Goal: Task Accomplishment & Management: Use online tool/utility

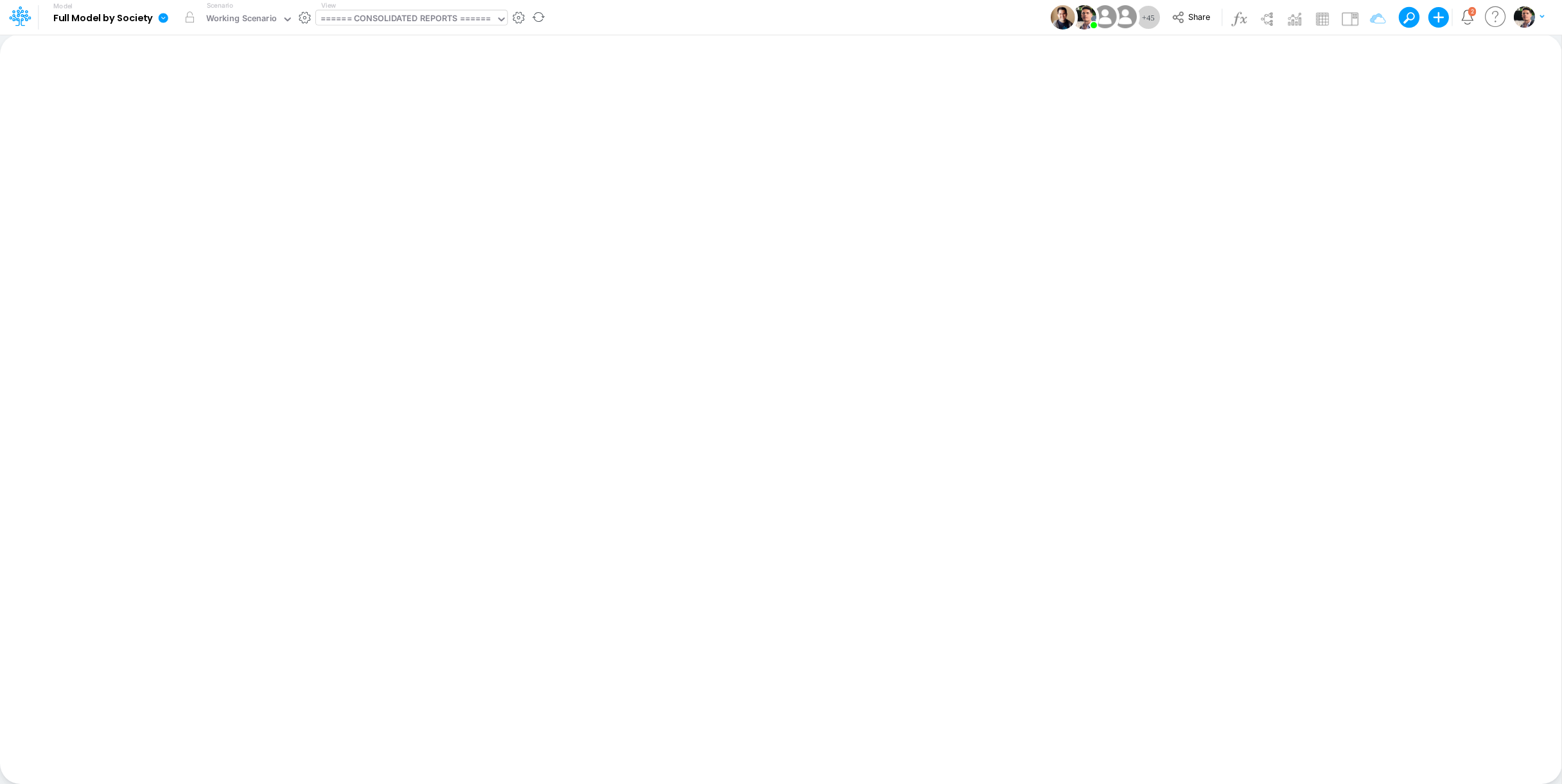
click at [449, 27] on div "====== CONSOLIDATED REPORTS ======" at bounding box center [405, 20] width 180 height 19
type input "loans"
click at [403, 152] on div "Debt Schedules - Loans" at bounding box center [402, 149] width 173 height 21
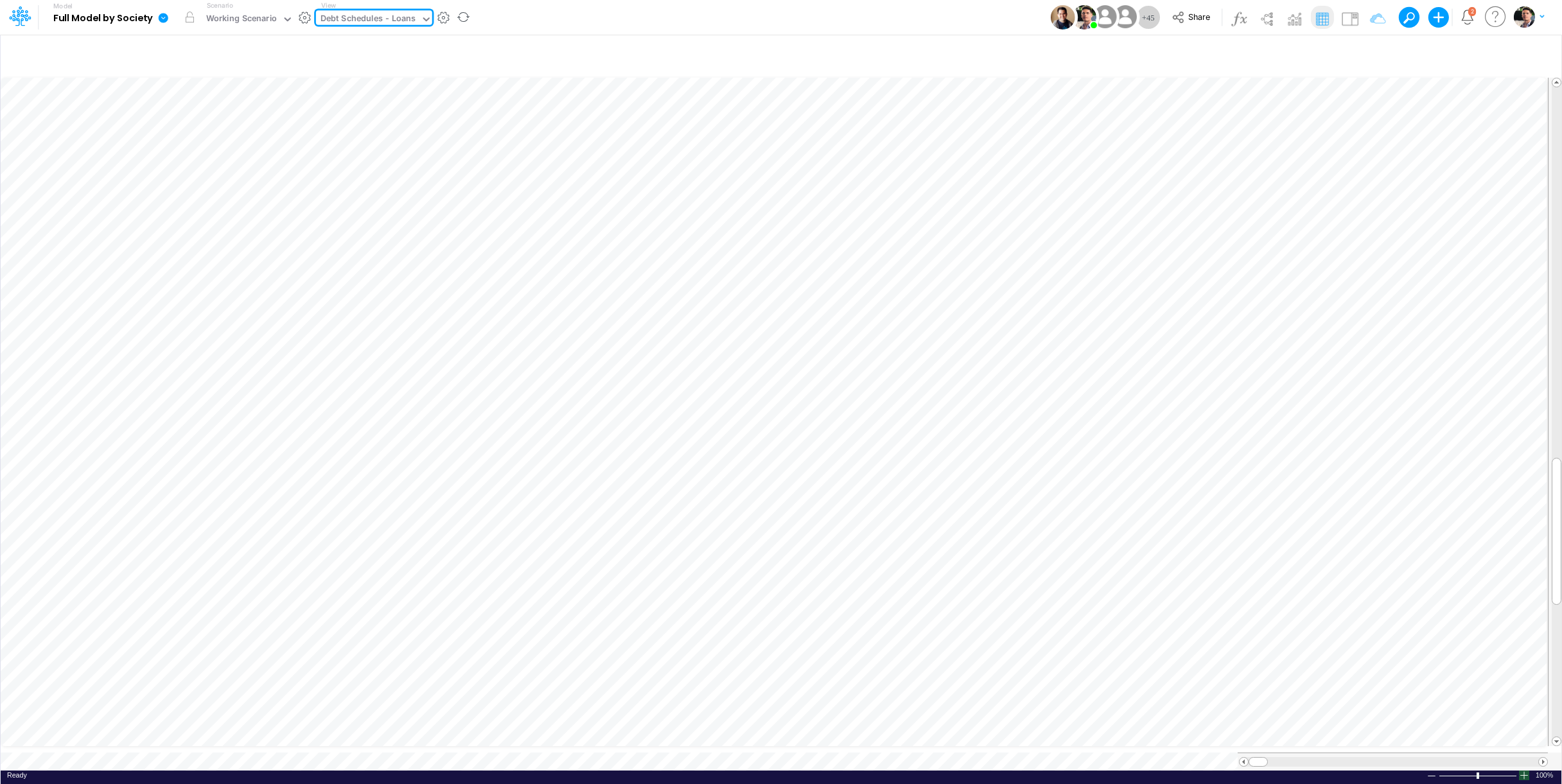
click at [1524, 770] on div at bounding box center [1524, 775] width 11 height 10
click at [394, 21] on div "Debt Schedules - Loans" at bounding box center [368, 19] width 95 height 14
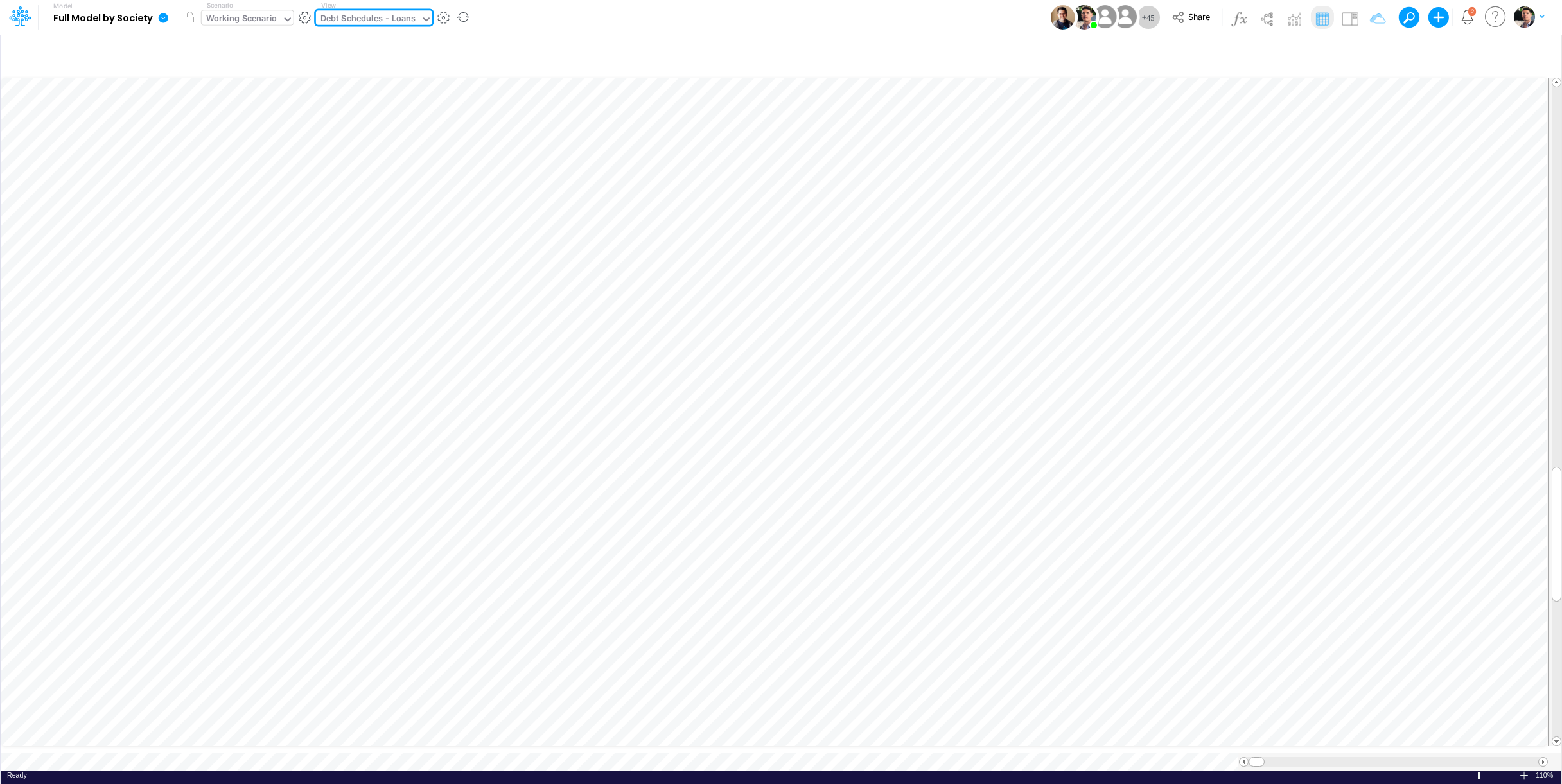
click at [246, 22] on div "Working Scenario" at bounding box center [242, 19] width 71 height 14
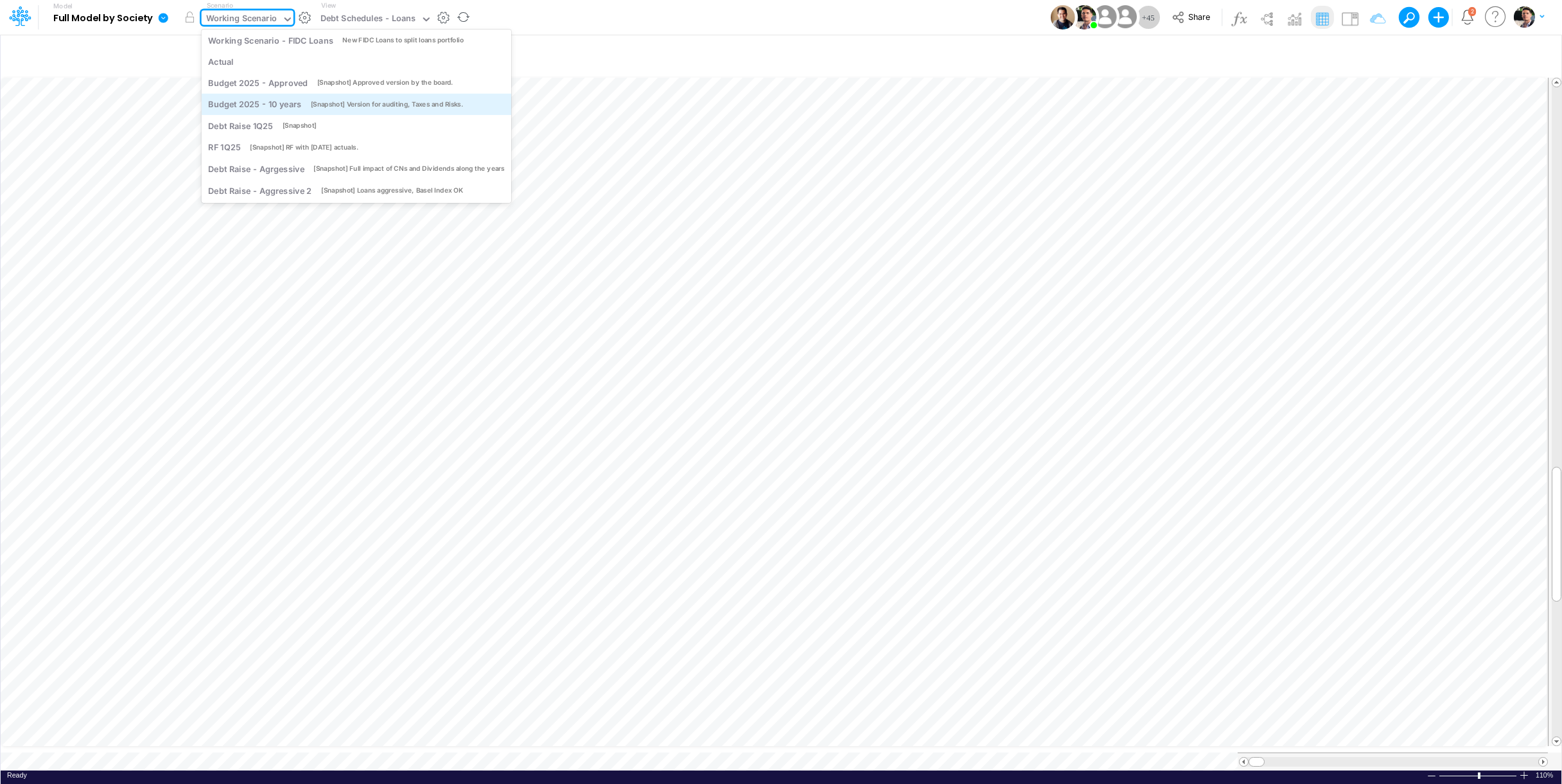
scroll to position [0, 0]
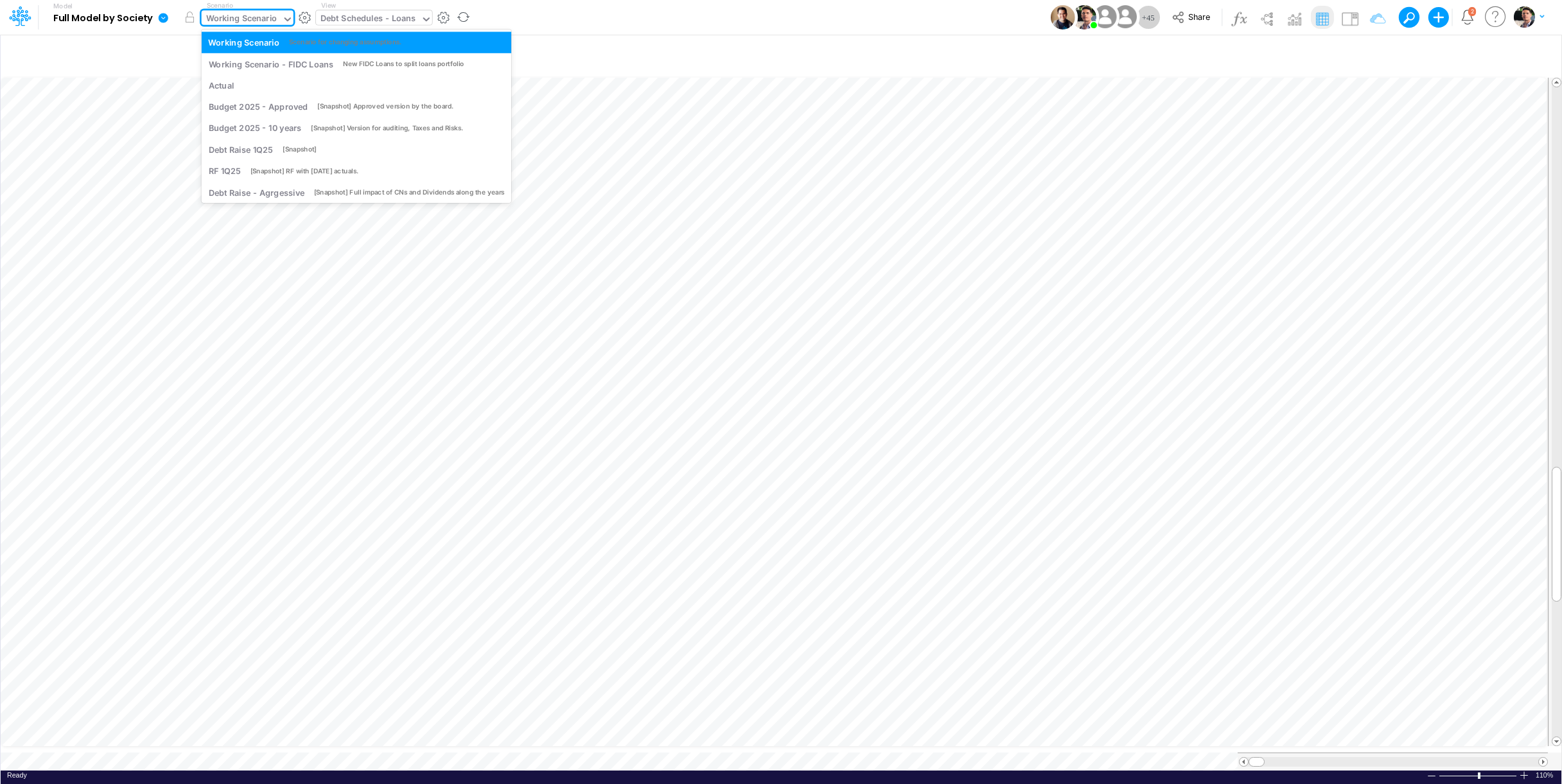
click at [367, 16] on div "Debt Schedules - Loans" at bounding box center [368, 19] width 95 height 14
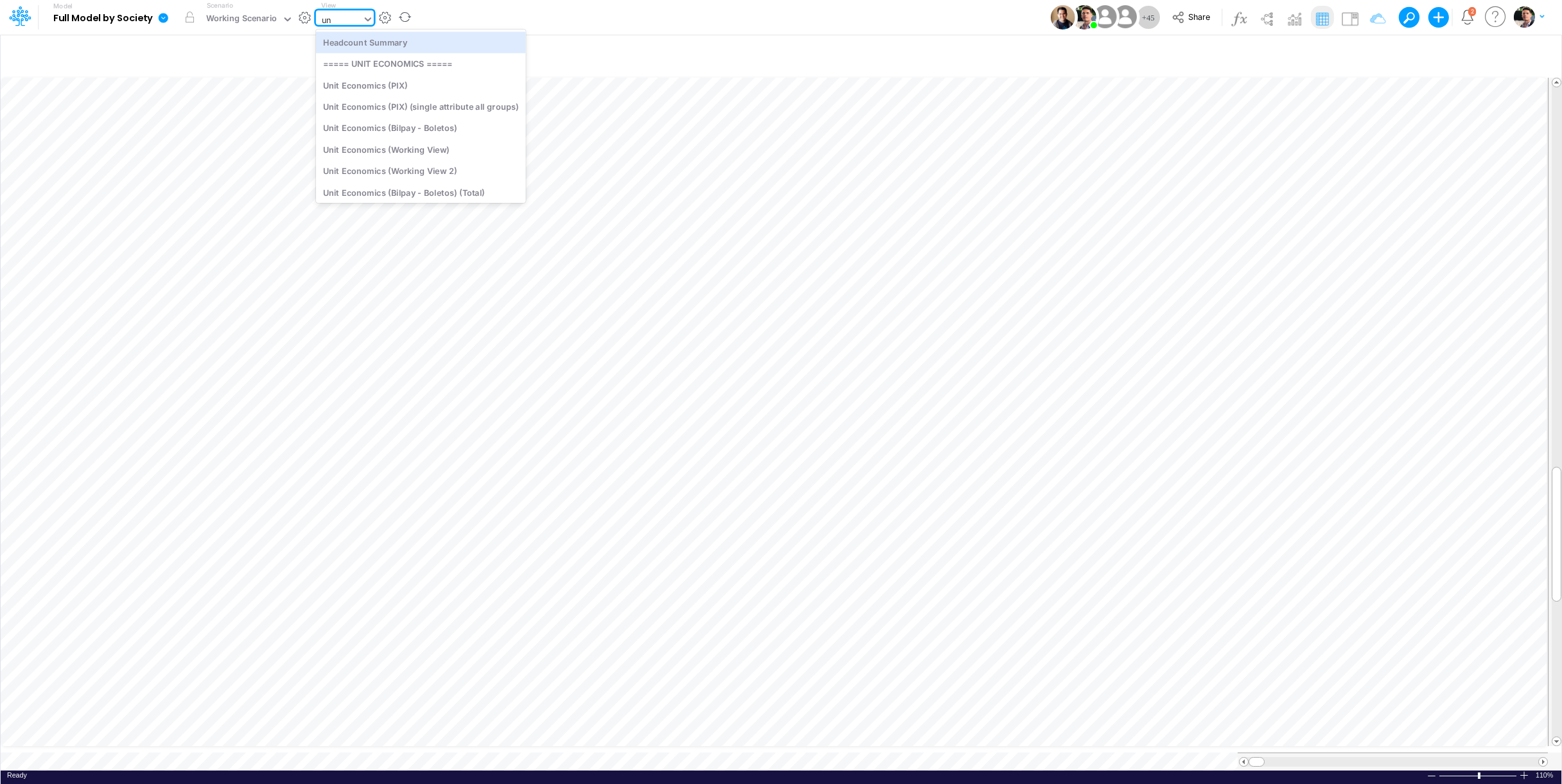
type input "uni"
click at [402, 67] on div "Unit Economics (PIX)" at bounding box center [420, 64] width 210 height 21
drag, startPoint x: 1268, startPoint y: 750, endPoint x: 1324, endPoint y: 750, distance: 56.0
click at [1324, 757] on div at bounding box center [1317, 761] width 27 height 10
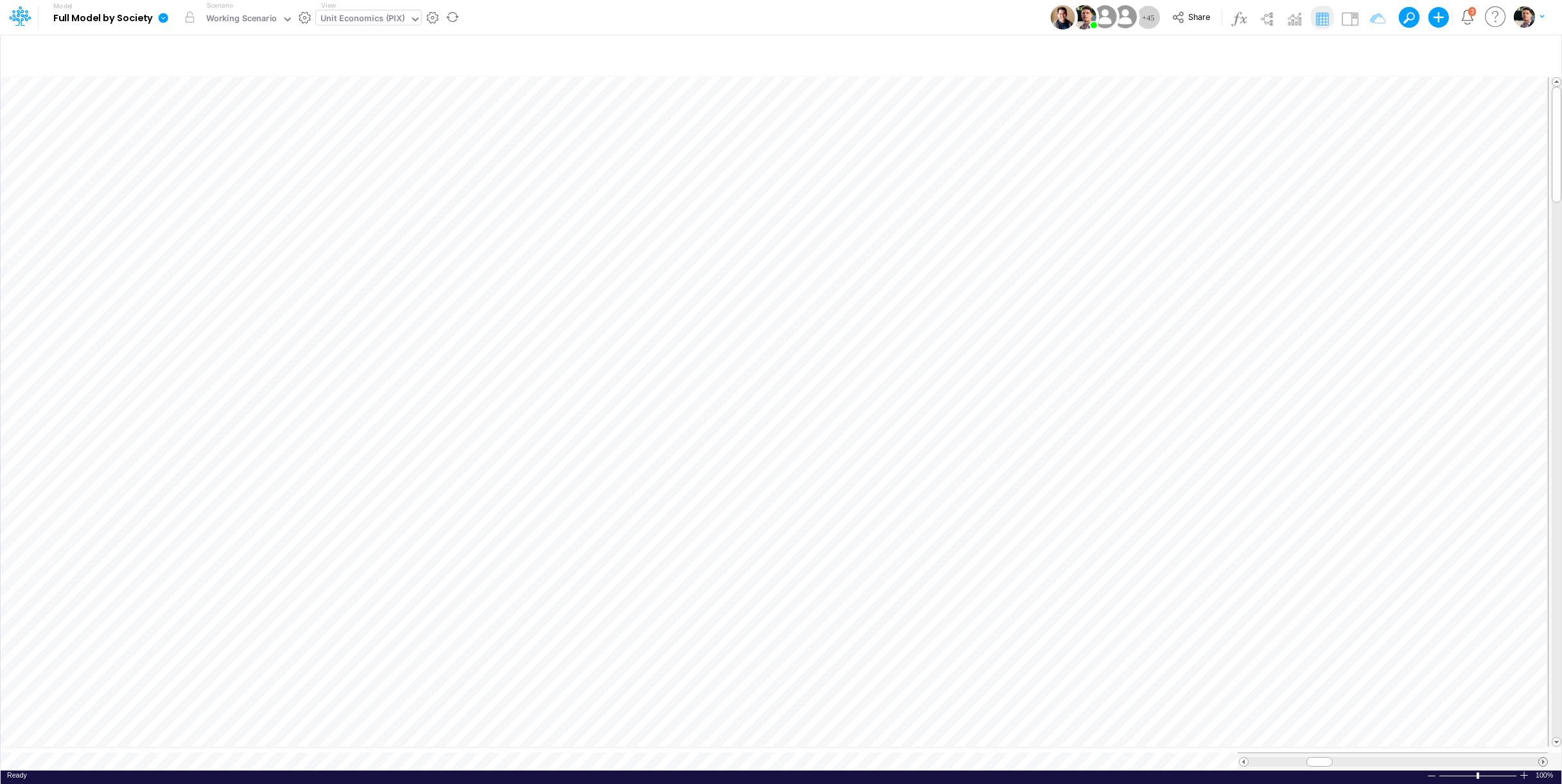
click at [1541, 757] on span at bounding box center [1542, 761] width 8 height 8
click at [265, 14] on div "Working Scenario" at bounding box center [242, 19] width 71 height 14
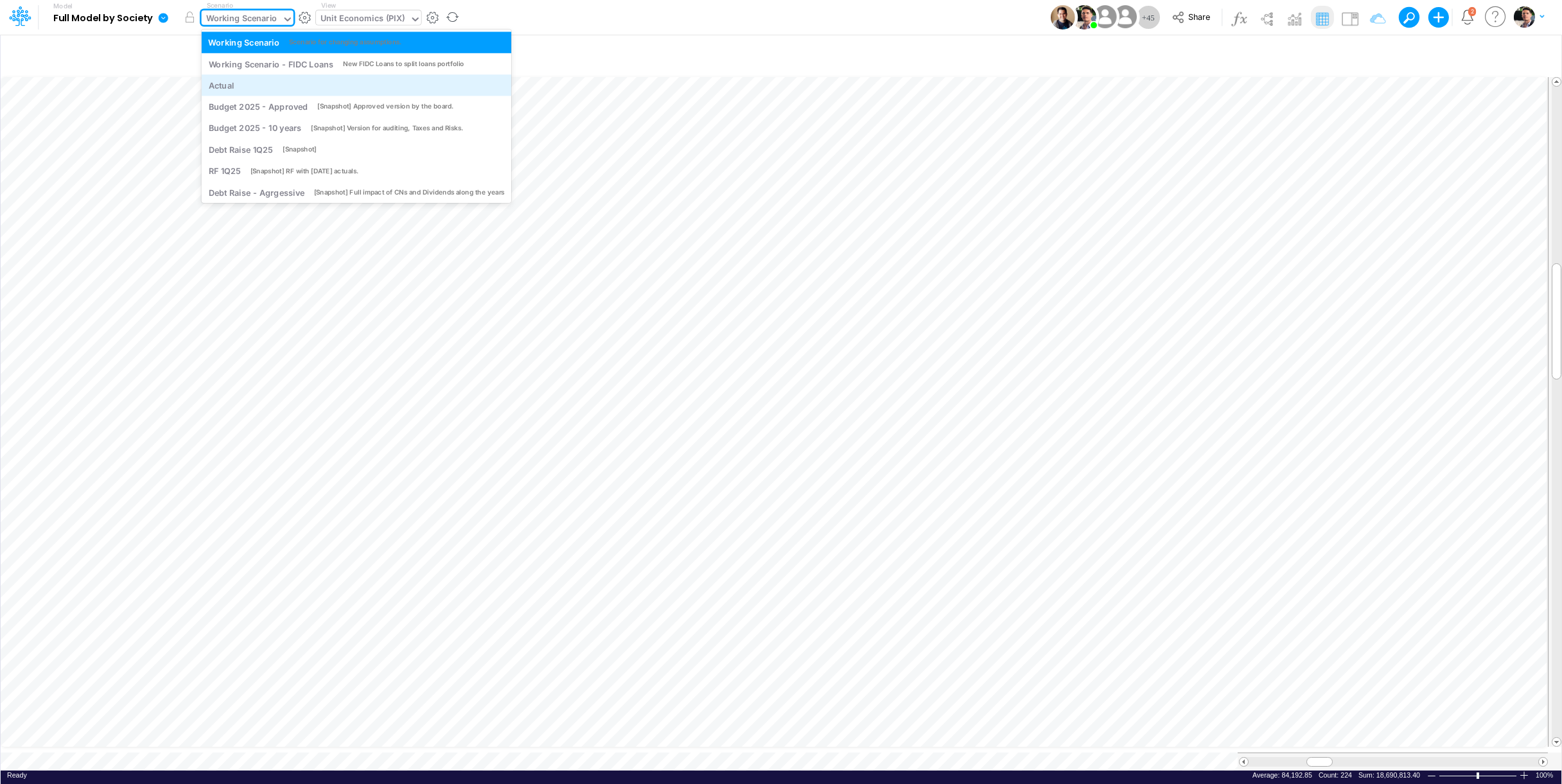
click at [248, 83] on div "Actual" at bounding box center [356, 85] width 296 height 12
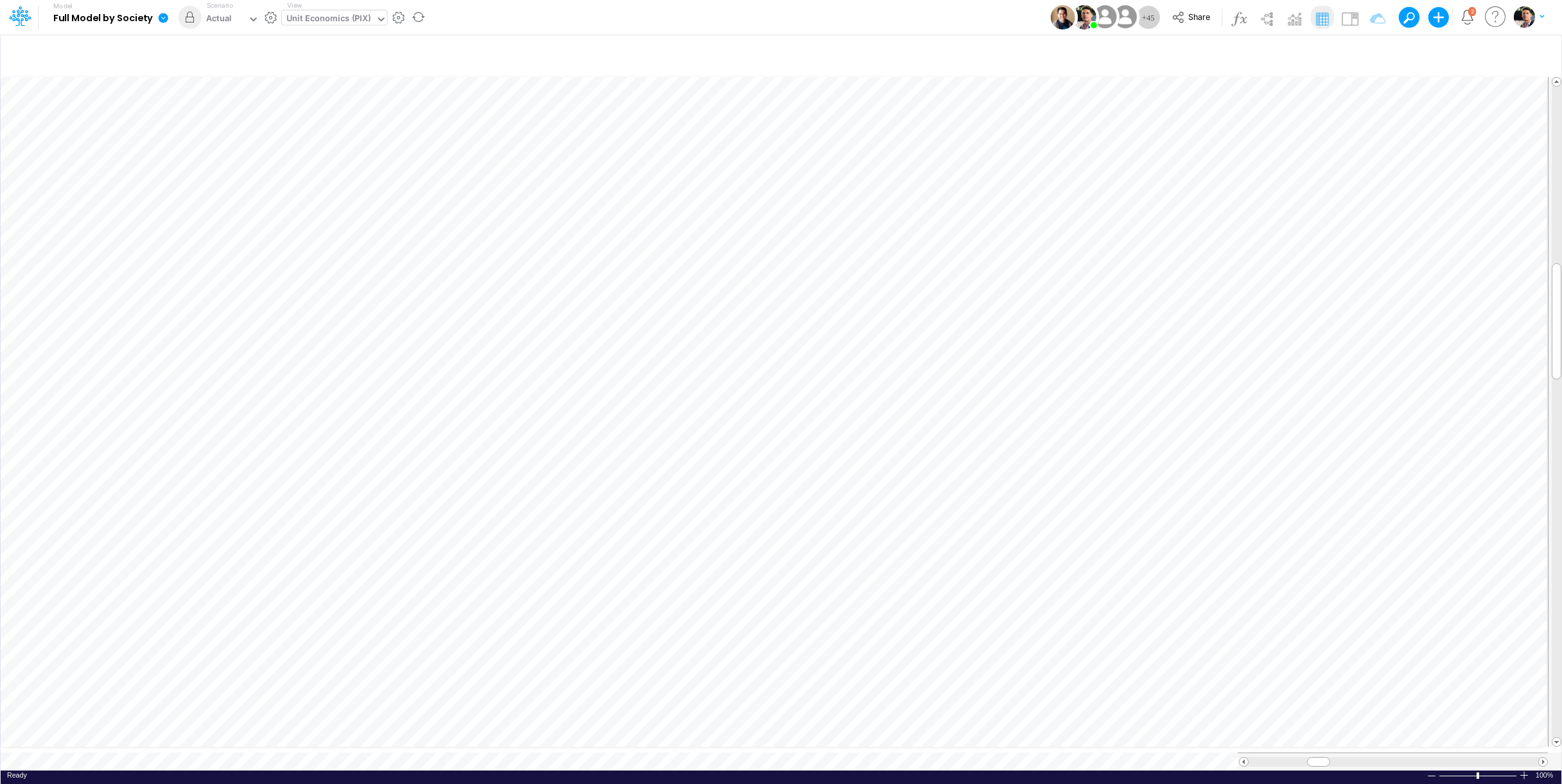
scroll to position [5, 2]
click at [338, 19] on div "Unit Economics (PIX)" at bounding box center [328, 19] width 84 height 14
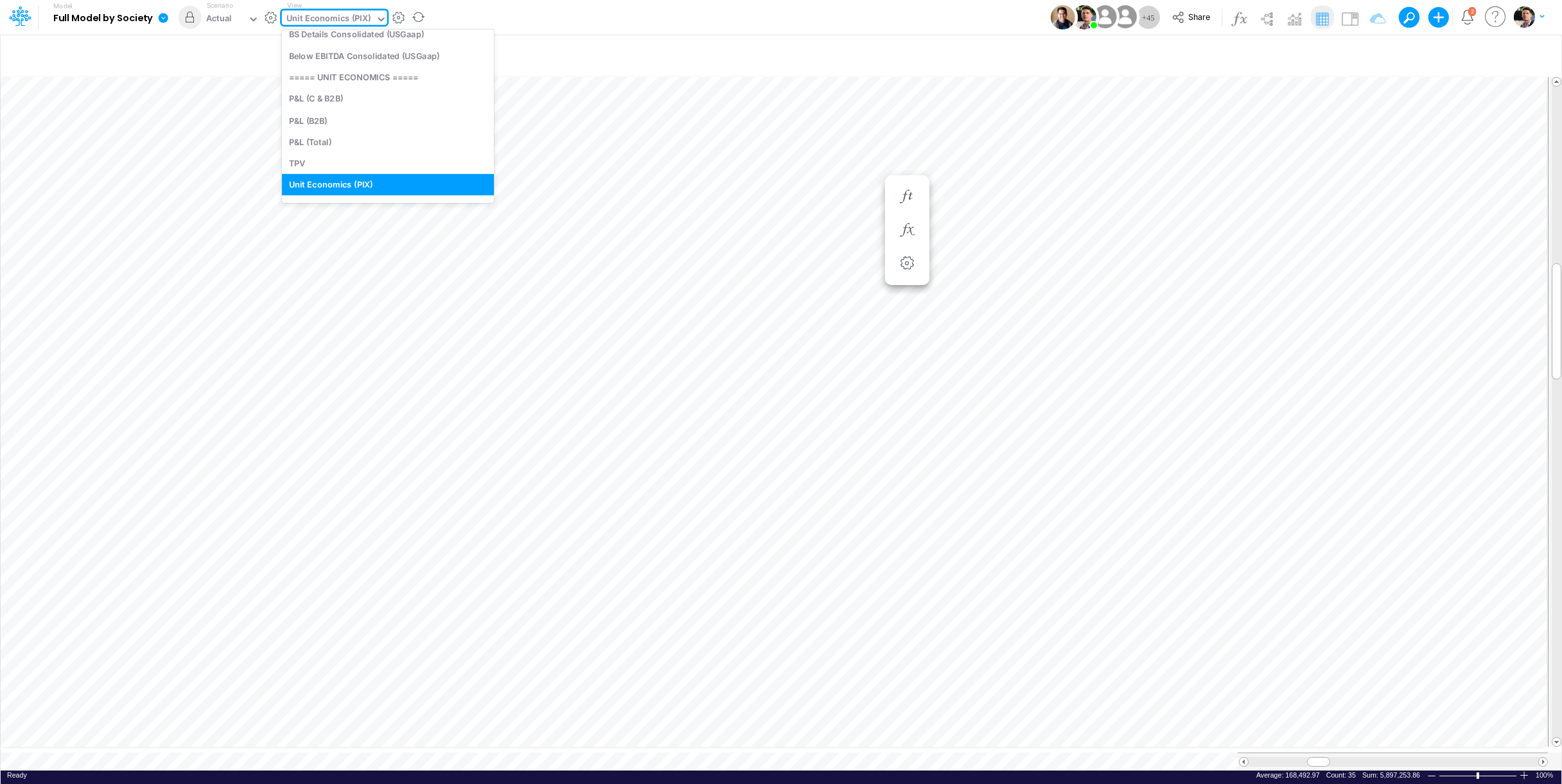
click at [339, 18] on div "Unit Economics (PIX)" at bounding box center [328, 19] width 84 height 14
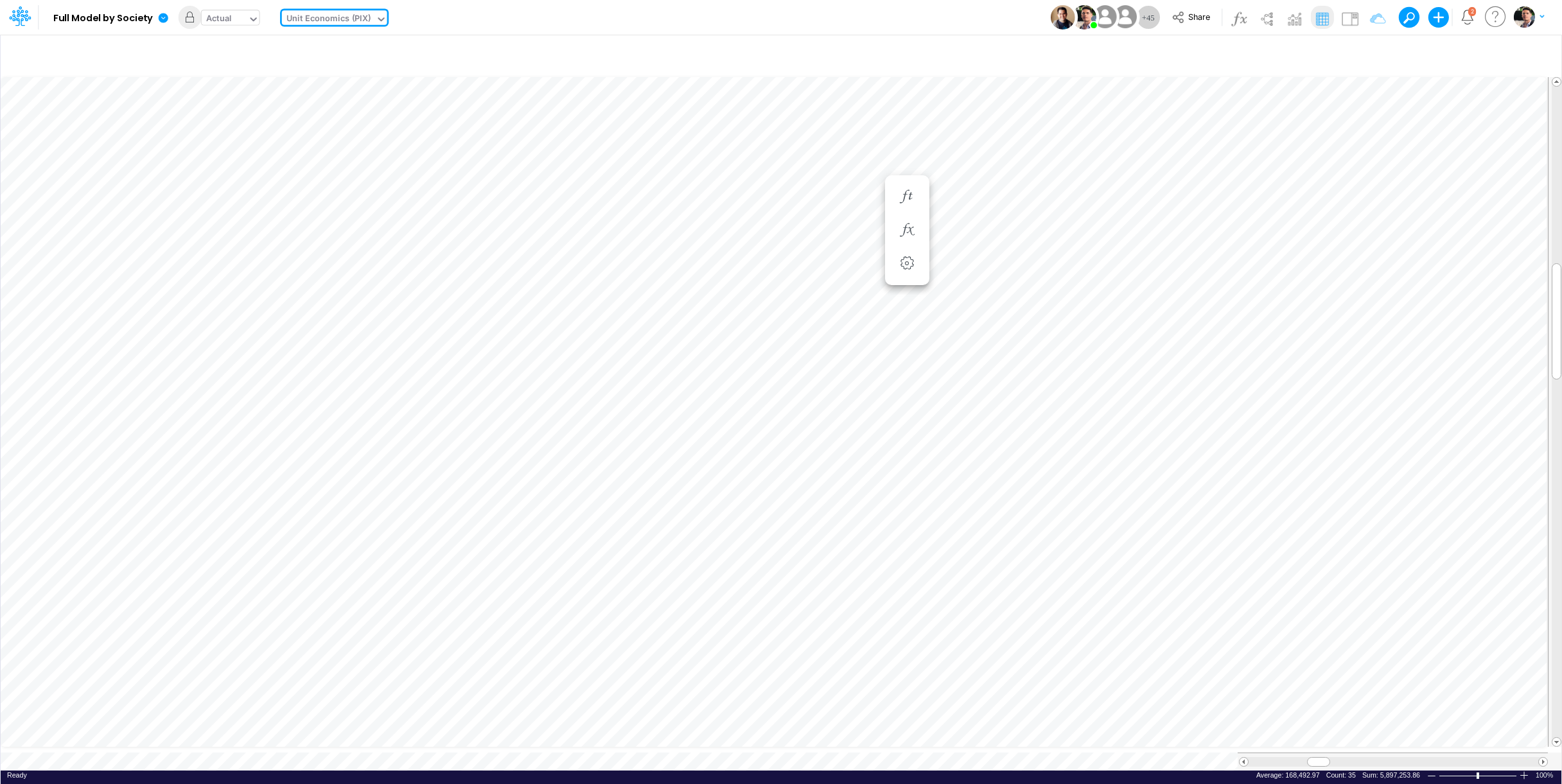
click at [213, 21] on div "Actual" at bounding box center [219, 19] width 26 height 14
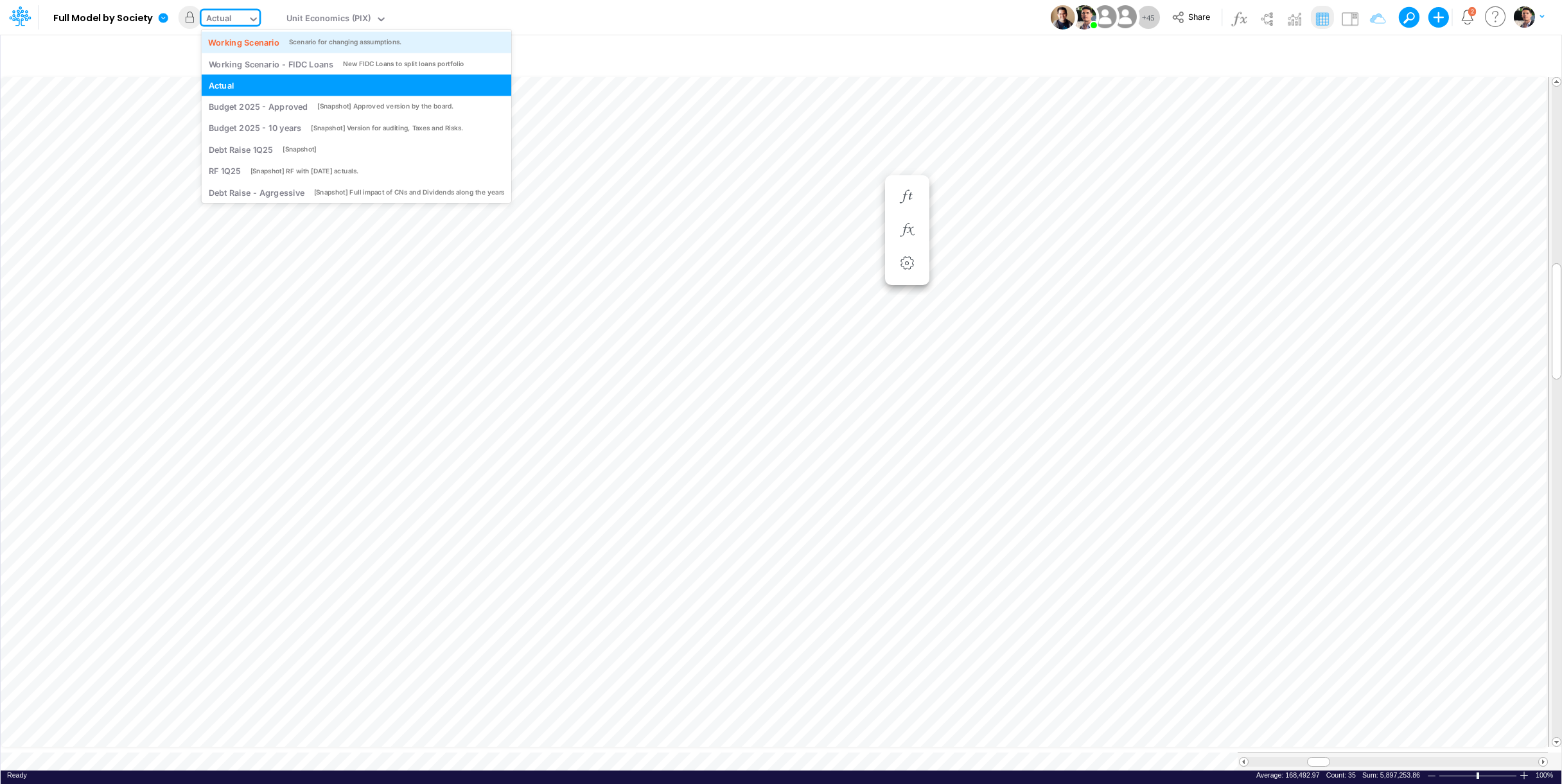
click at [258, 42] on div "Working Scenario" at bounding box center [244, 42] width 71 height 12
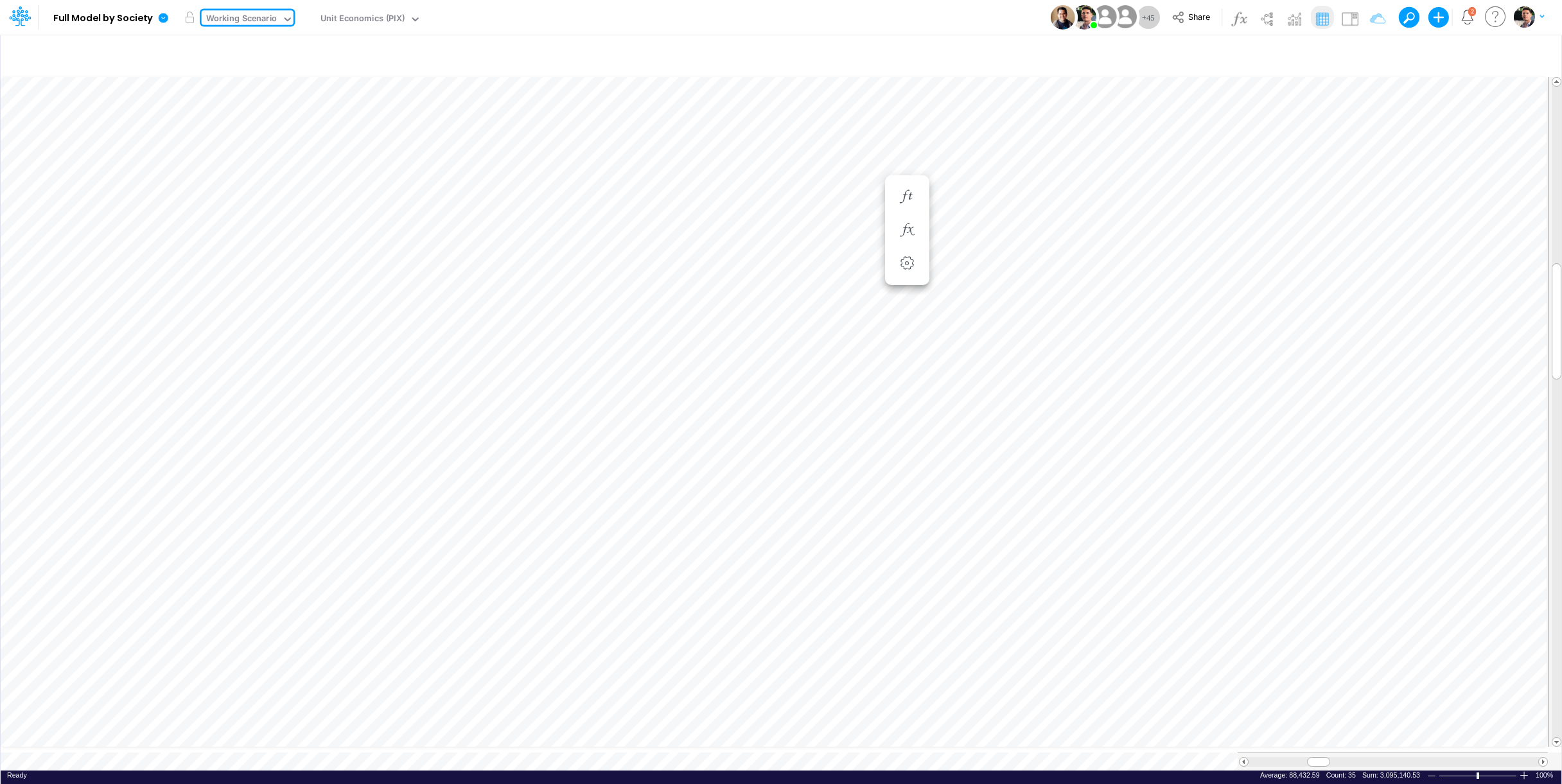
click at [283, 21] on icon at bounding box center [287, 19] width 11 height 11
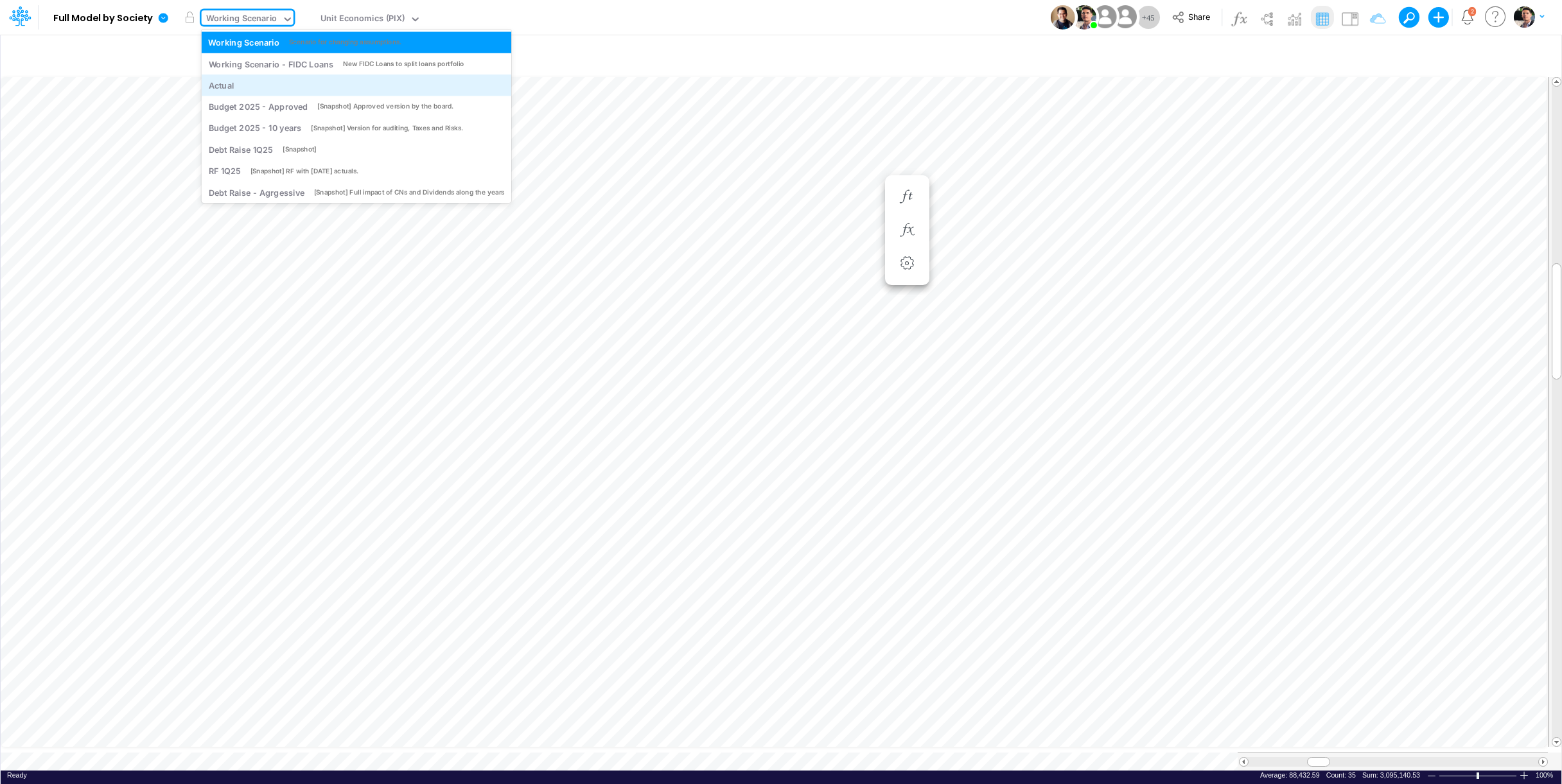
click at [280, 87] on div "Actual" at bounding box center [356, 85] width 296 height 12
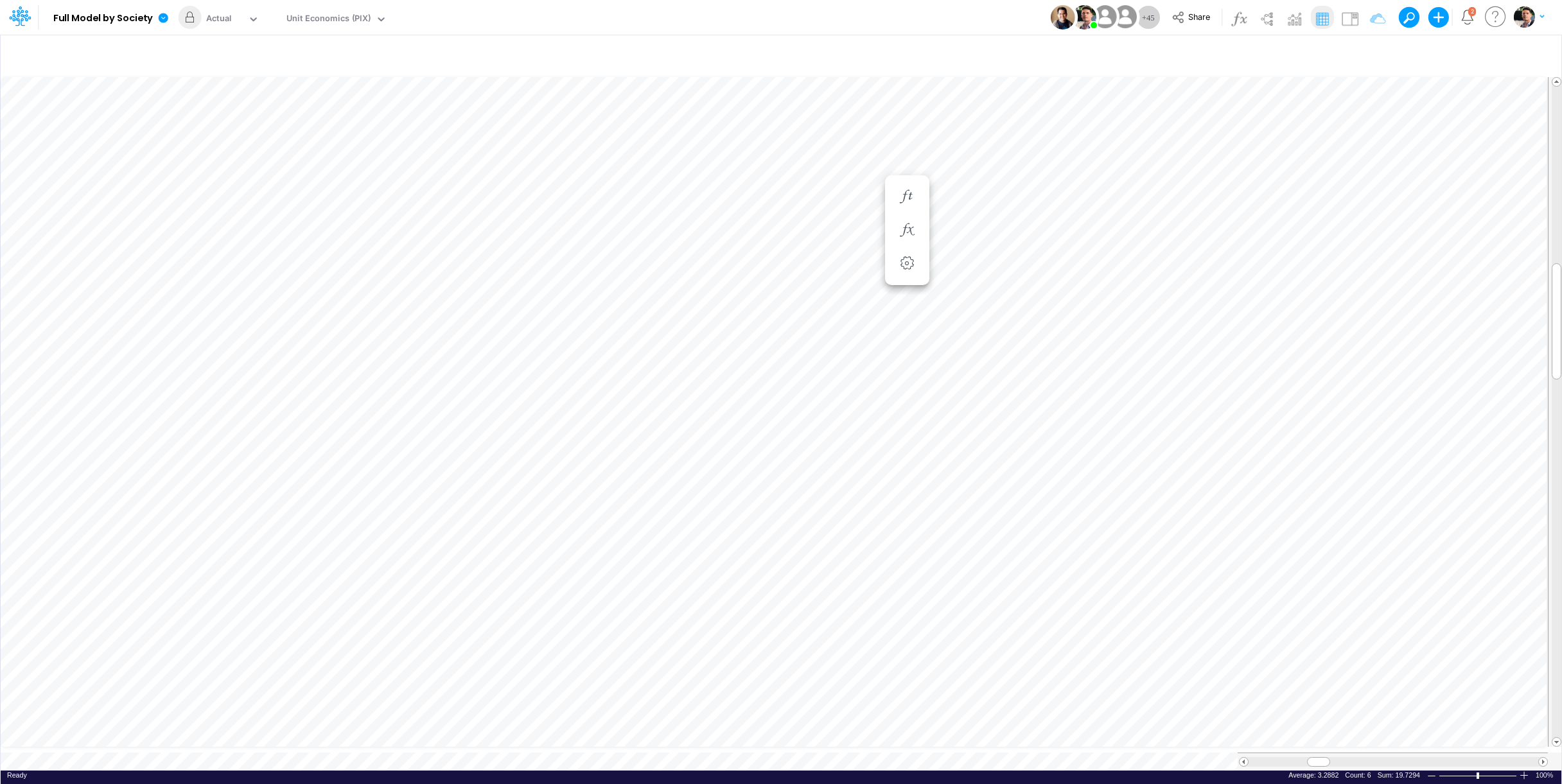
scroll to position [5, 2]
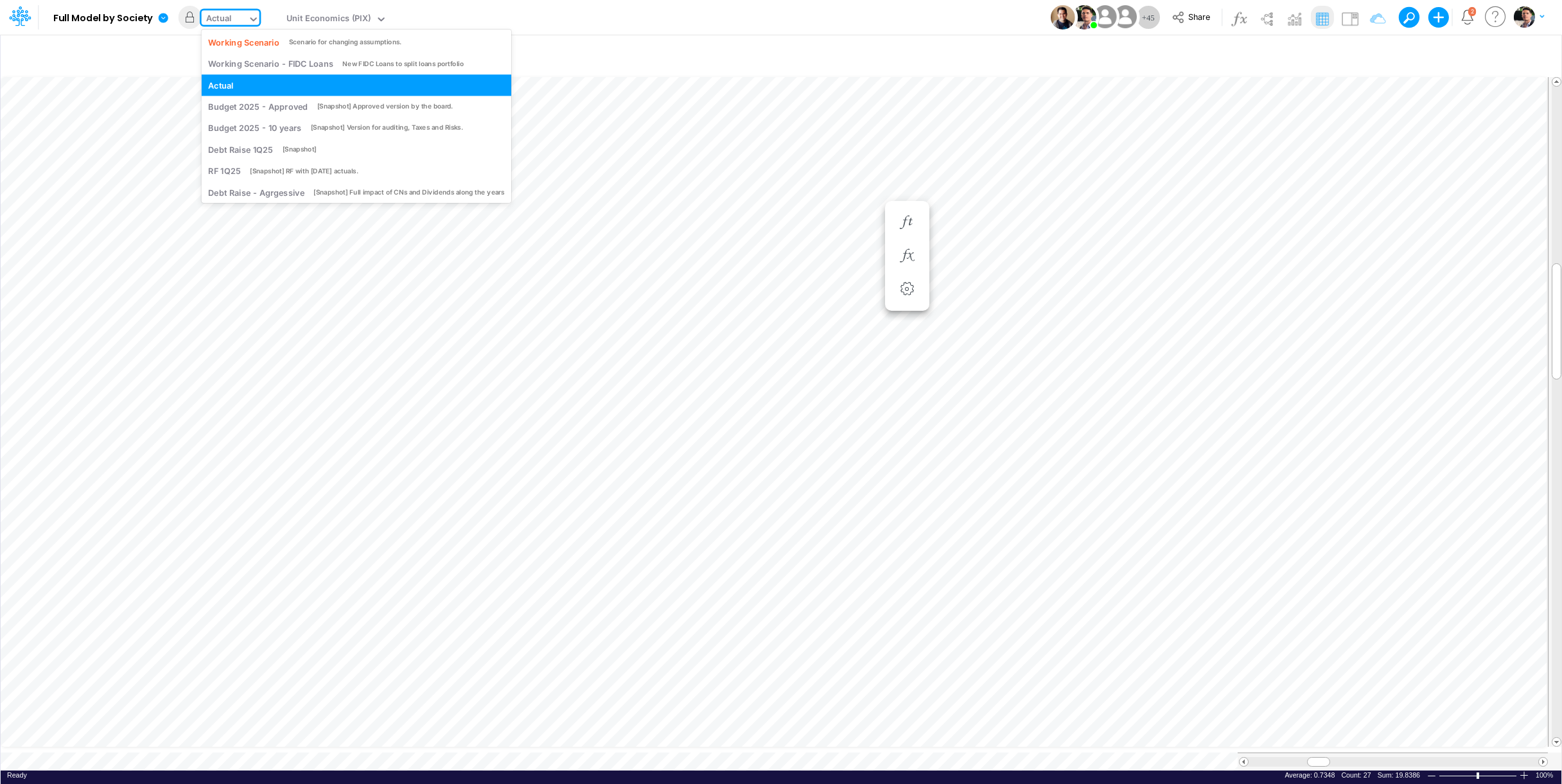
click at [222, 16] on div "Actual" at bounding box center [219, 19] width 26 height 14
click at [244, 48] on div "Working Scenario" at bounding box center [244, 42] width 71 height 12
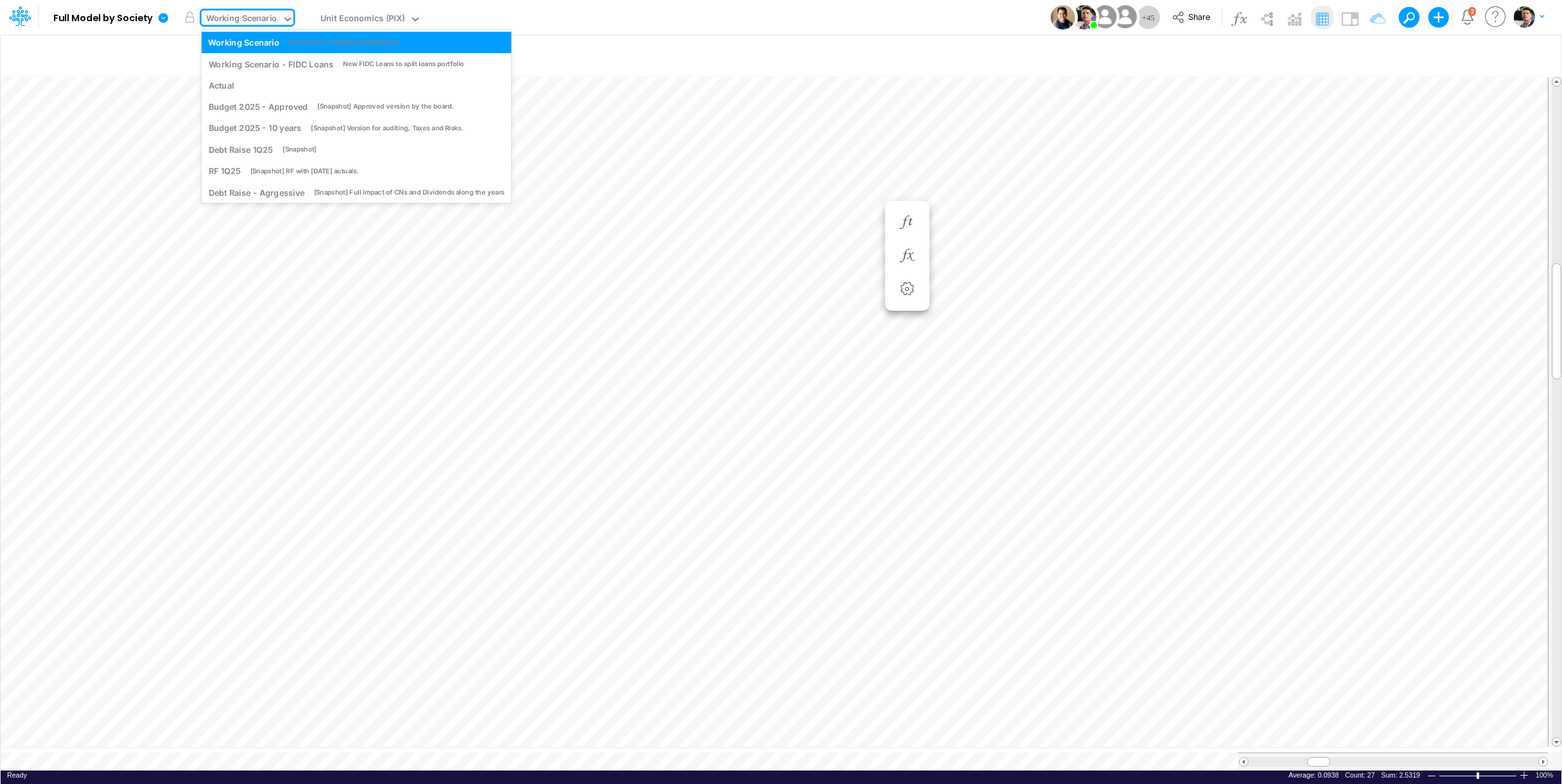
click at [271, 18] on div "Working Scenario" at bounding box center [242, 19] width 71 height 14
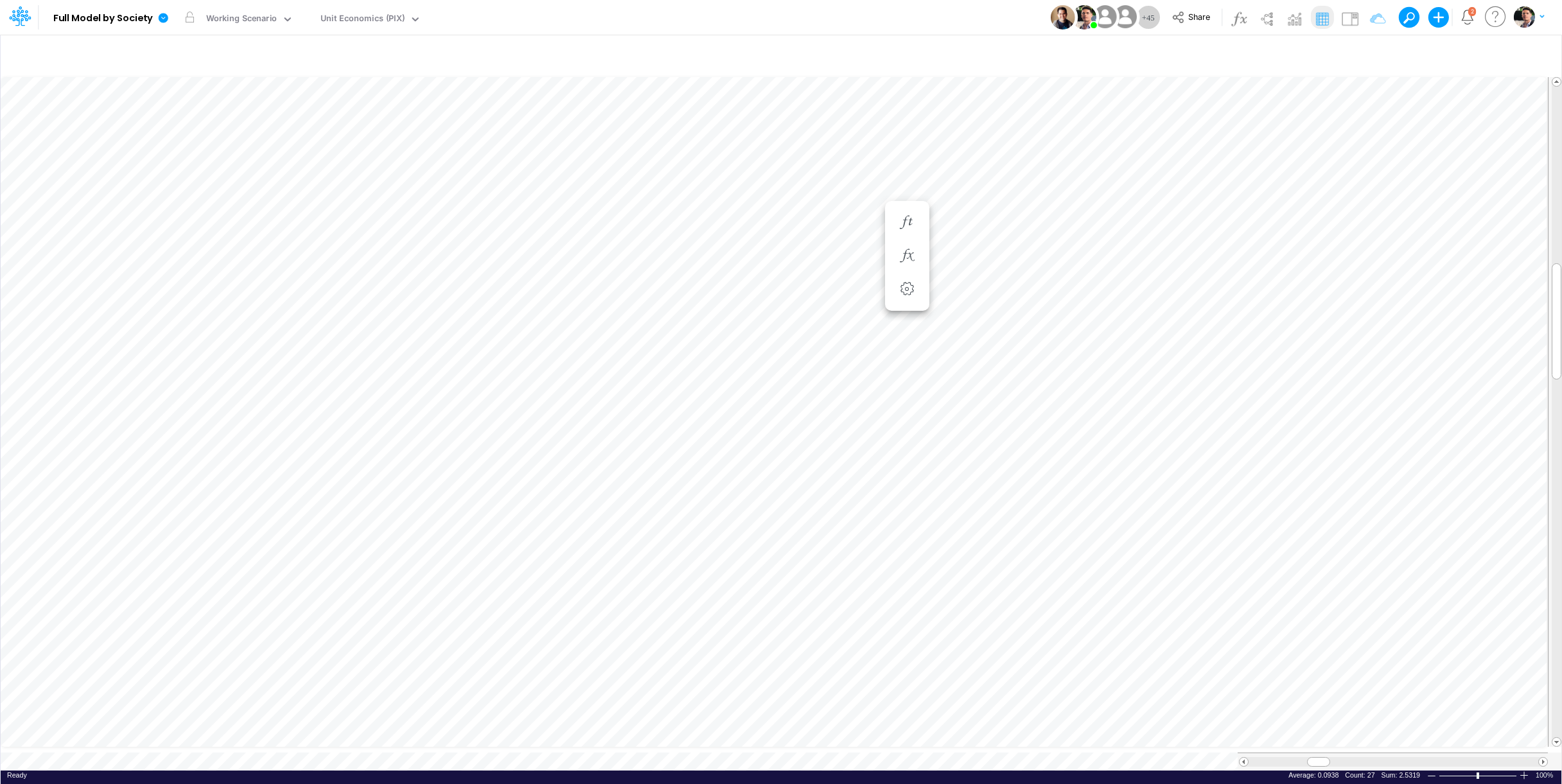
click at [356, 9] on div "View Unit Economics (PIX)" at bounding box center [368, 17] width 105 height 33
click at [352, 19] on div "Unit Economics (PIX)" at bounding box center [362, 19] width 84 height 14
type input "opex"
click at [359, 39] on div "OpEx (01BR)" at bounding box center [402, 42] width 173 height 21
click at [1524, 770] on div at bounding box center [1524, 775] width 11 height 10
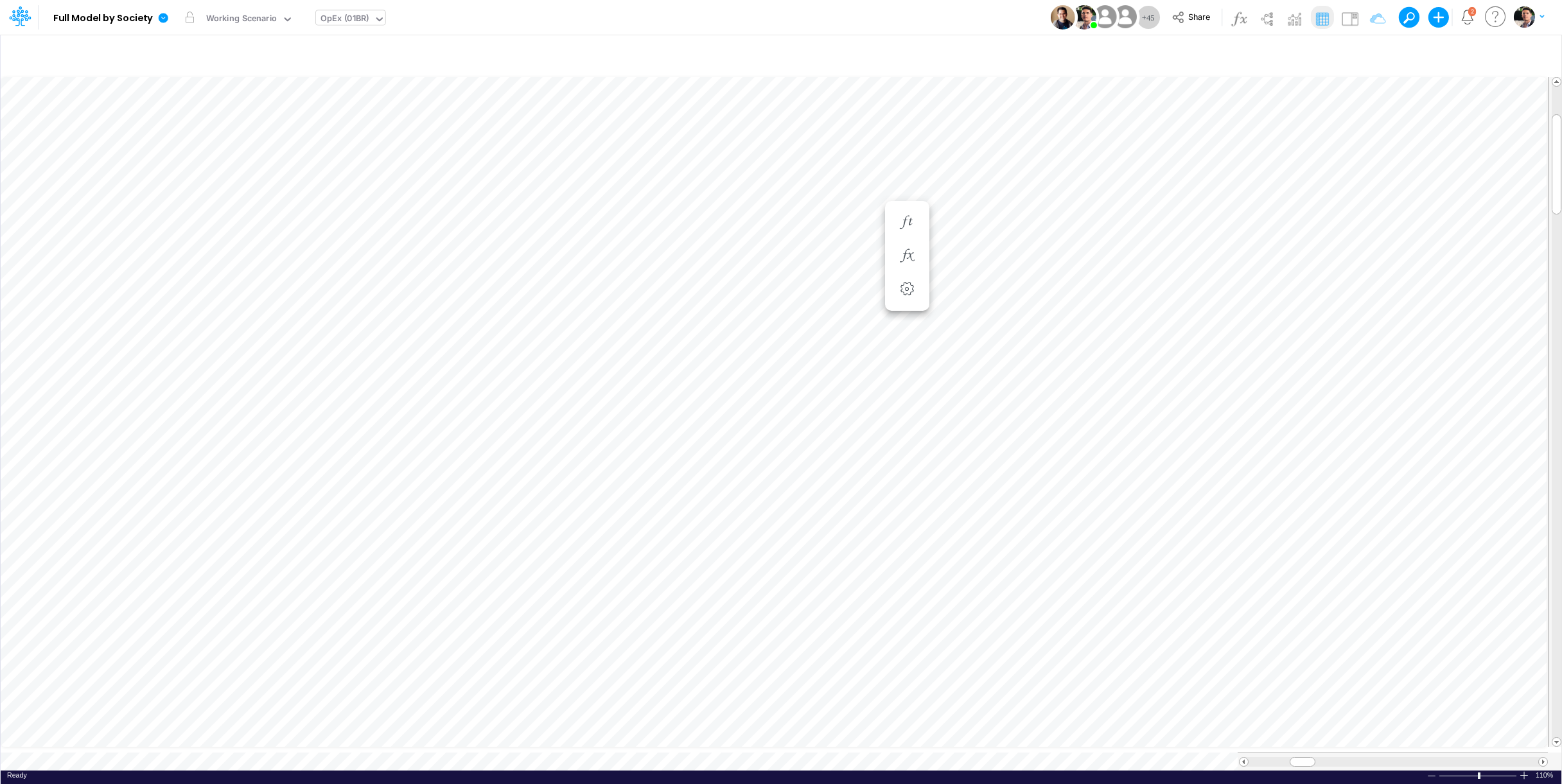
click at [1524, 770] on div at bounding box center [1524, 775] width 11 height 10
click at [14, 19] on icon at bounding box center [16, 20] width 8 height 12
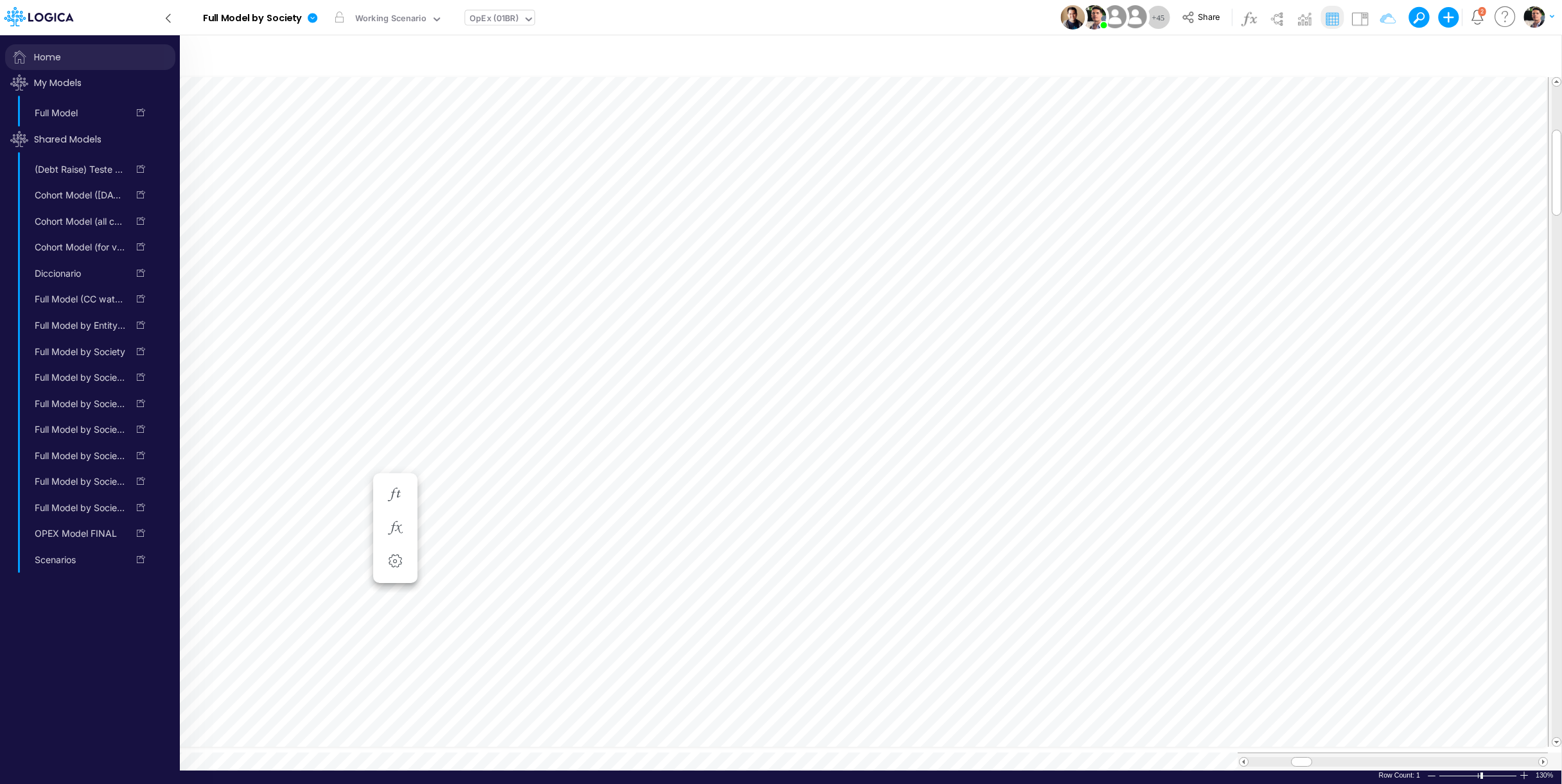
click at [58, 58] on span "Home" at bounding box center [90, 57] width 170 height 26
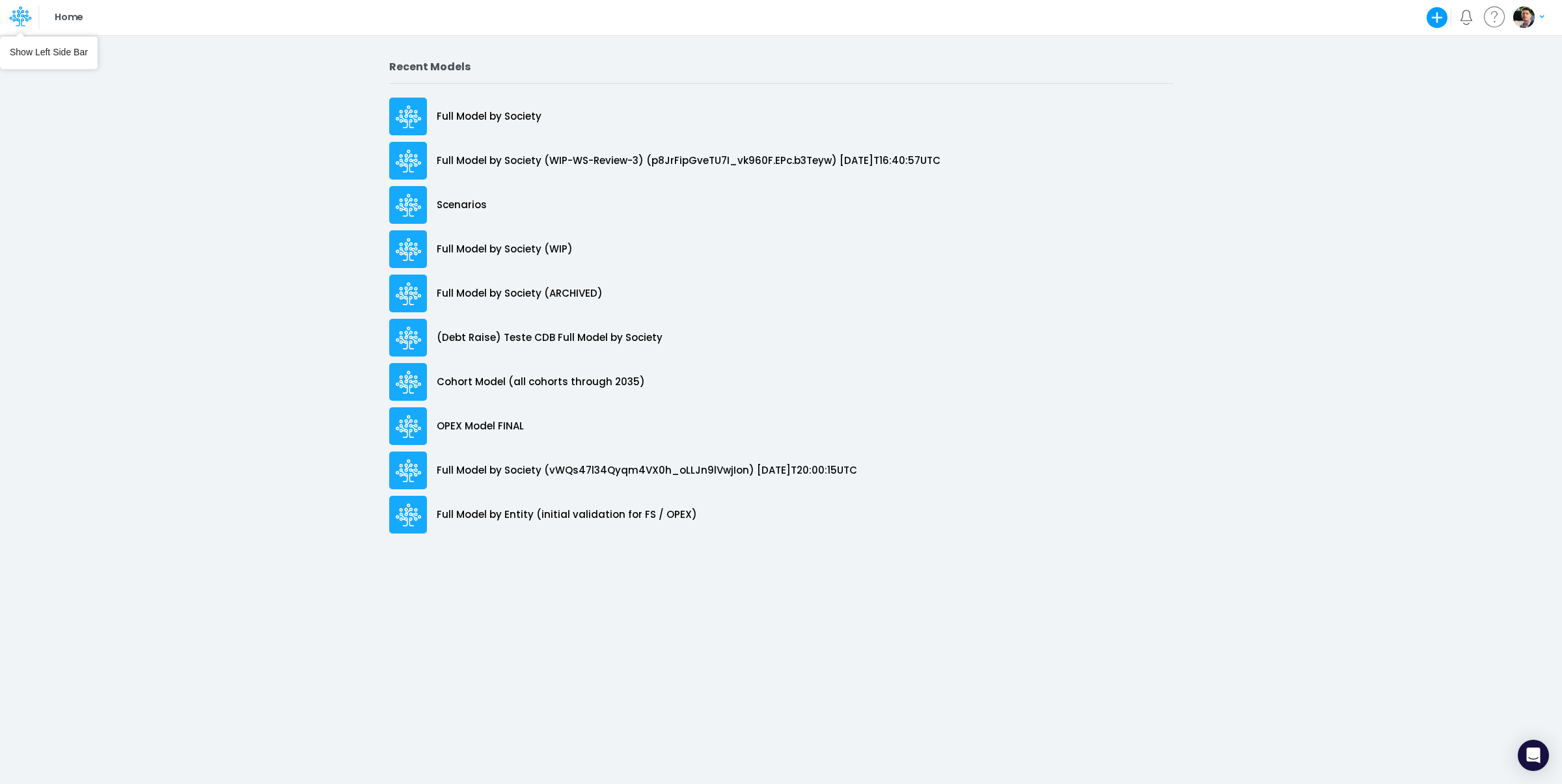
click at [18, 25] on icon at bounding box center [20, 16] width 22 height 22
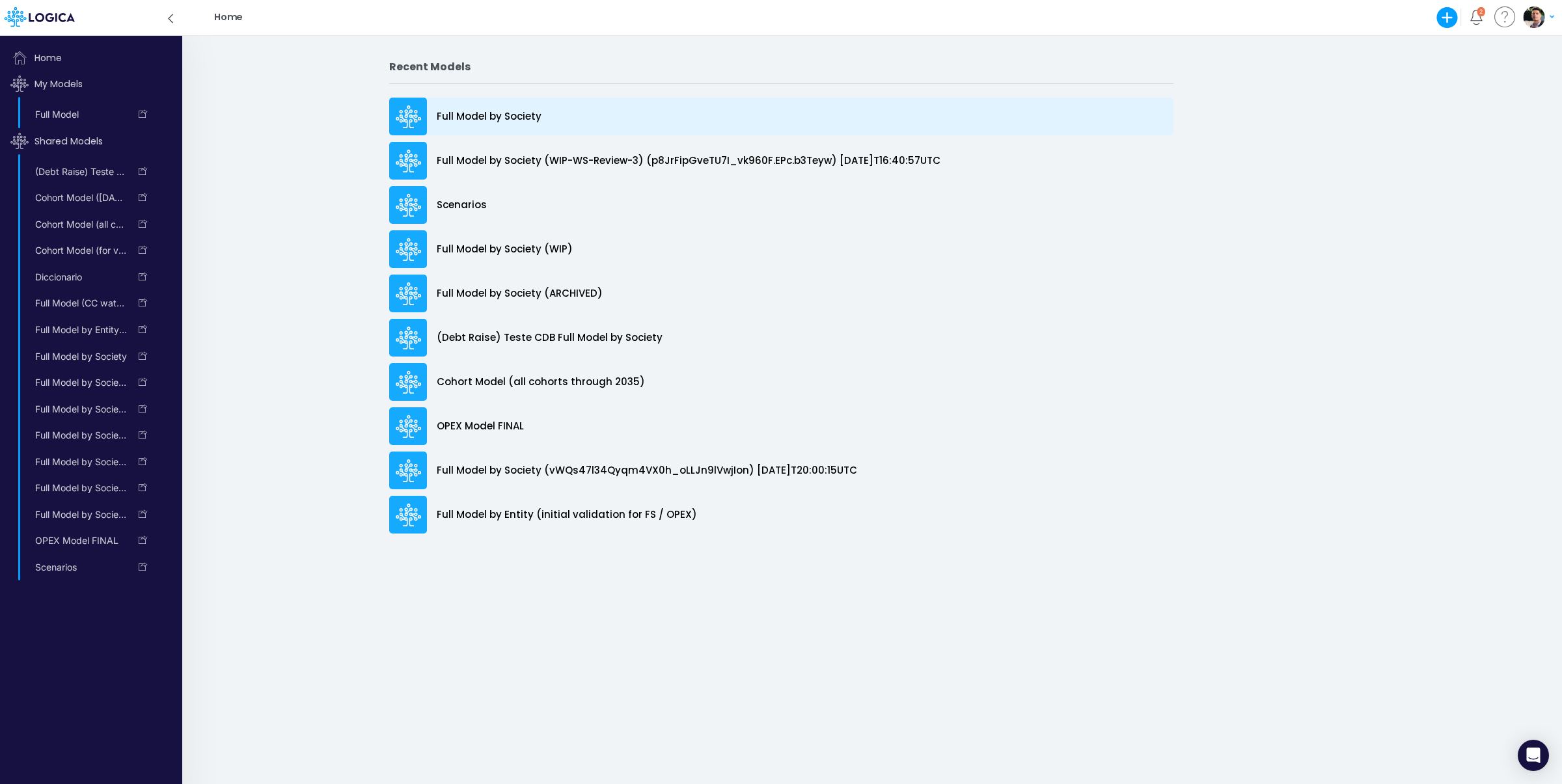
click at [503, 108] on div "Full Model by Society" at bounding box center [781, 116] width 784 height 38
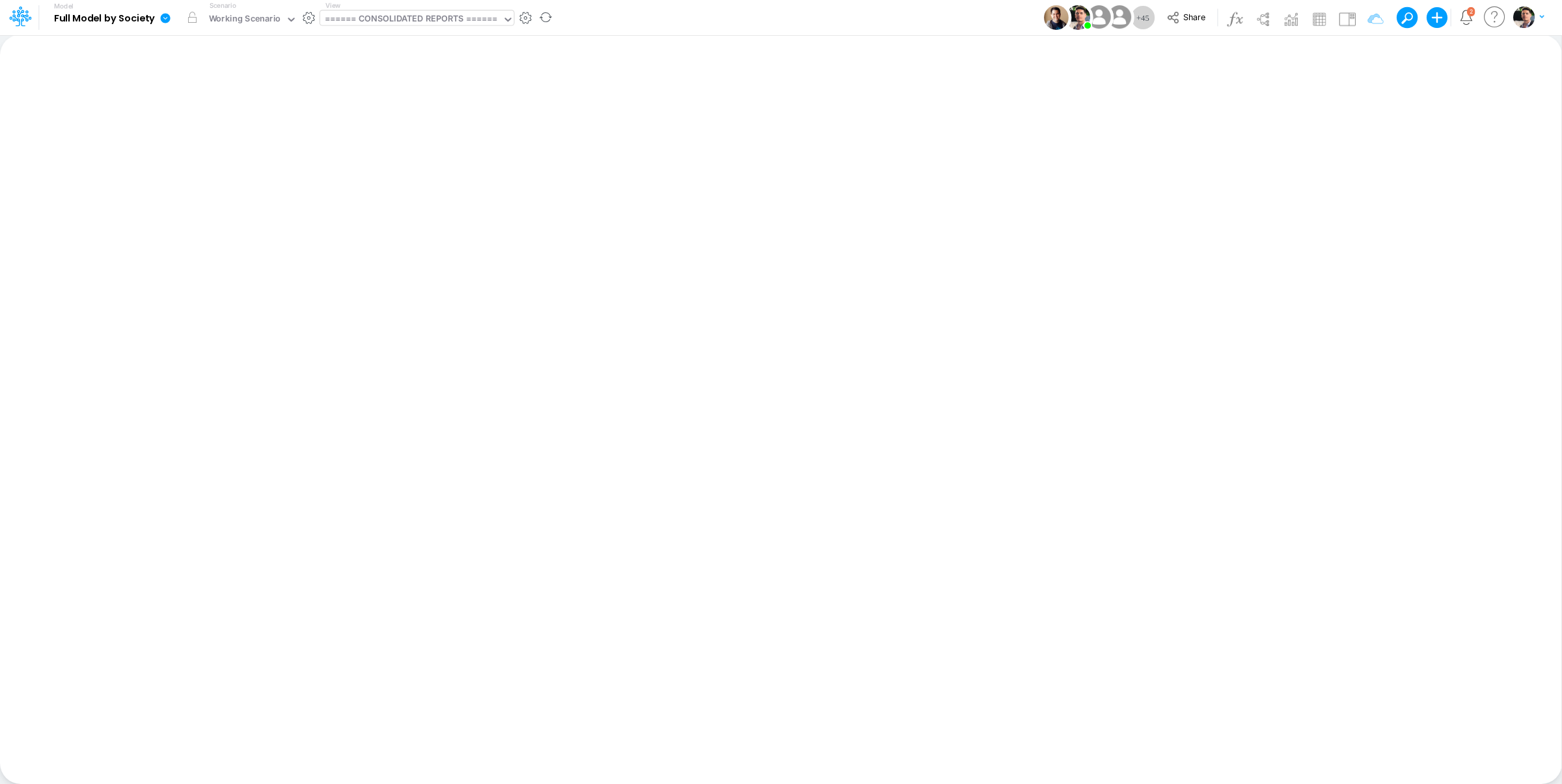
click at [447, 15] on div "====== CONSOLIDATED REPORTS ======" at bounding box center [411, 19] width 173 height 15
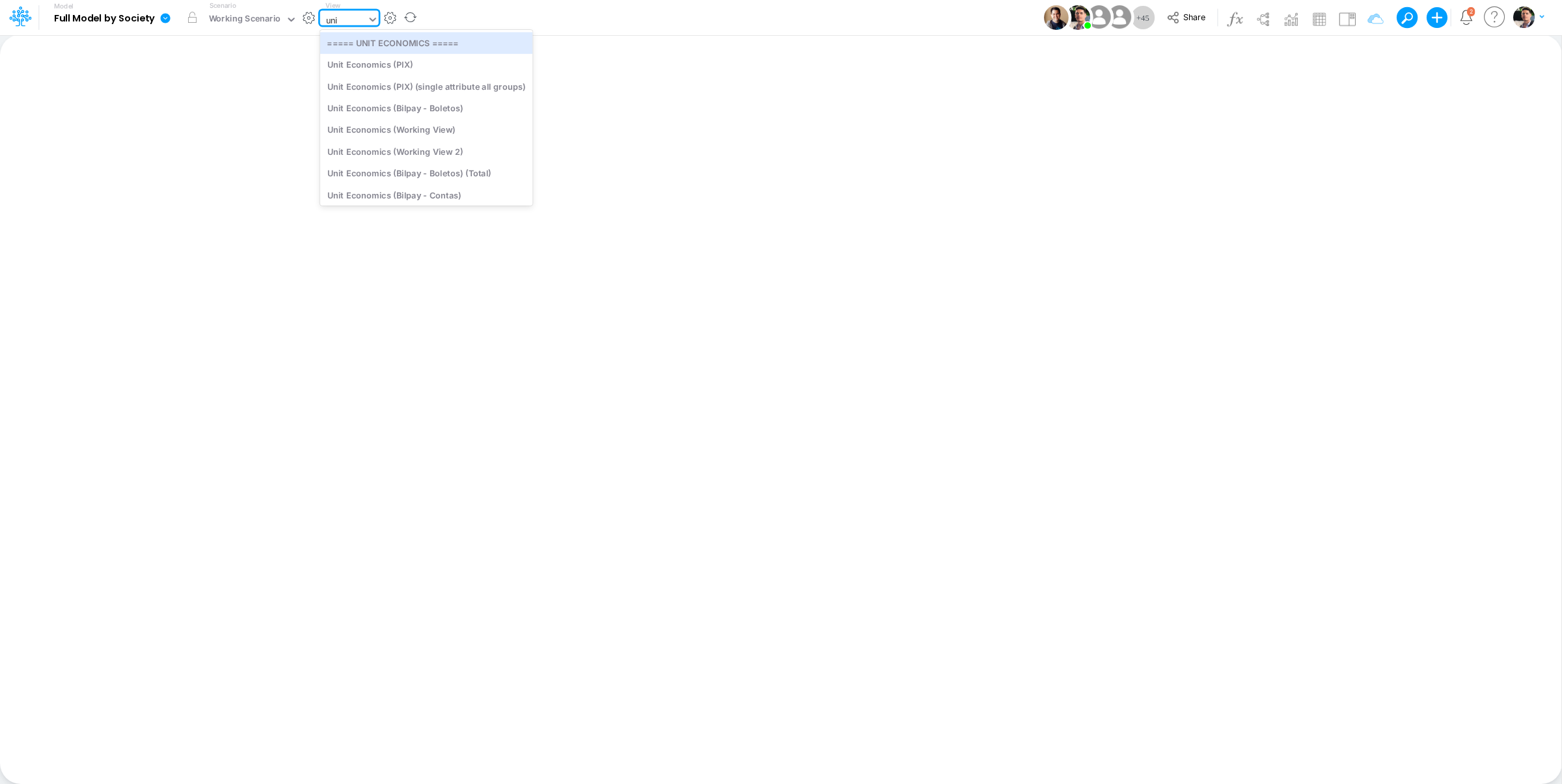
type input "unit"
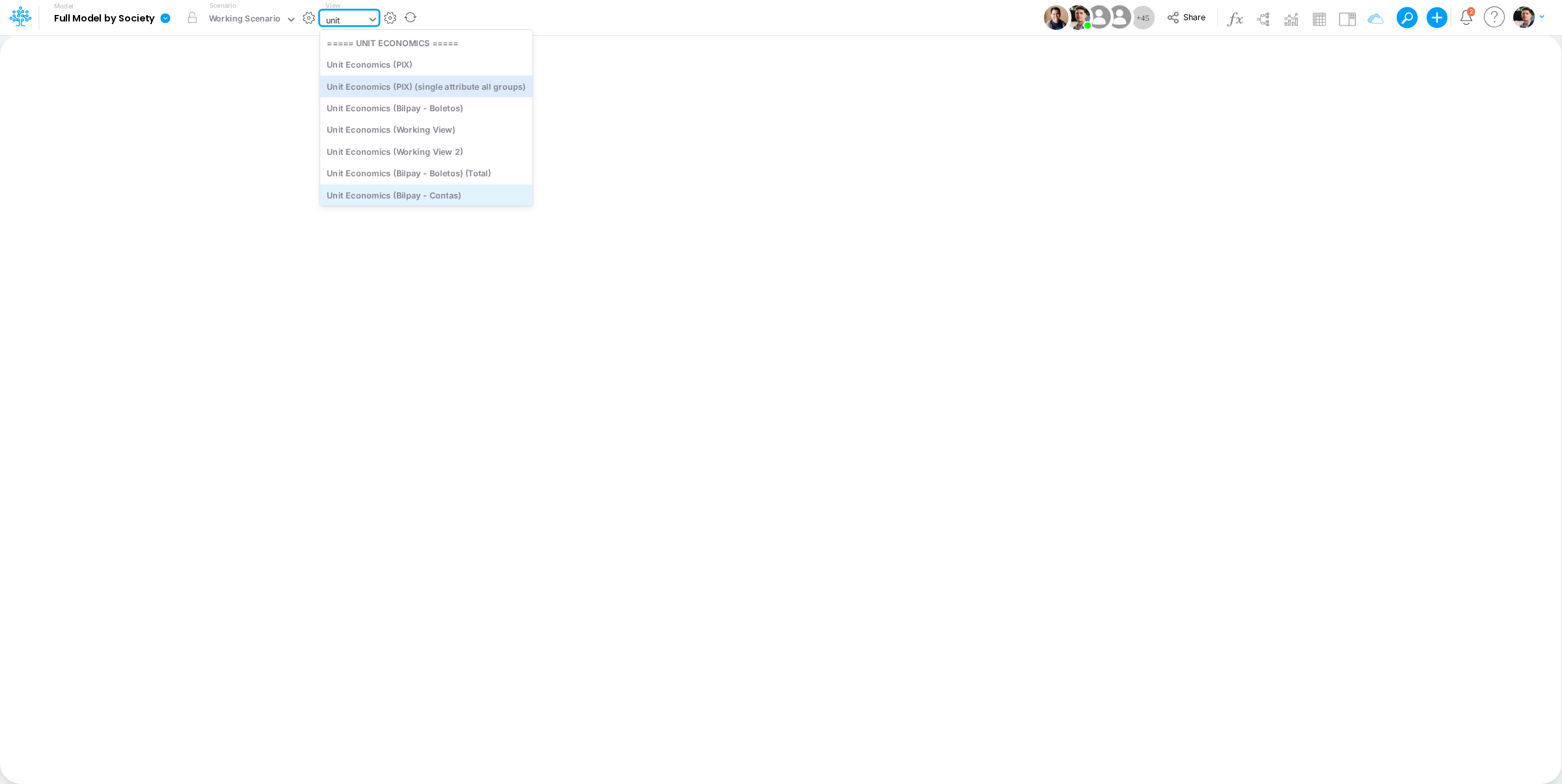
scroll to position [99, 0]
click at [412, 193] on div "Unit Economics" at bounding box center [426, 193] width 213 height 22
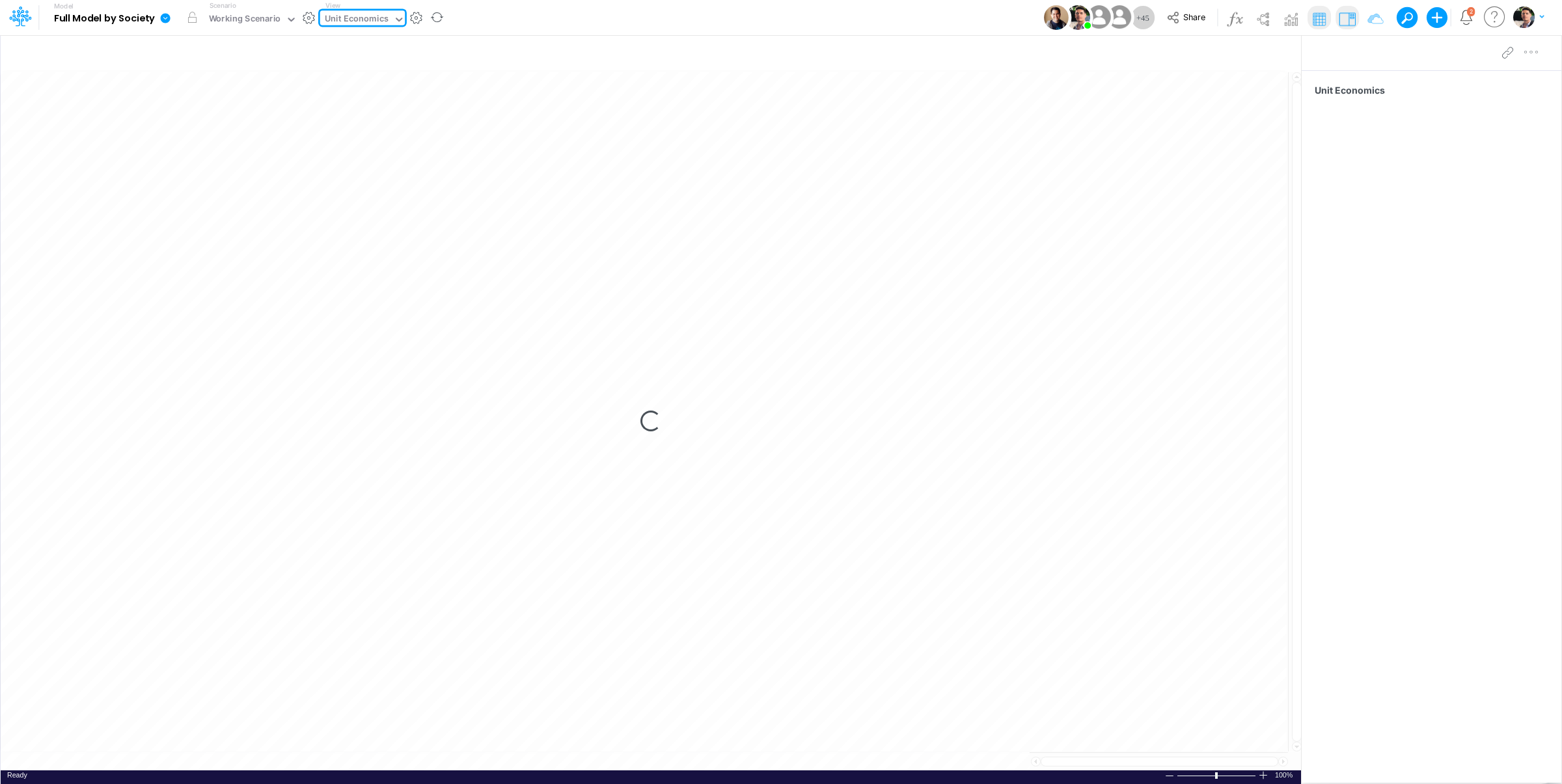
click at [366, 15] on div "Unit Economics" at bounding box center [356, 19] width 64 height 15
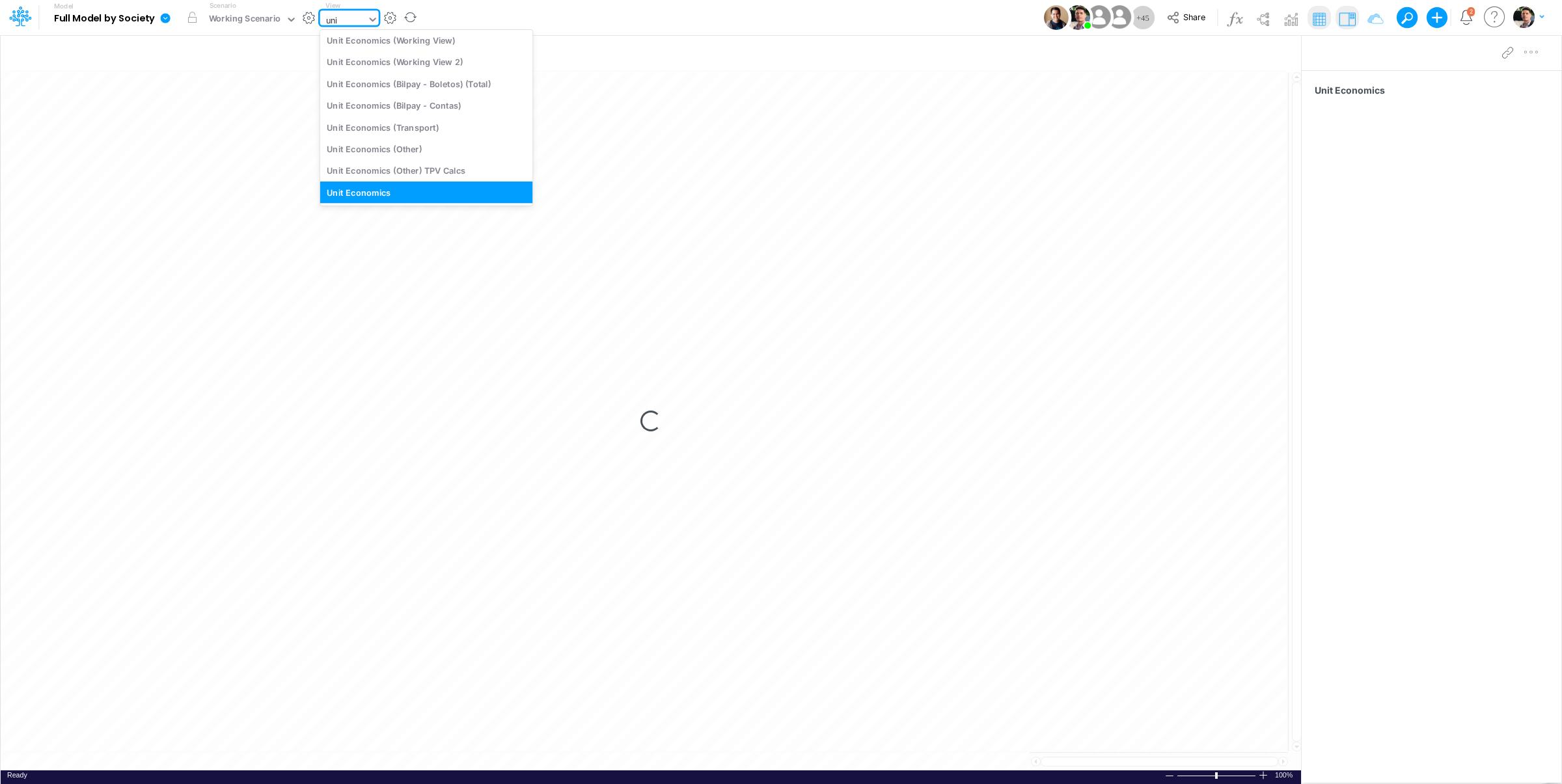
type input "unit"
click at [379, 148] on div "Unit Economics (Other)" at bounding box center [426, 150] width 213 height 22
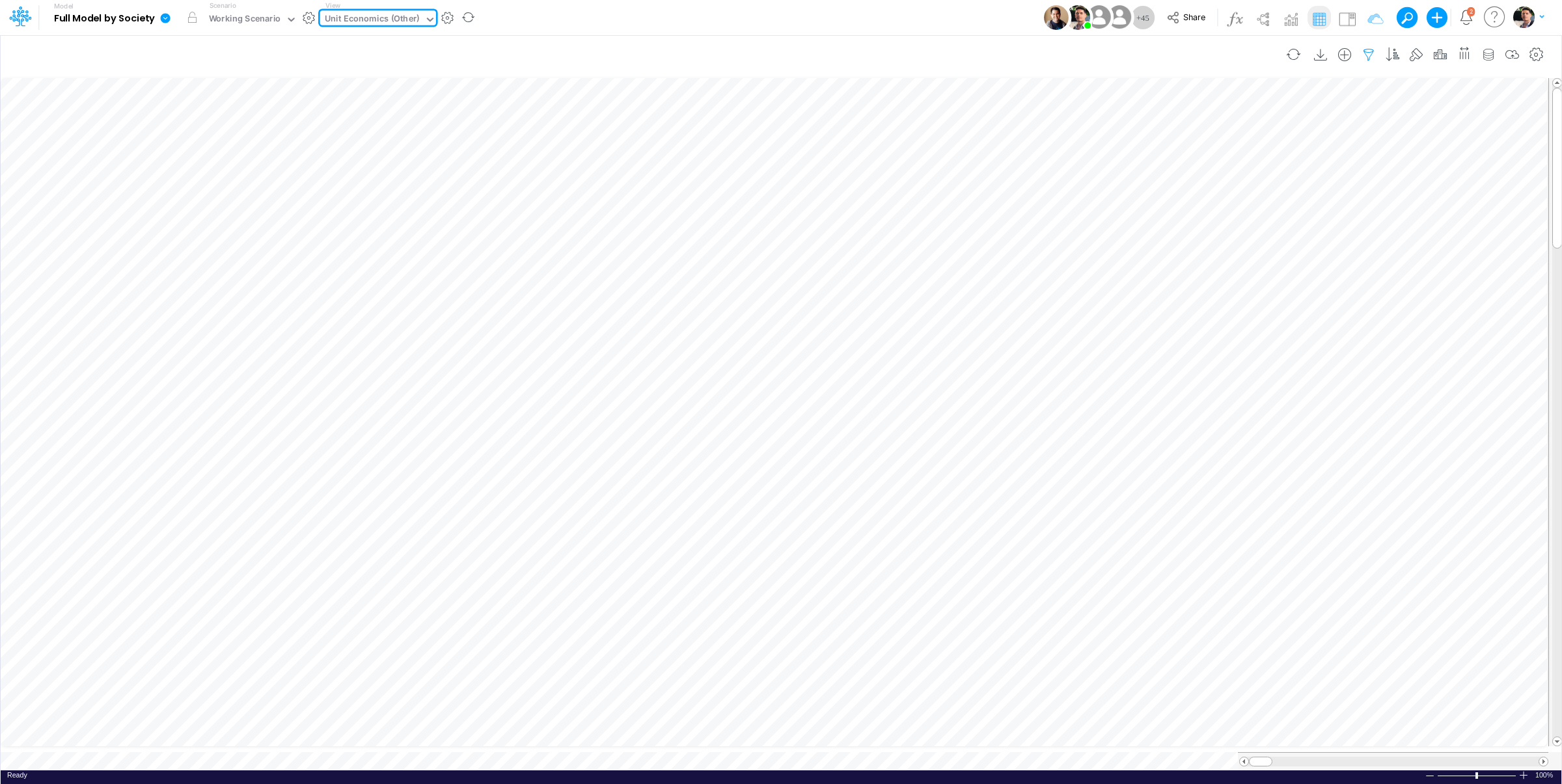
click at [1361, 52] on icon "button" at bounding box center [1368, 55] width 19 height 14
select select "contains"
click at [1353, 220] on button "button" at bounding box center [1351, 216] width 25 height 18
drag, startPoint x: 1286, startPoint y: 179, endPoint x: 1161, endPoint y: 169, distance: 125.4
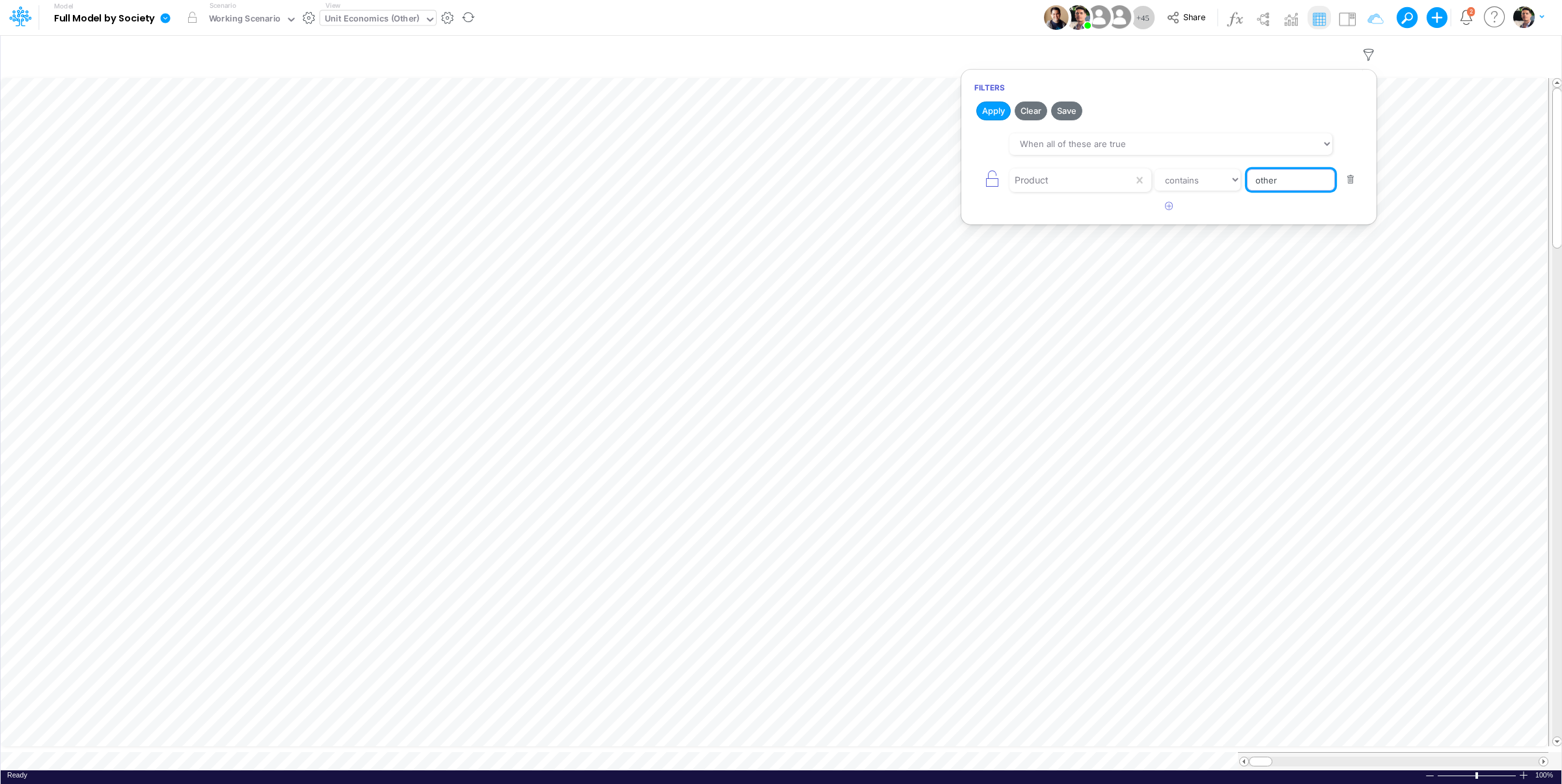
click at [1247, 169] on input "other" at bounding box center [1291, 180] width 88 height 22
type input "Loan"
click at [998, 113] on button "Apply" at bounding box center [994, 111] width 35 height 19
click at [379, 19] on div "Unit Economics (Other)" at bounding box center [372, 19] width 95 height 15
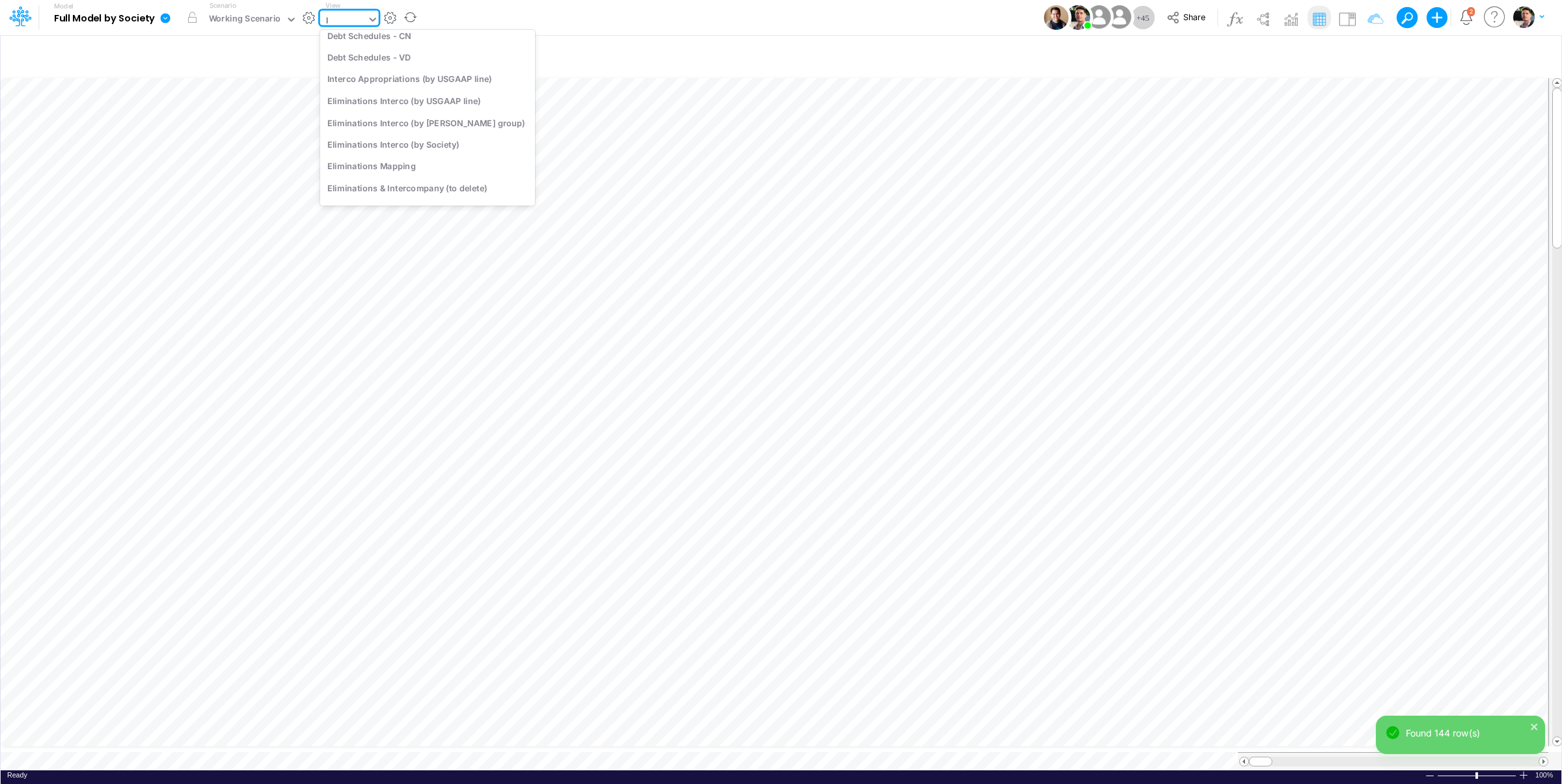
scroll to position [8, 0]
type input "loa"
click at [362, 108] on div "Loans" at bounding box center [408, 108] width 176 height 22
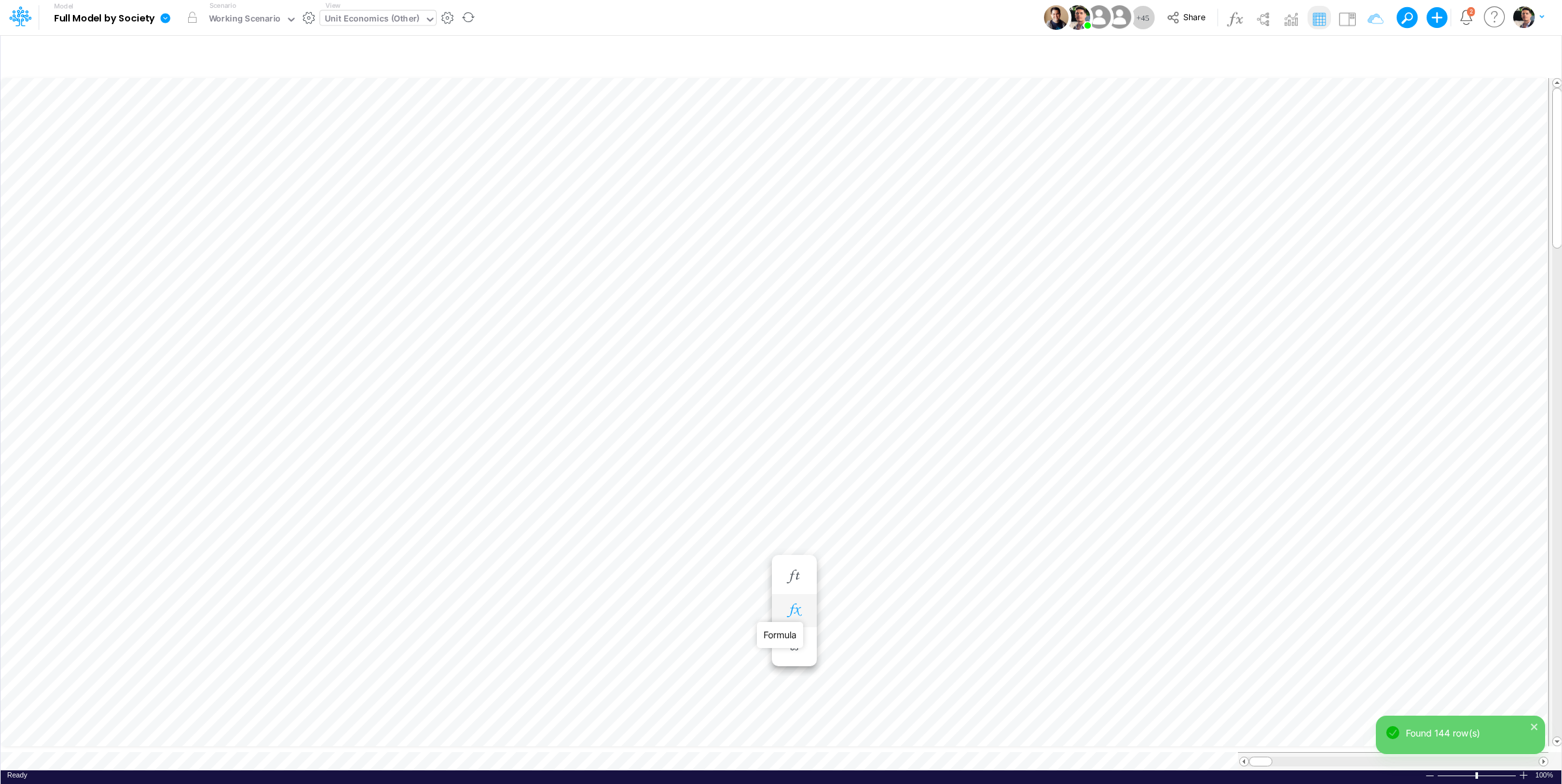
click at [799, 607] on icon "button" at bounding box center [793, 611] width 19 height 14
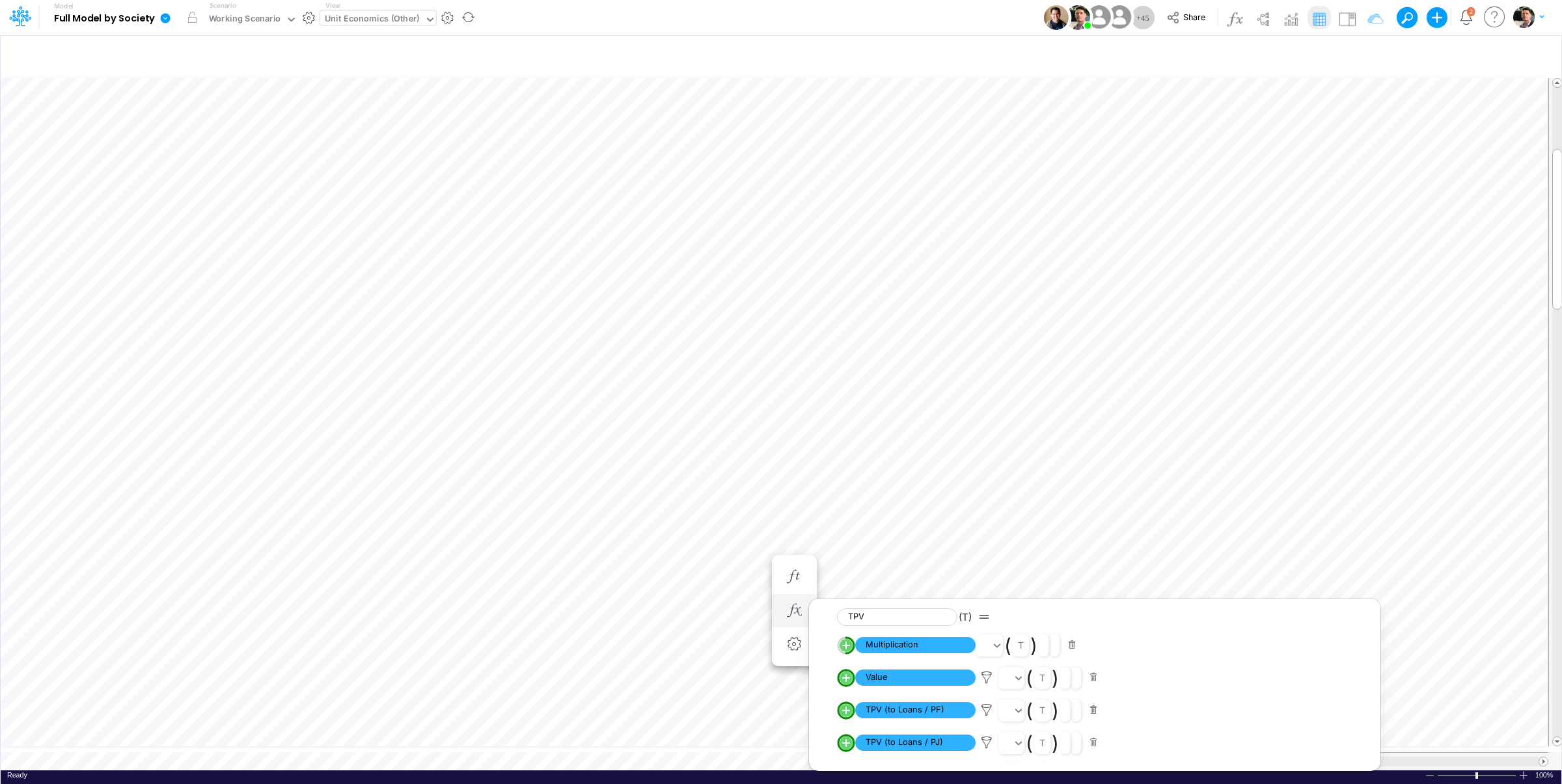
scroll to position [5, 35]
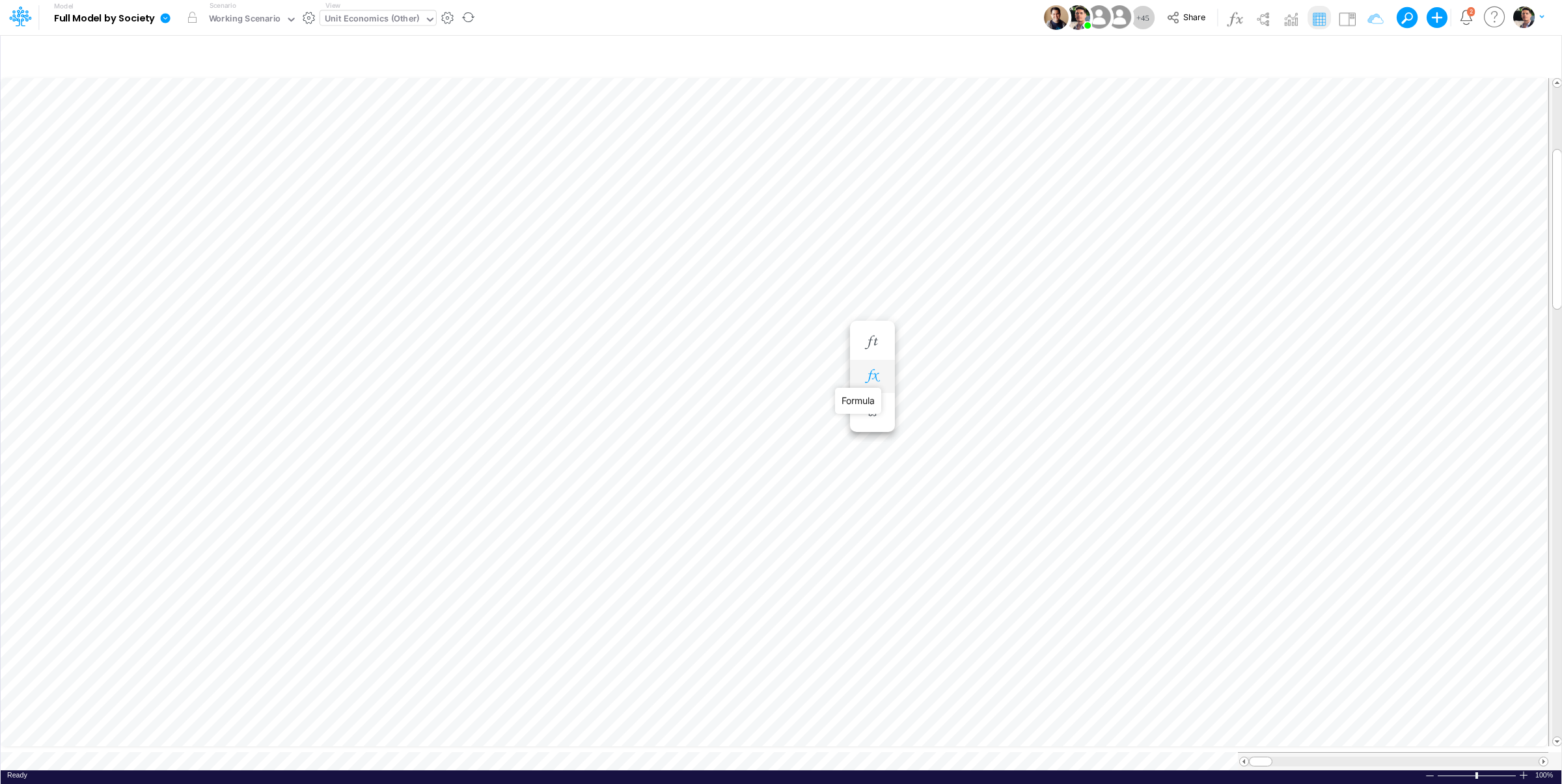
click at [882, 380] on icon "button" at bounding box center [872, 376] width 19 height 14
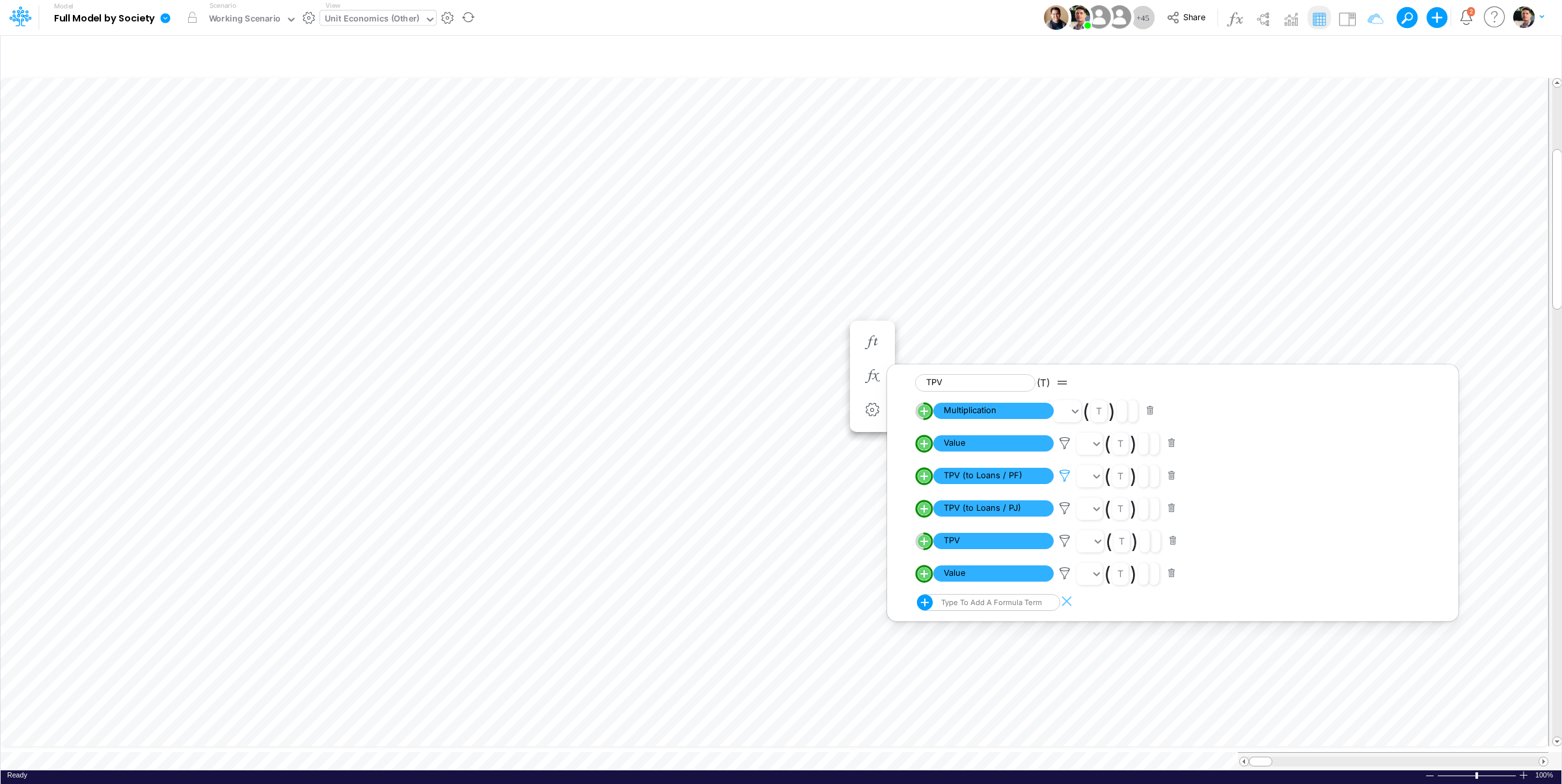
click at [1062, 482] on icon at bounding box center [1064, 476] width 19 height 14
click at [1065, 517] on div at bounding box center [781, 395] width 1562 height 778
click at [1064, 508] on icon at bounding box center [1064, 509] width 19 height 14
click at [1152, 303] on div at bounding box center [781, 395] width 1562 height 778
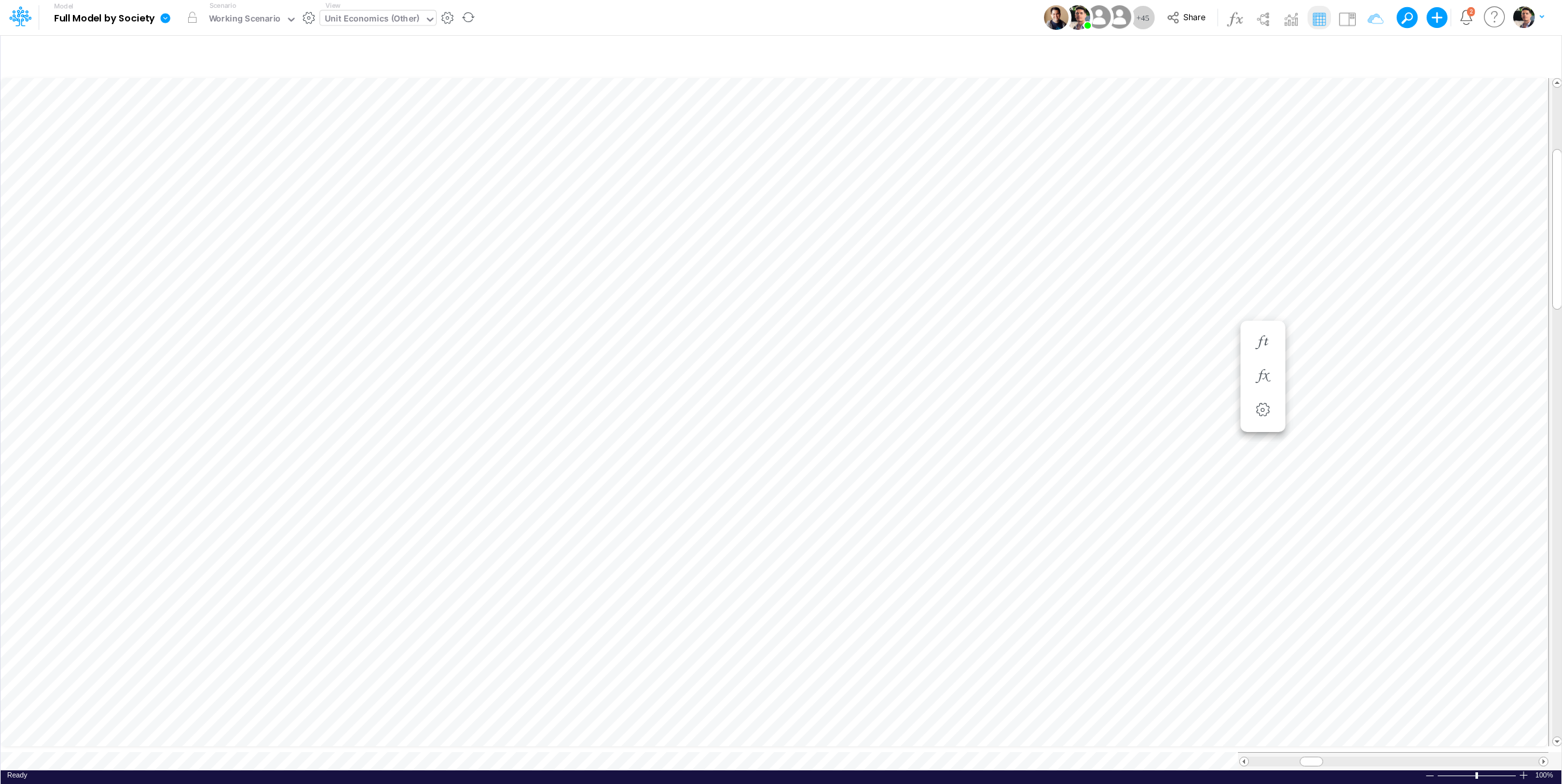
scroll to position [5, 40]
click at [1524, 771] on div at bounding box center [1524, 776] width 11 height 10
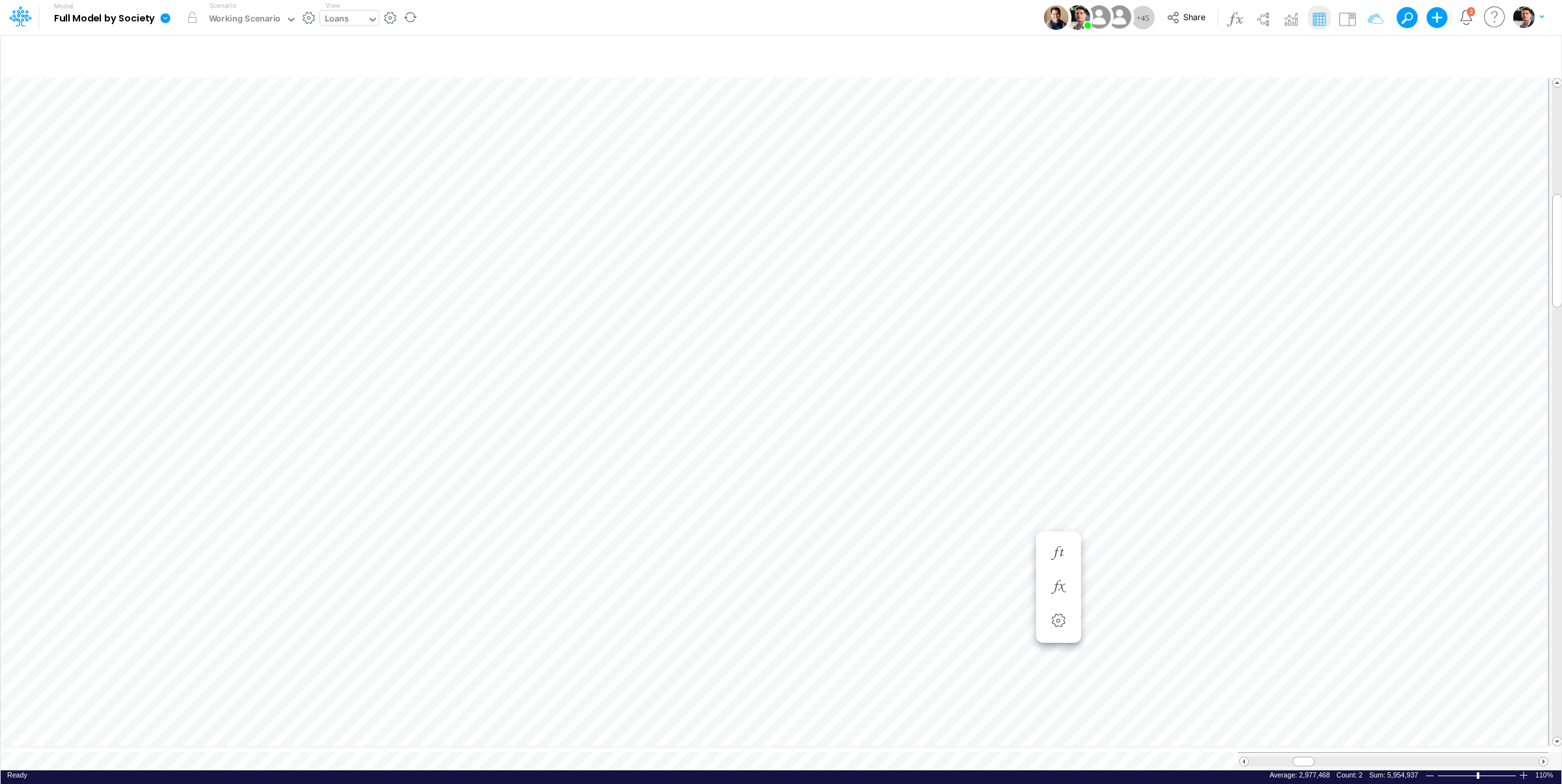
scroll to position [5, 40]
click at [374, 16] on div "Unit Economics (Other)" at bounding box center [372, 19] width 95 height 15
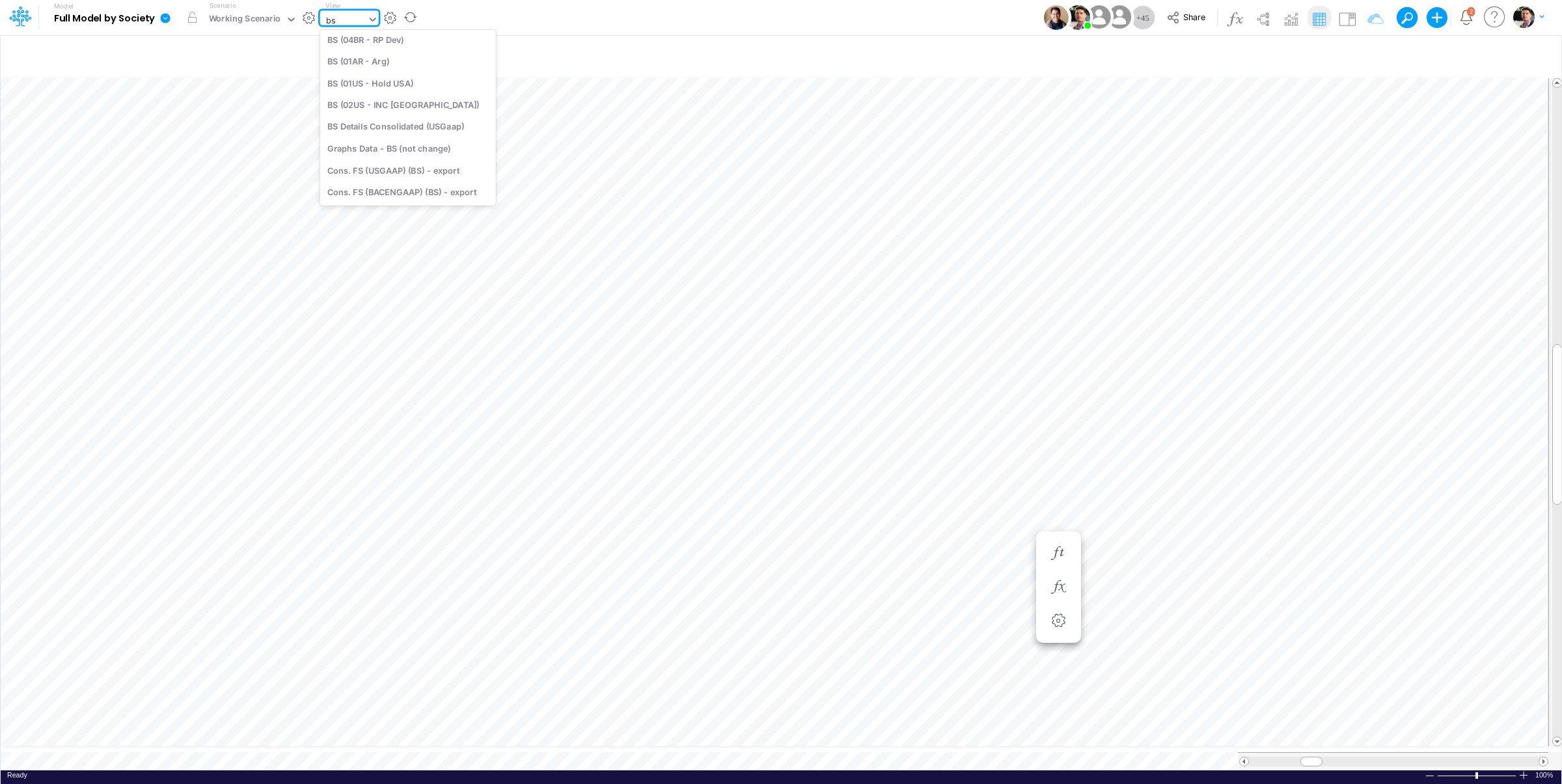
scroll to position [244, 0]
type input "b"
type input "u"
type input "01br"
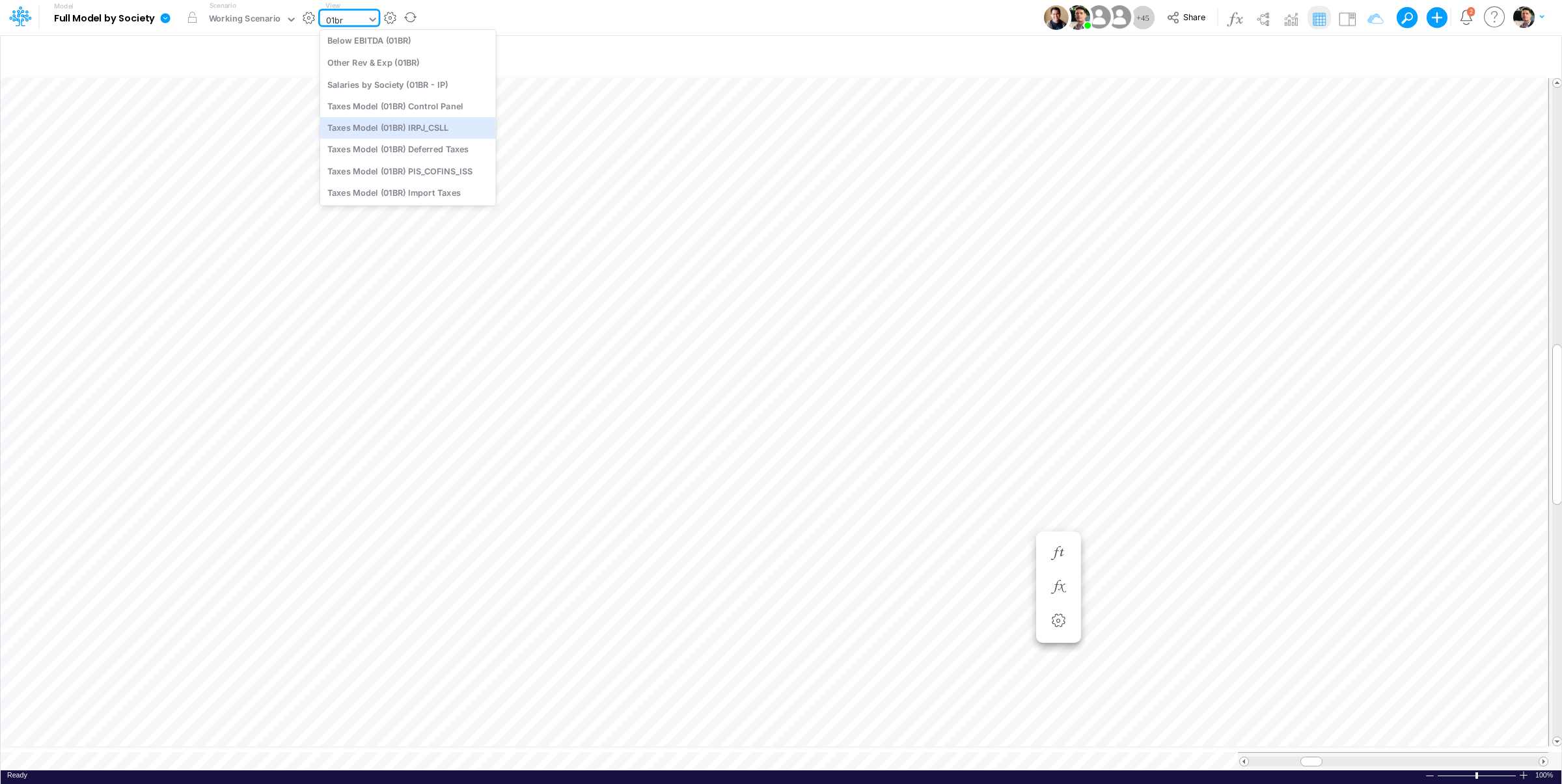
scroll to position [0, 0]
click at [391, 149] on div "BS (01BR - IP)" at bounding box center [408, 151] width 176 height 22
type input "BS (01BR - IP)"
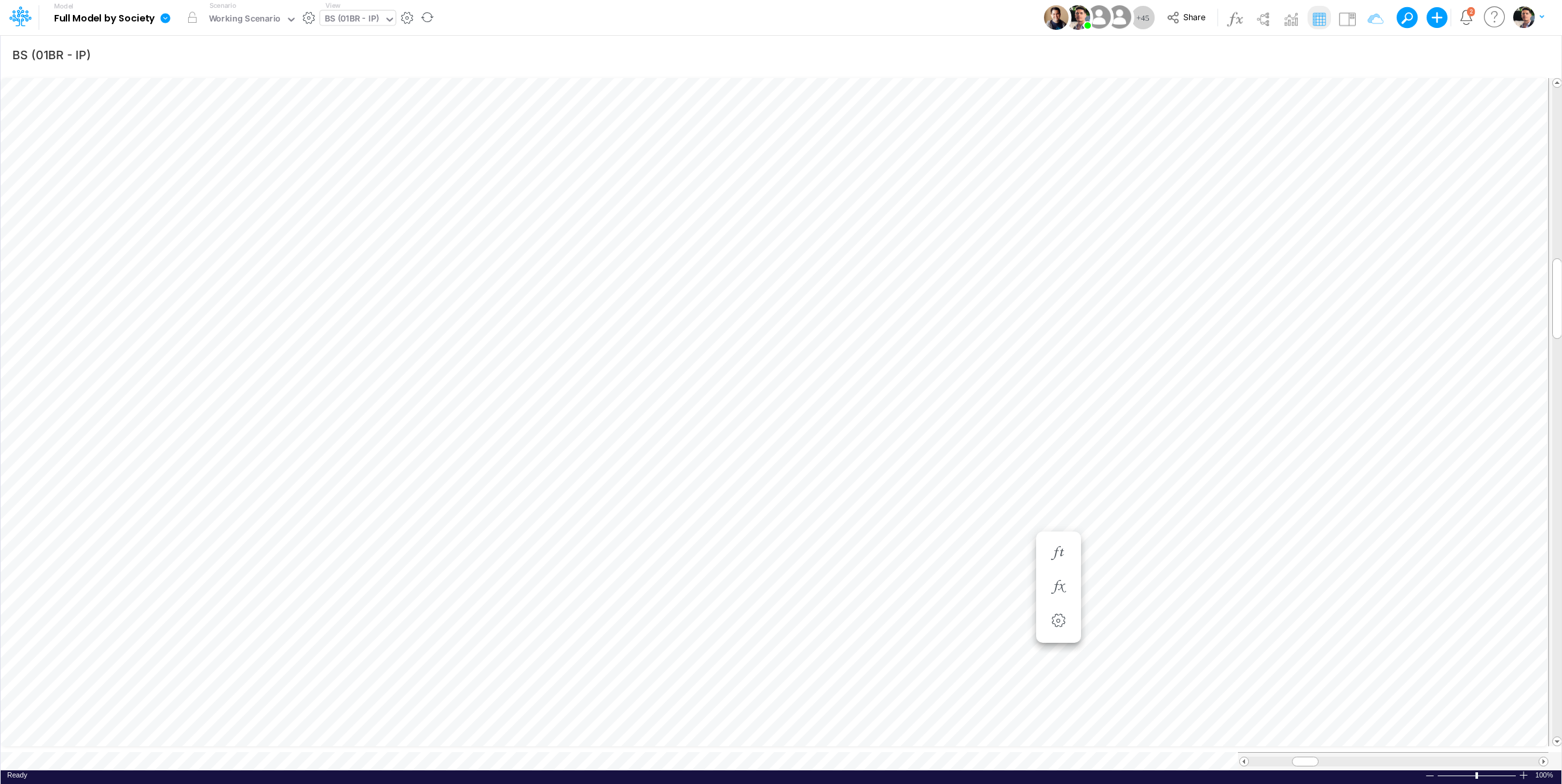
scroll to position [5, 37]
click at [348, 16] on div "BS (01BR - IP)" at bounding box center [352, 19] width 55 height 15
type input "debt"
click at [379, 42] on div "Debt Schedules - Loans" at bounding box center [408, 43] width 176 height 22
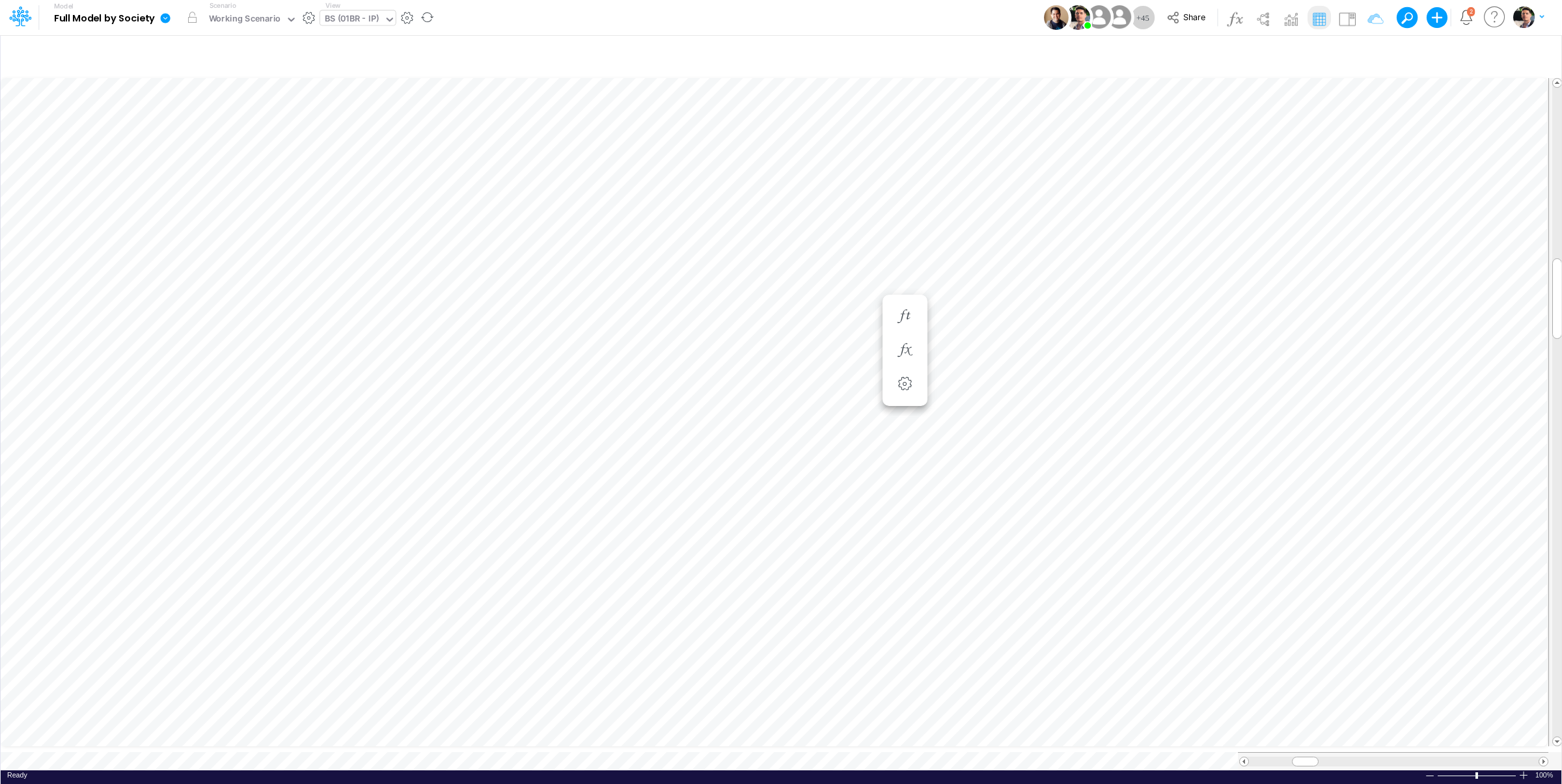
type input "BS (01BR - IP)"
click at [904, 352] on icon "button" at bounding box center [905, 351] width 19 height 14
type input "BS (01BR - IP)"
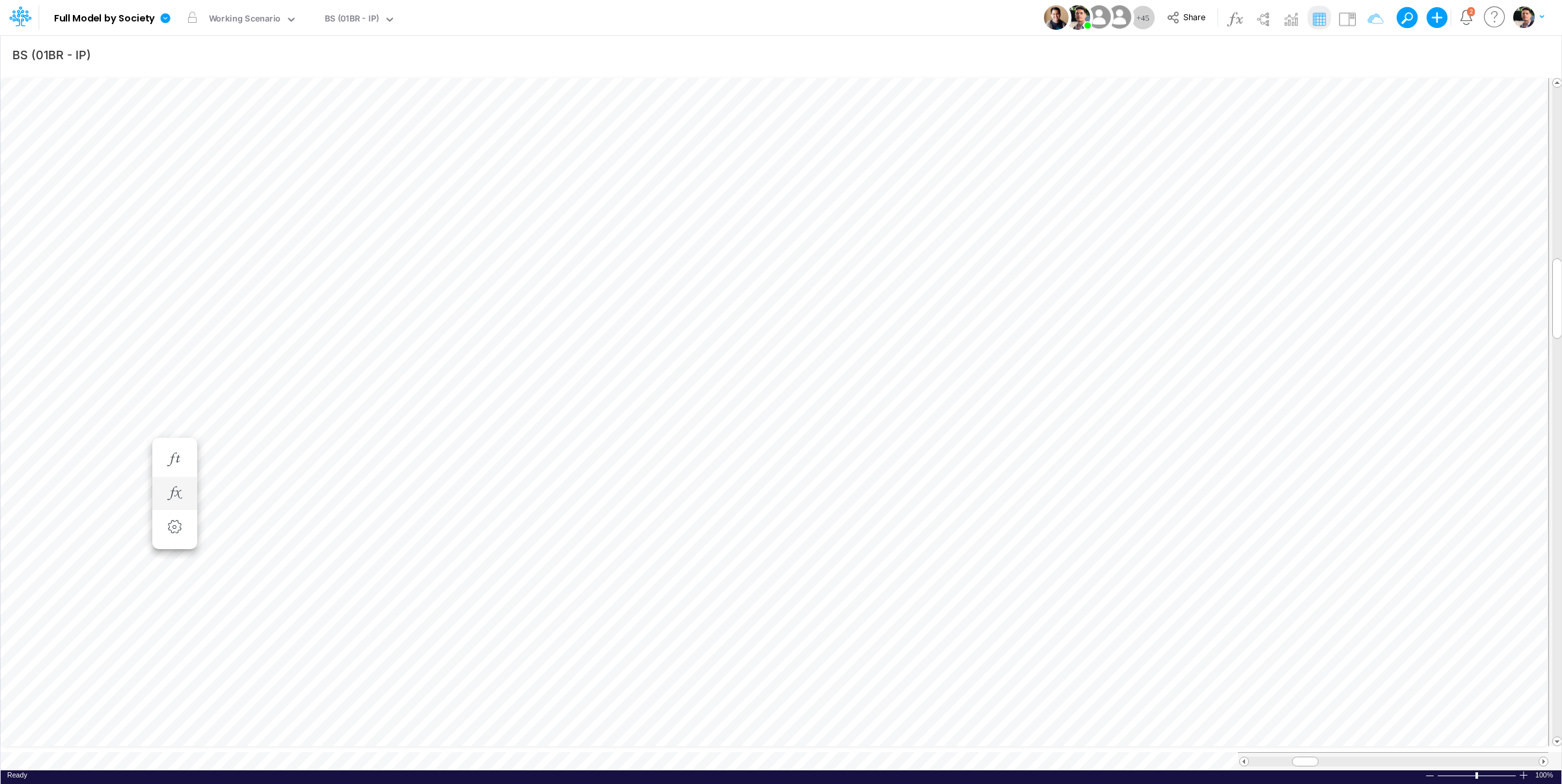
scroll to position [5, 17]
click at [988, 354] on li at bounding box center [975, 351] width 45 height 34
click at [977, 342] on button "button" at bounding box center [975, 351] width 24 height 26
click at [562, 382] on icon at bounding box center [567, 385] width 19 height 14
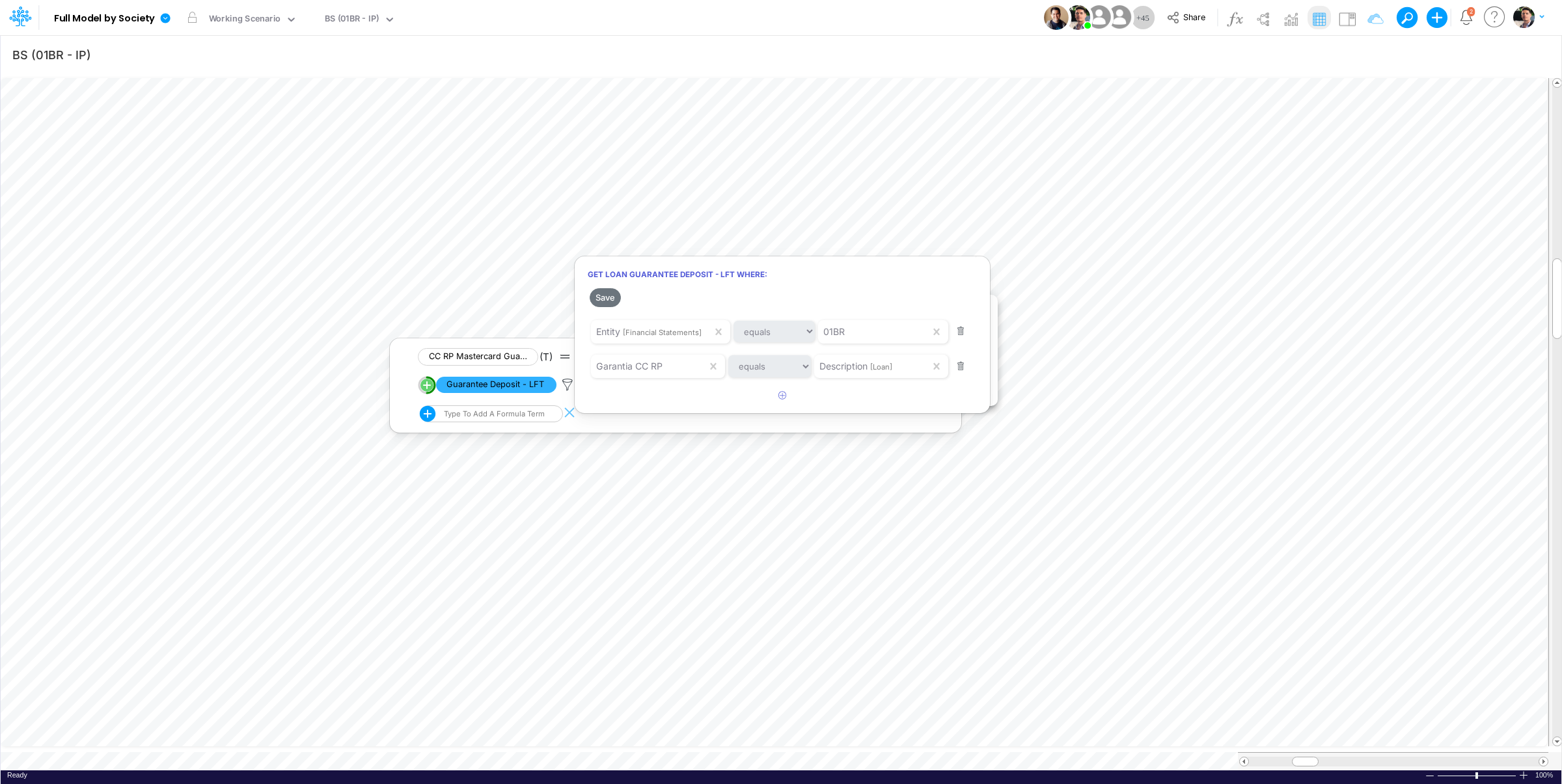
click at [615, 745] on div at bounding box center [781, 395] width 1562 height 778
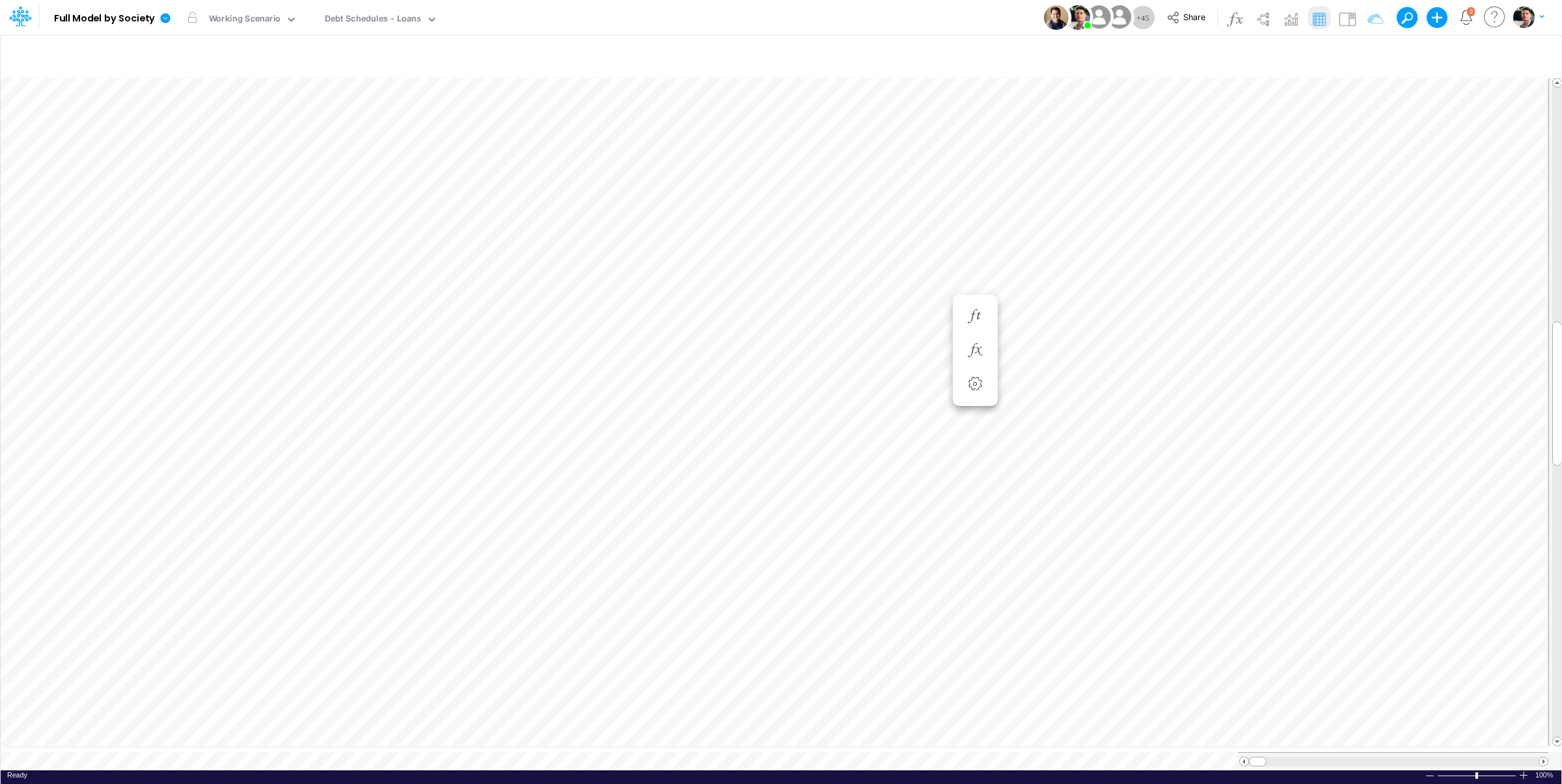
scroll to position [5, 31]
type input "BS (01BR - IP)"
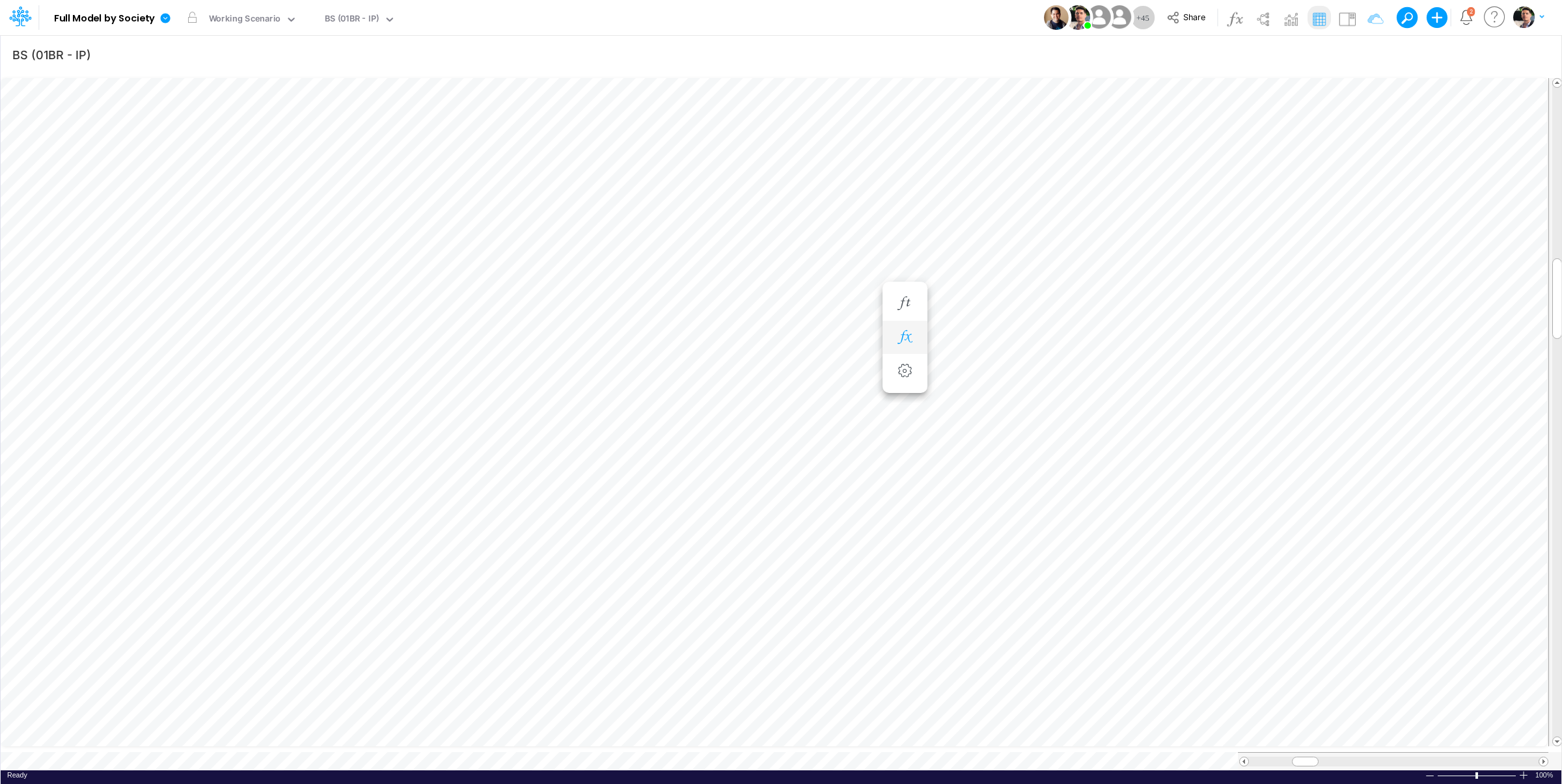
click at [912, 342] on icon "button" at bounding box center [905, 338] width 19 height 14
click at [1099, 374] on icon at bounding box center [1097, 372] width 19 height 14
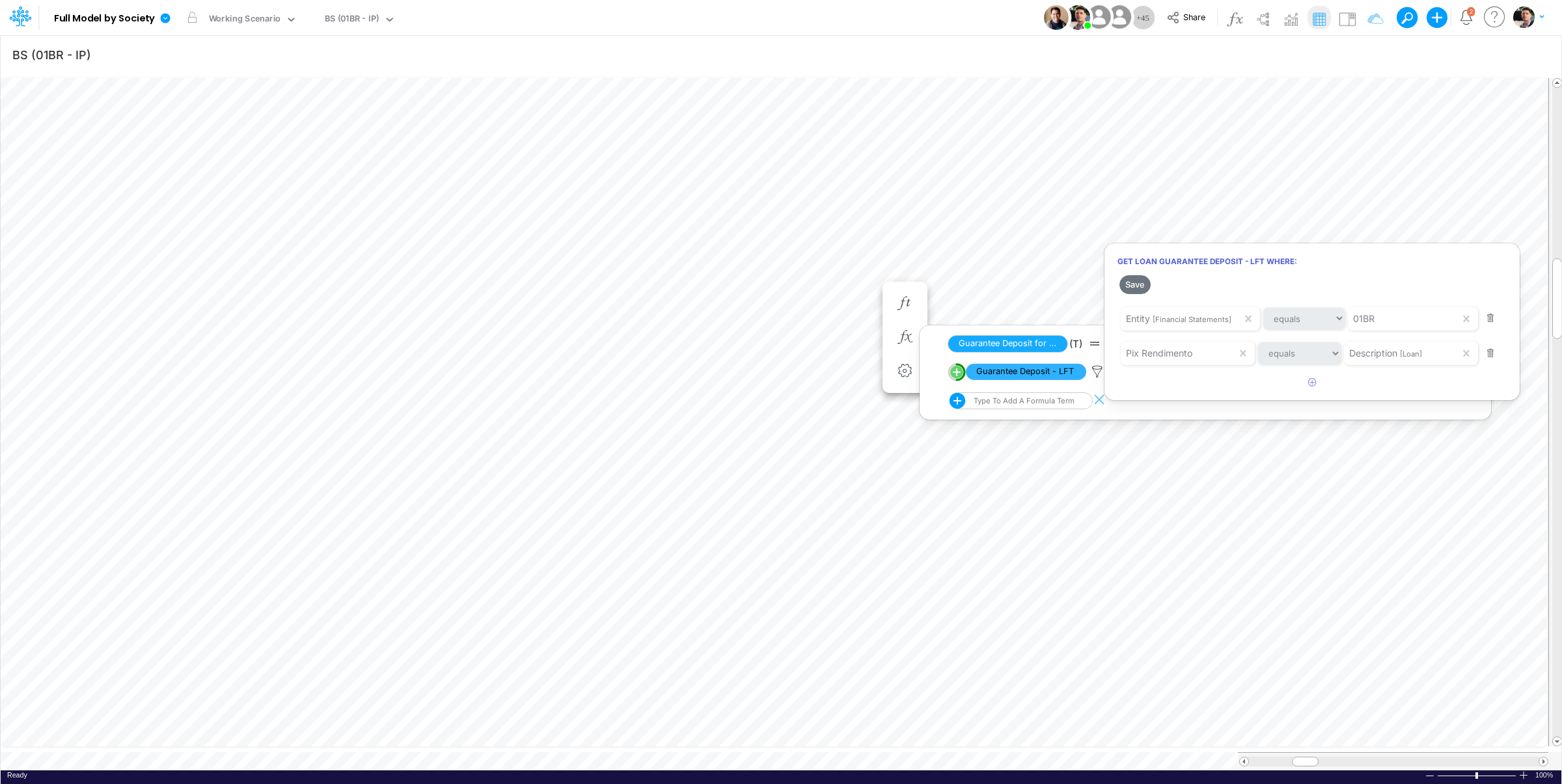
click at [624, 751] on div at bounding box center [781, 395] width 1562 height 778
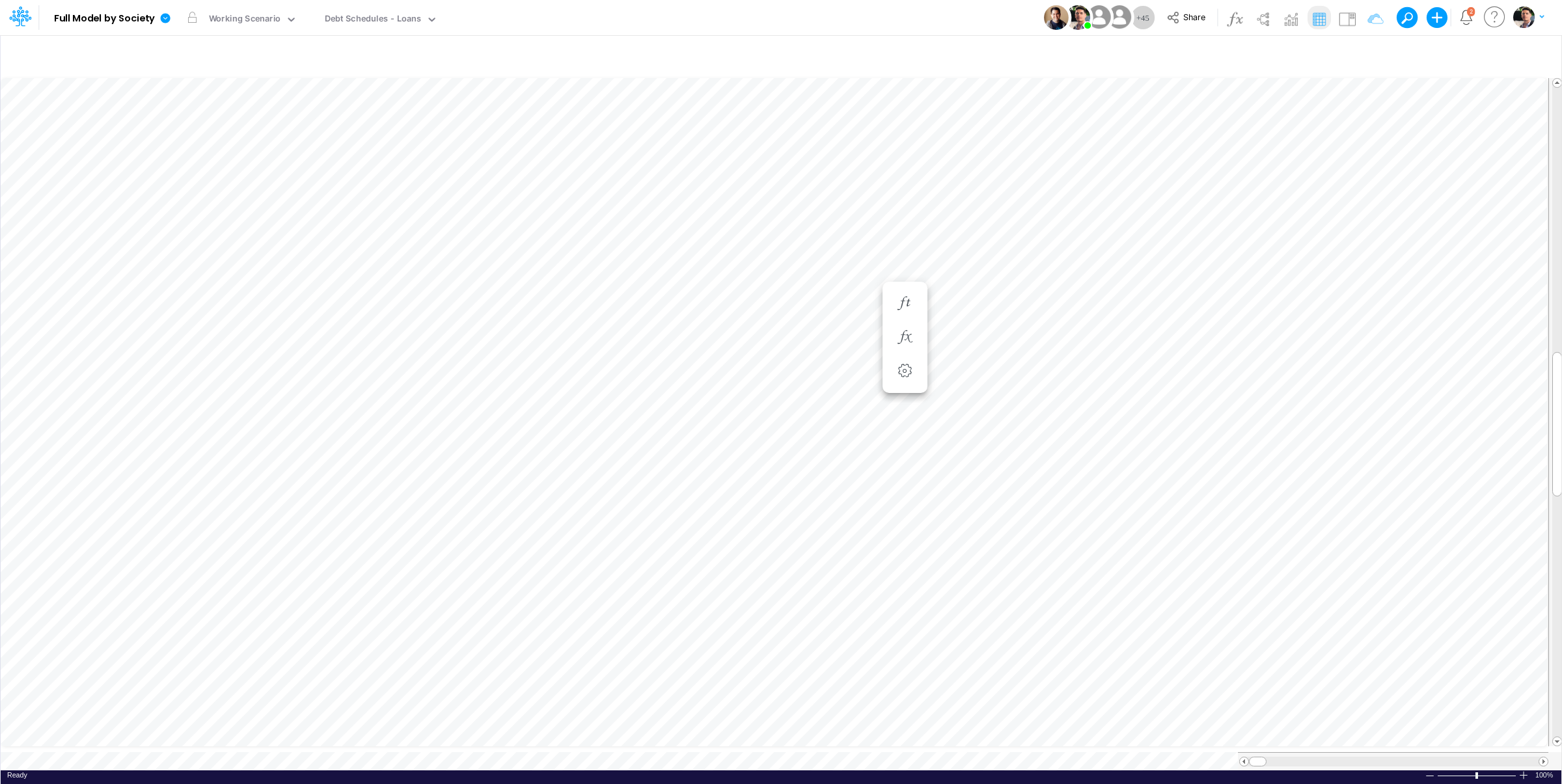
scroll to position [5, 31]
type input "BS (01BR - IP)"
click at [912, 310] on icon "button" at bounding box center [905, 304] width 19 height 14
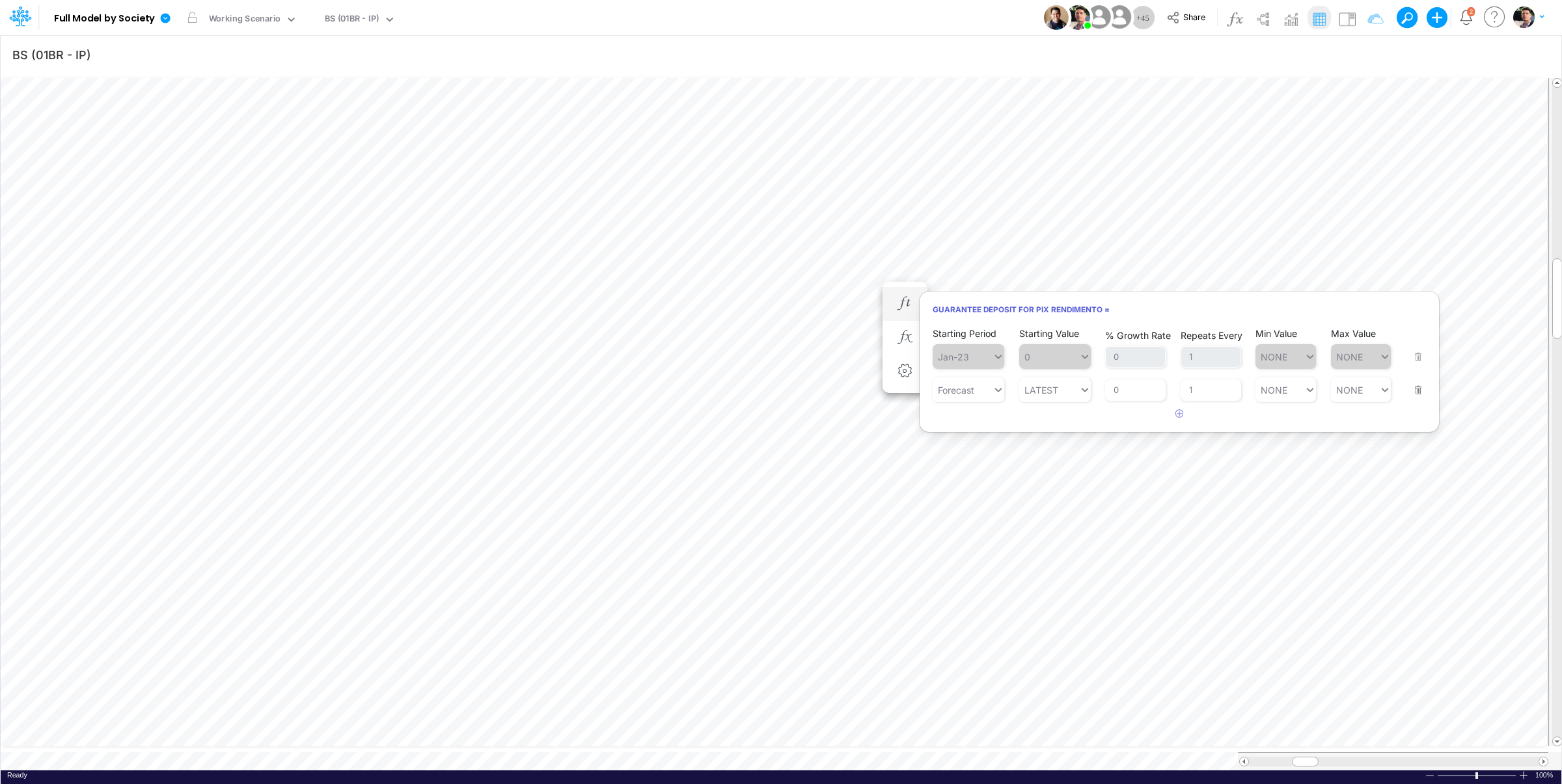
click at [1419, 395] on button "button" at bounding box center [1415, 382] width 17 height 35
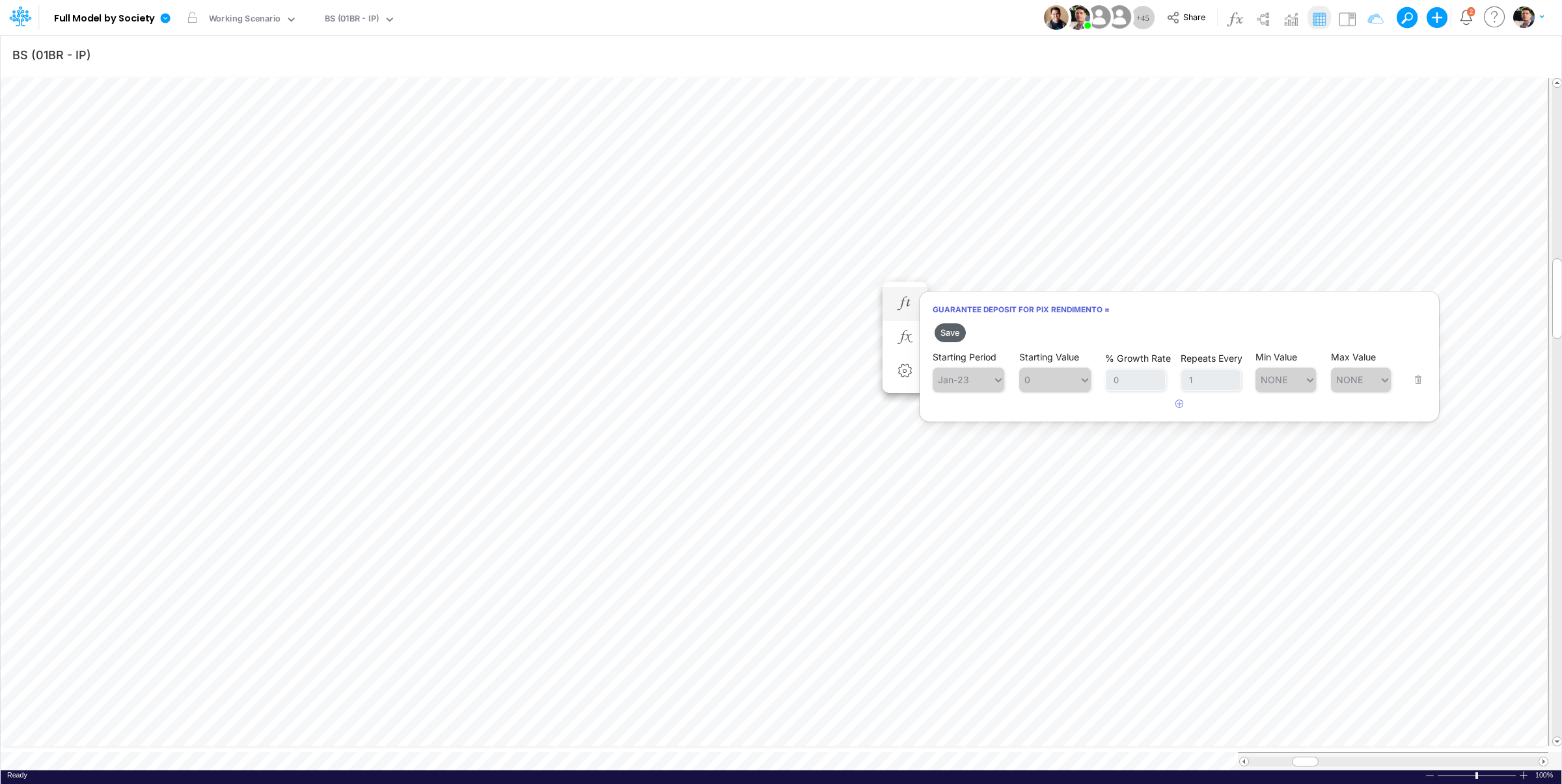
click at [951, 329] on button "Save" at bounding box center [950, 332] width 31 height 19
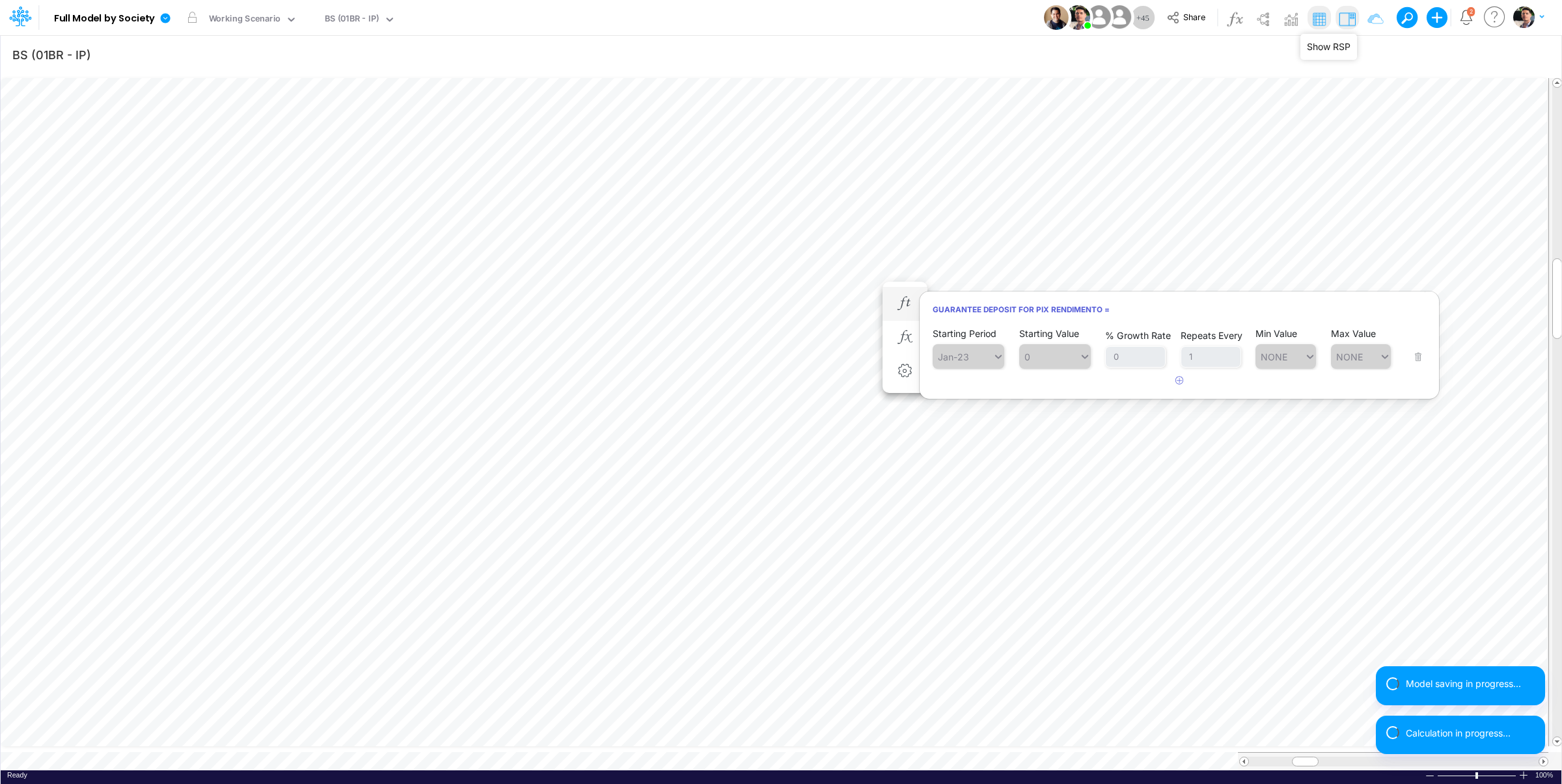
click at [1343, 18] on img at bounding box center [1347, 18] width 21 height 21
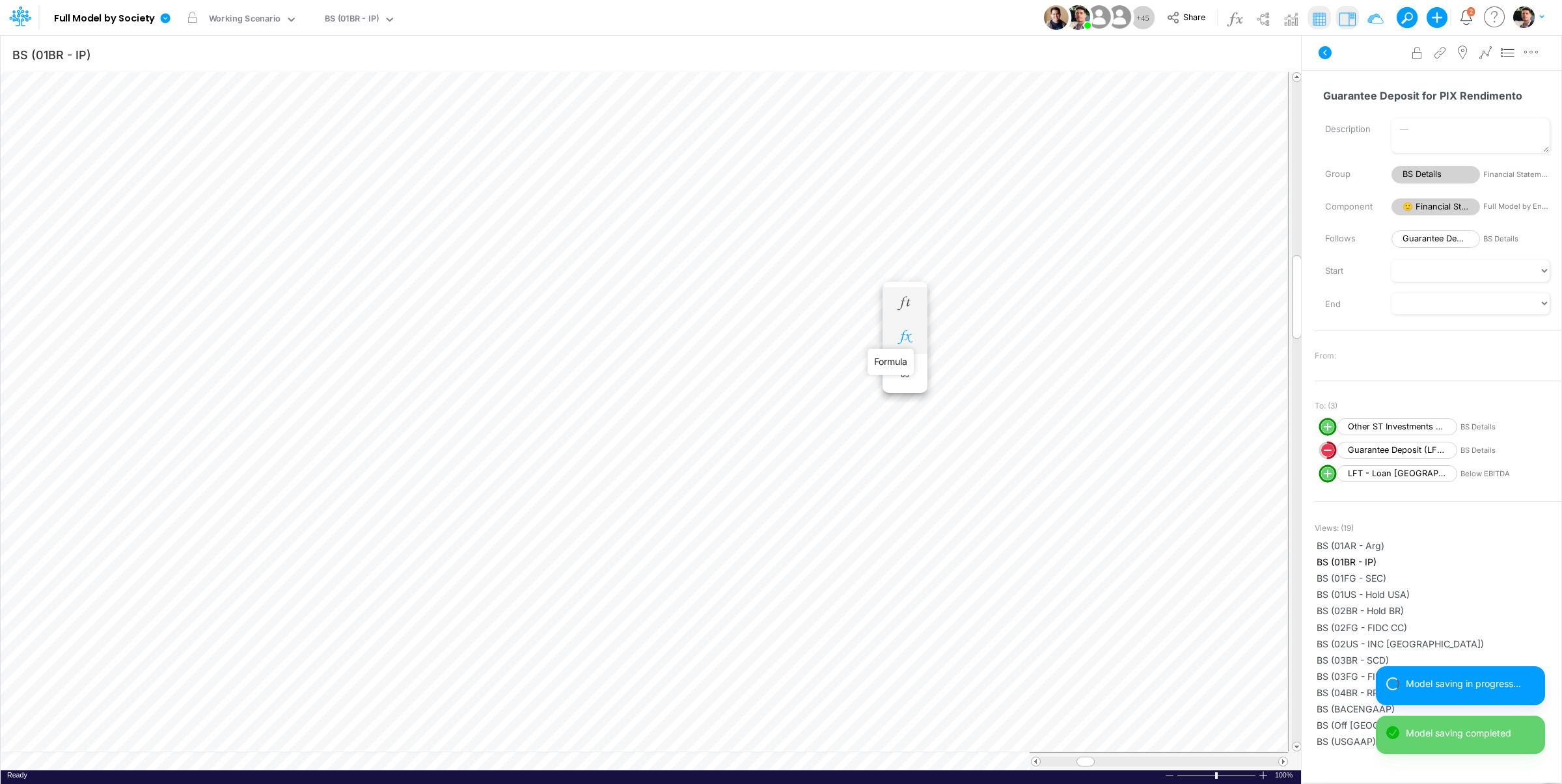
click at [907, 338] on icon "button" at bounding box center [905, 338] width 19 height 14
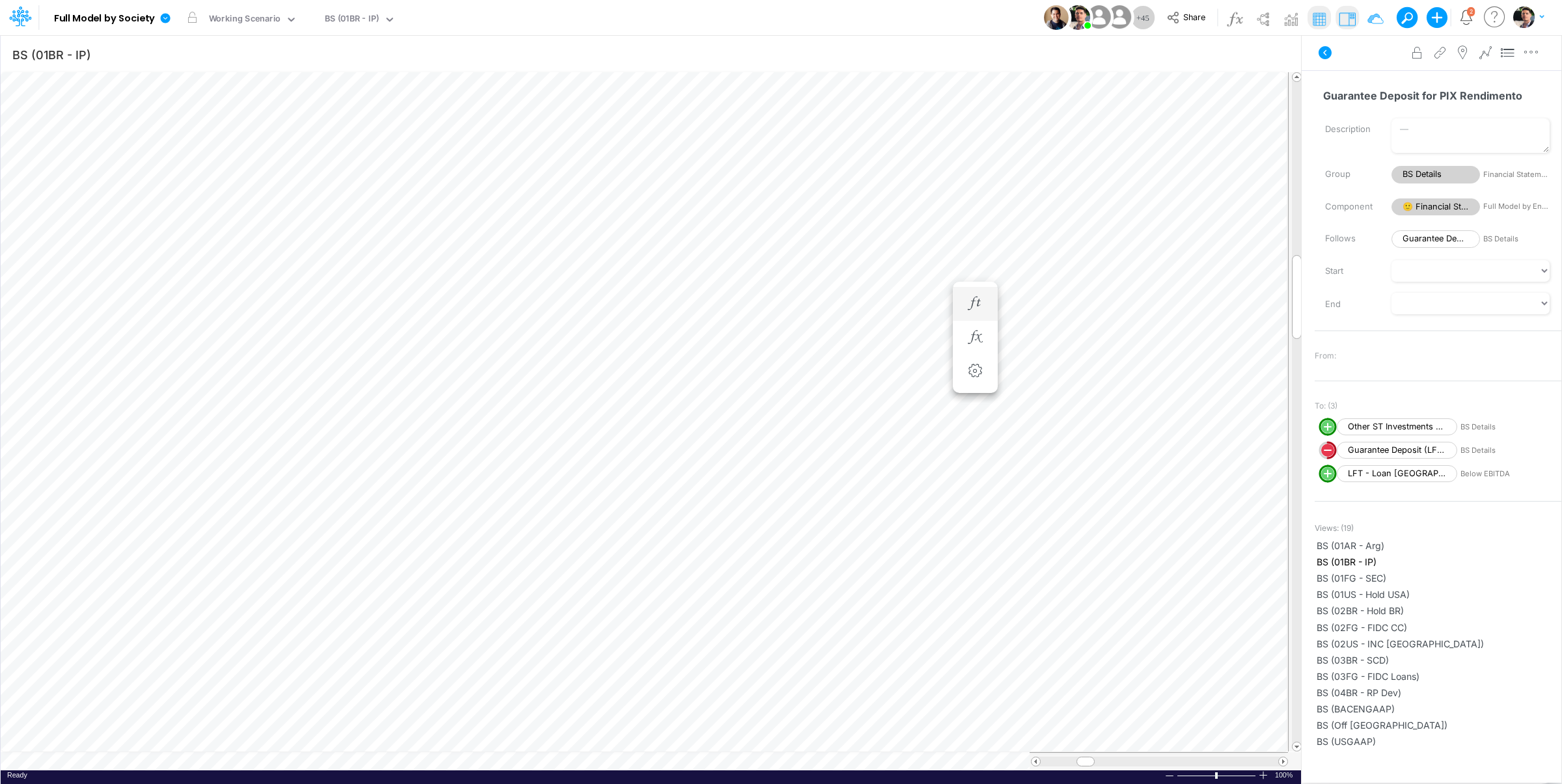
scroll to position [5, 2]
click at [907, 338] on icon "button" at bounding box center [905, 338] width 19 height 14
click at [1100, 372] on icon at bounding box center [1097, 372] width 19 height 14
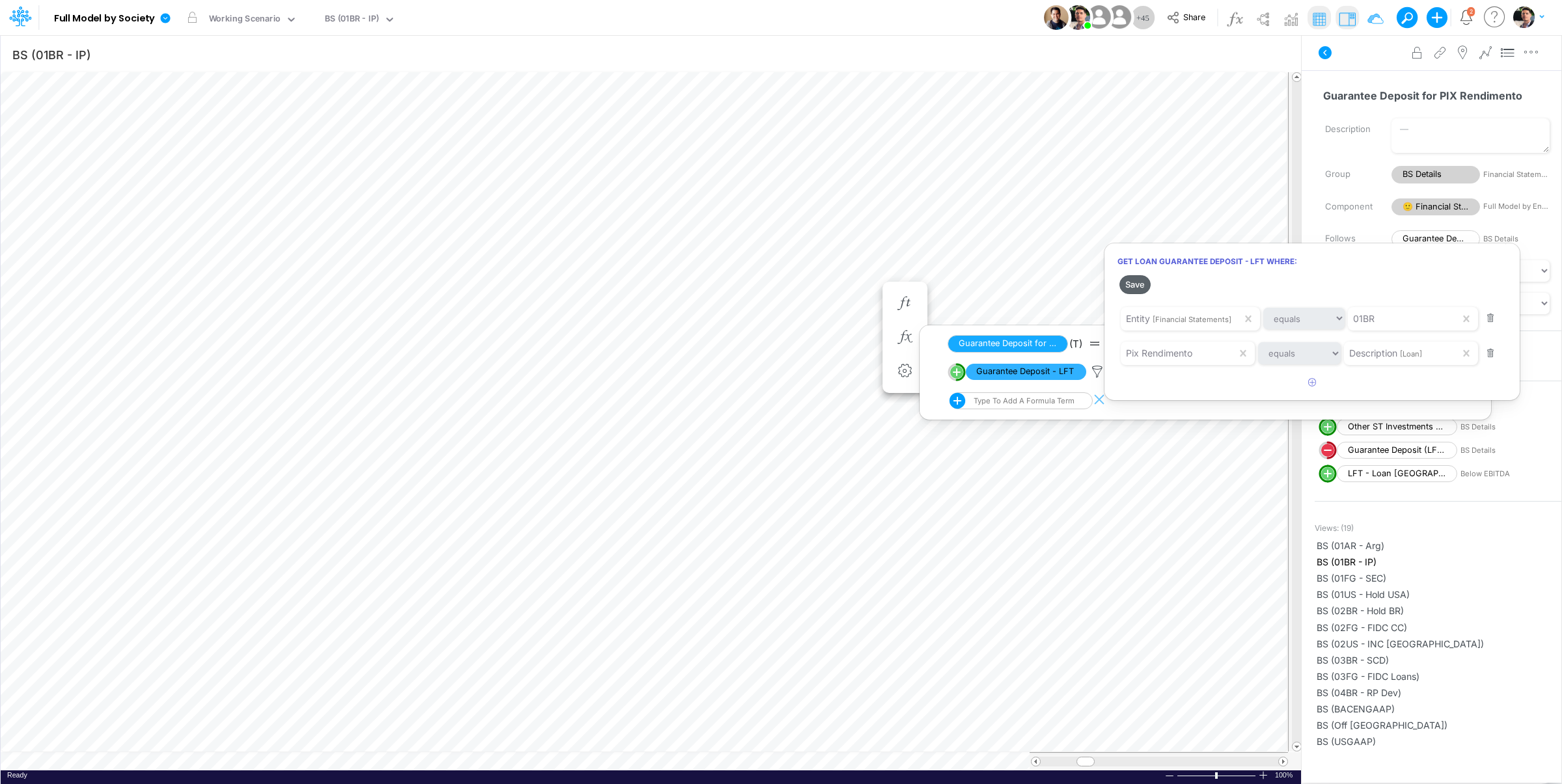
click at [1137, 286] on button "Save" at bounding box center [1135, 285] width 31 height 19
click at [635, 763] on div at bounding box center [781, 395] width 1562 height 778
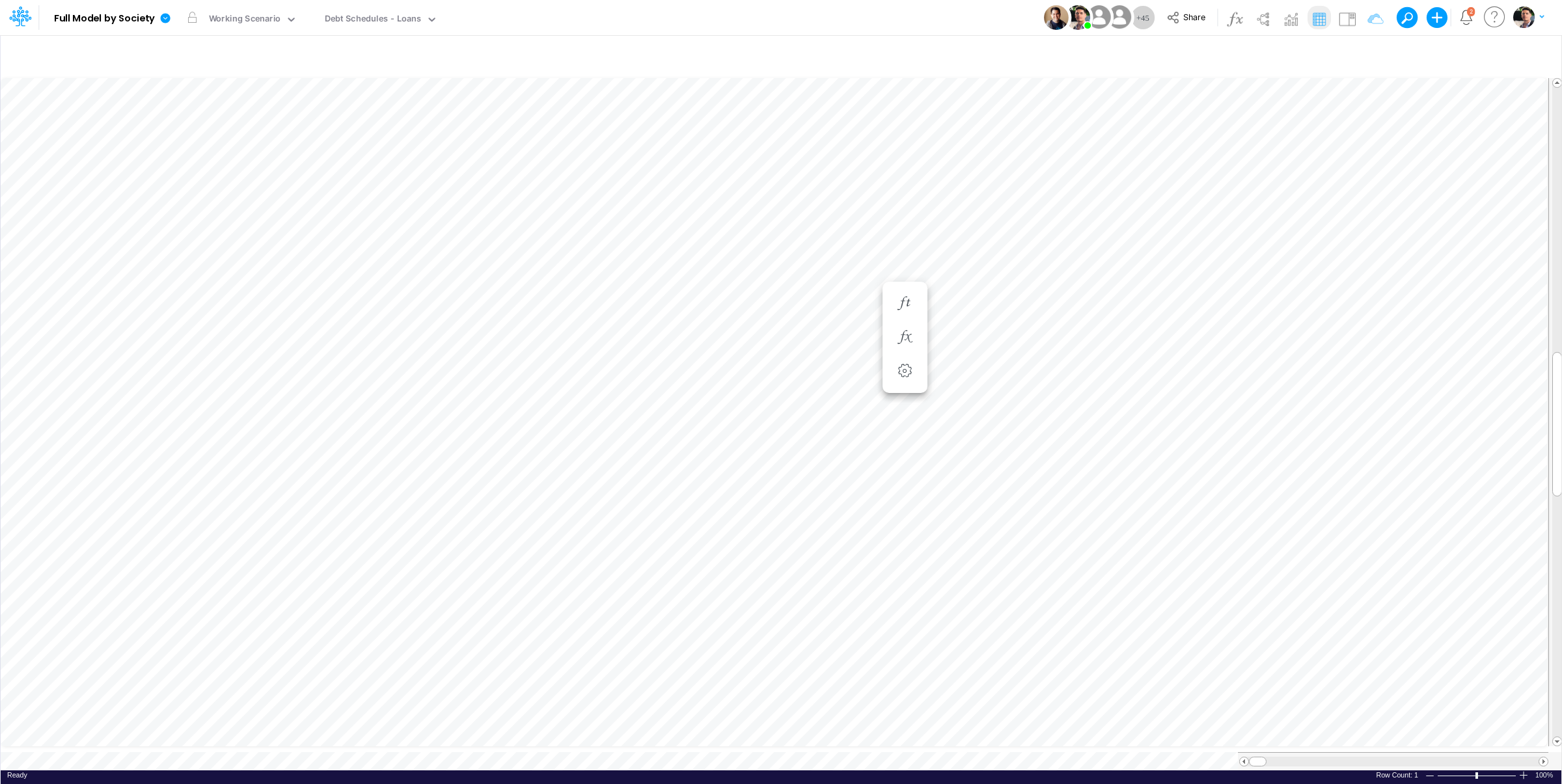
scroll to position [5, 26]
type input "BS (01BR - IP)"
click at [974, 337] on icon "button" at bounding box center [975, 338] width 19 height 14
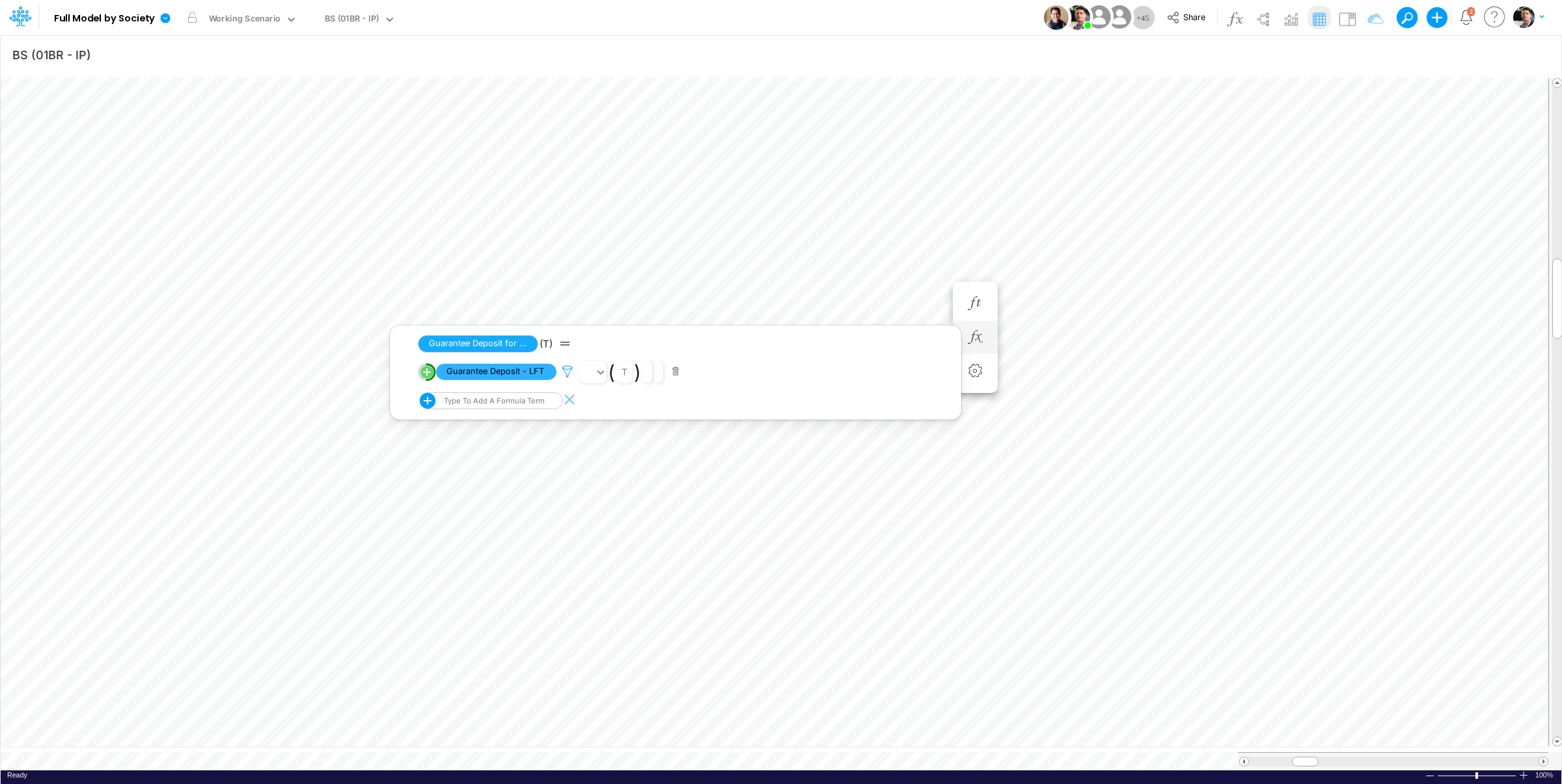
click at [567, 374] on icon at bounding box center [567, 372] width 19 height 14
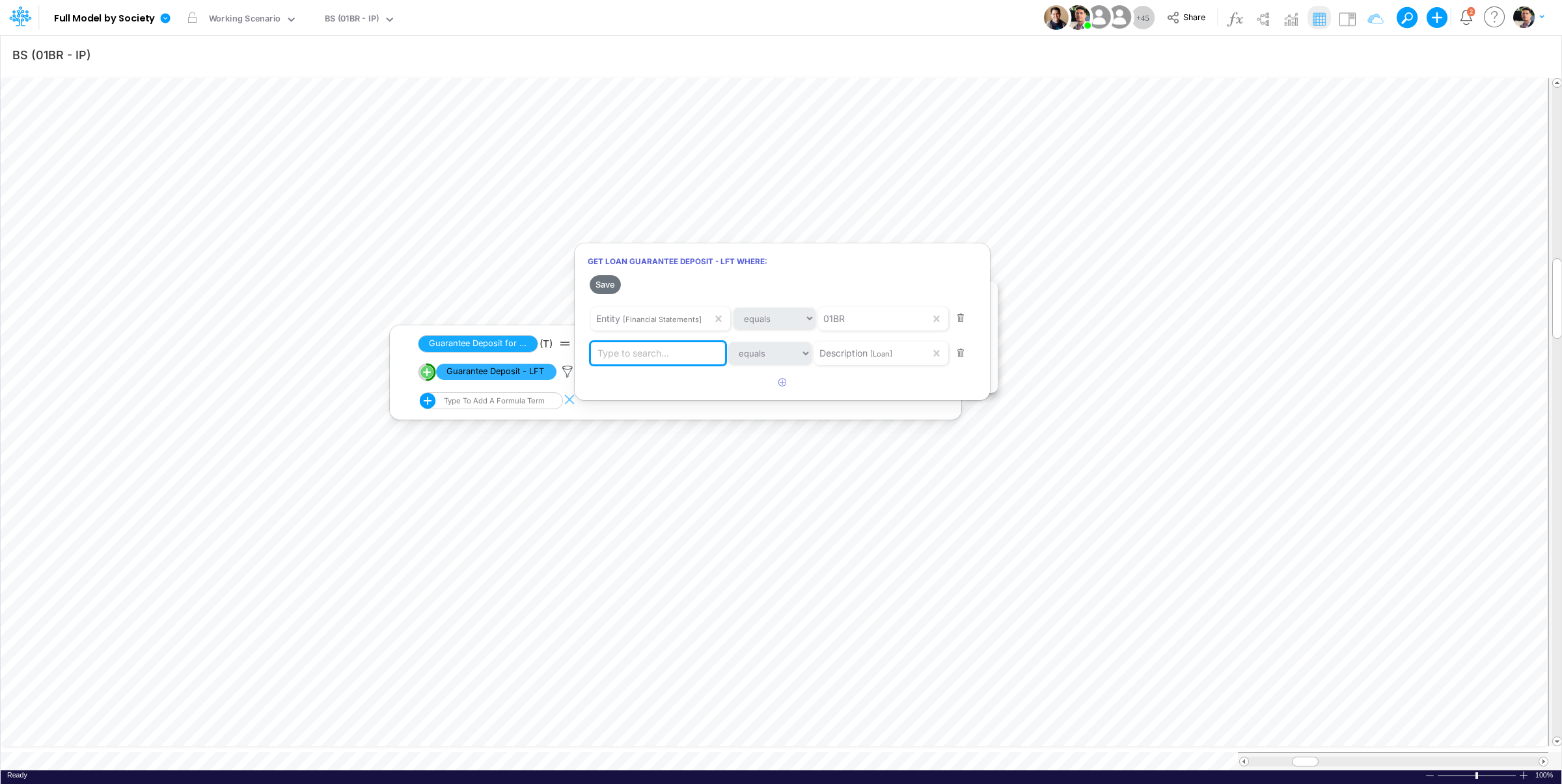
click at [627, 357] on div "Type to search..." at bounding box center [633, 353] width 71 height 14
click at [627, 355] on div "Type to search..." at bounding box center [633, 353] width 71 height 14
click at [617, 752] on div at bounding box center [781, 395] width 1562 height 778
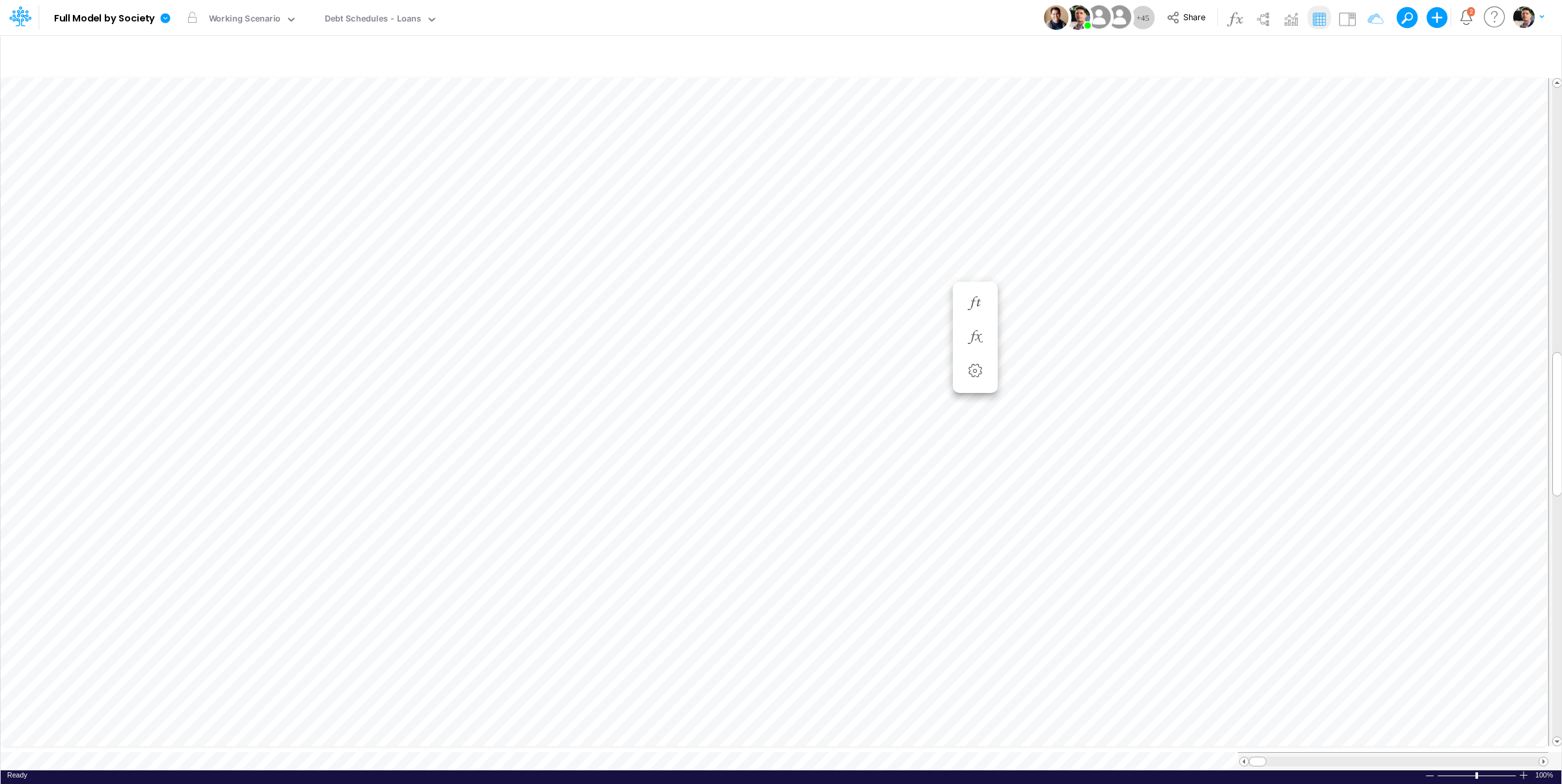
scroll to position [5, 31]
click at [349, 389] on div at bounding box center [781, 392] width 1562 height 784
type input "BS (01BR - IP)"
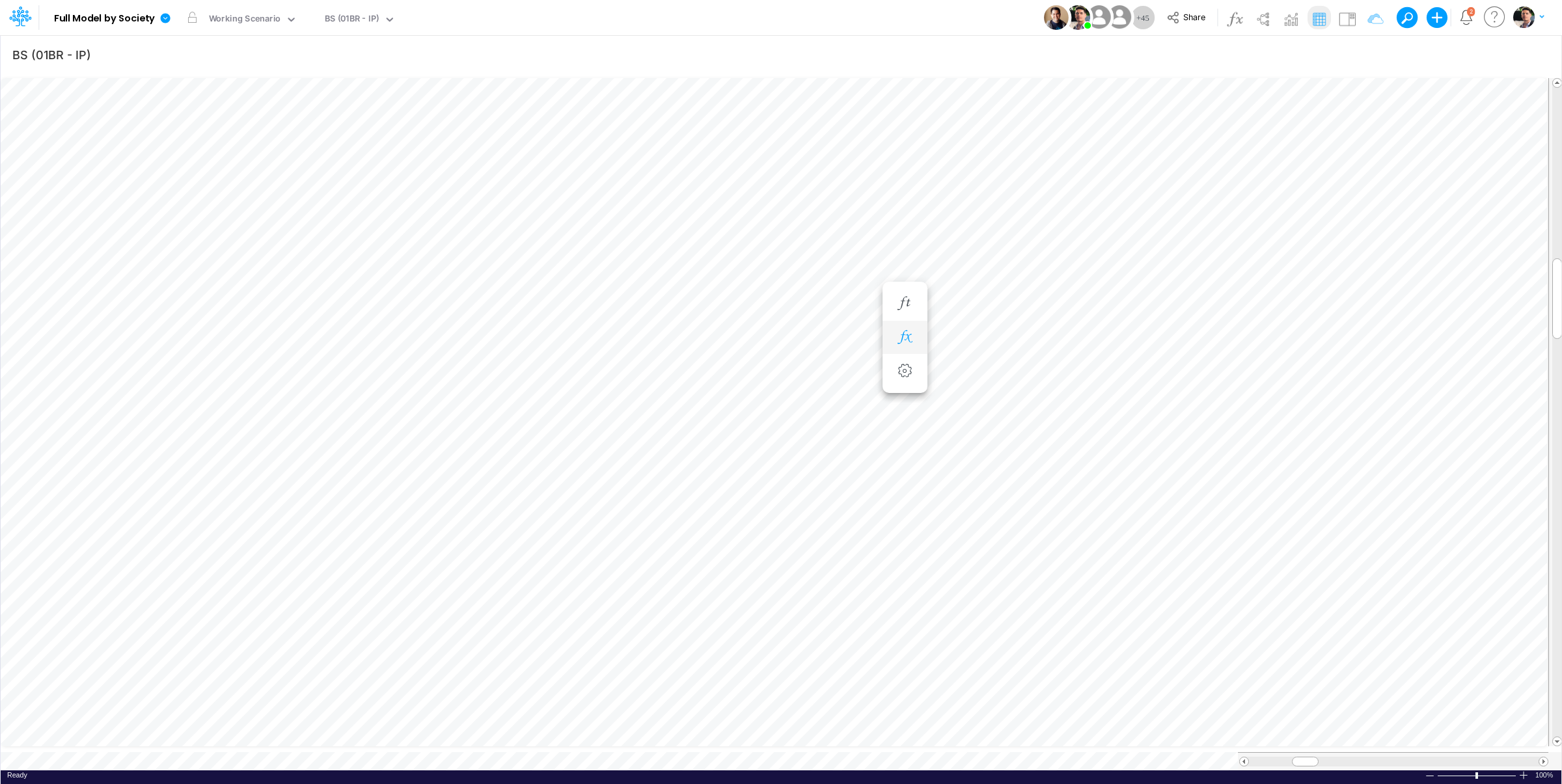
click at [910, 344] on icon "button" at bounding box center [905, 338] width 19 height 14
click at [1100, 376] on icon at bounding box center [1097, 372] width 19 height 14
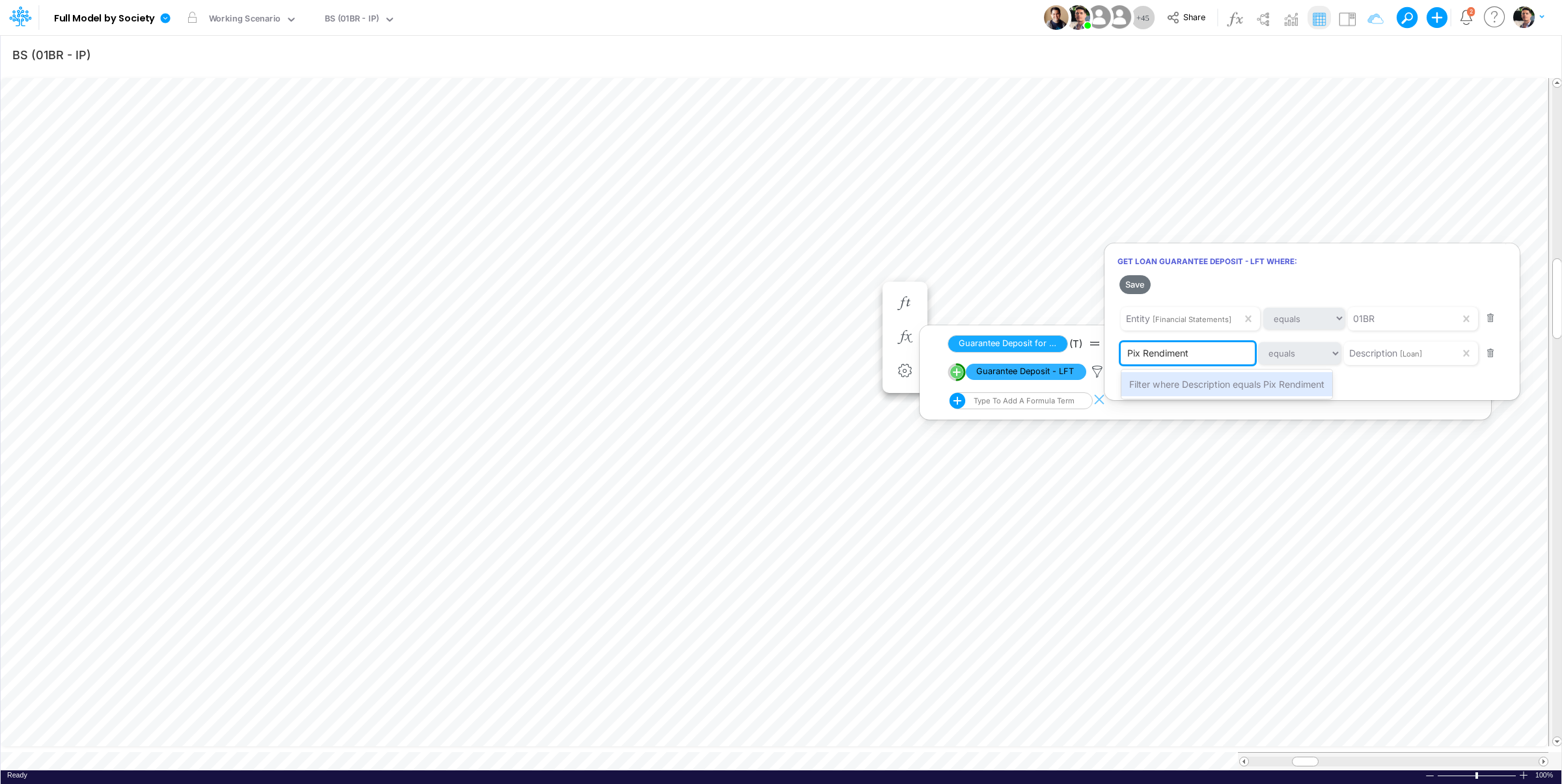
type input "Pix Rendimento"
click at [1243, 385] on span "Filter where Description equals Pix Rendimento" at bounding box center [1229, 384] width 200 height 11
click at [1141, 286] on button "Save" at bounding box center [1135, 285] width 31 height 19
click at [653, 751] on div at bounding box center [781, 395] width 1562 height 778
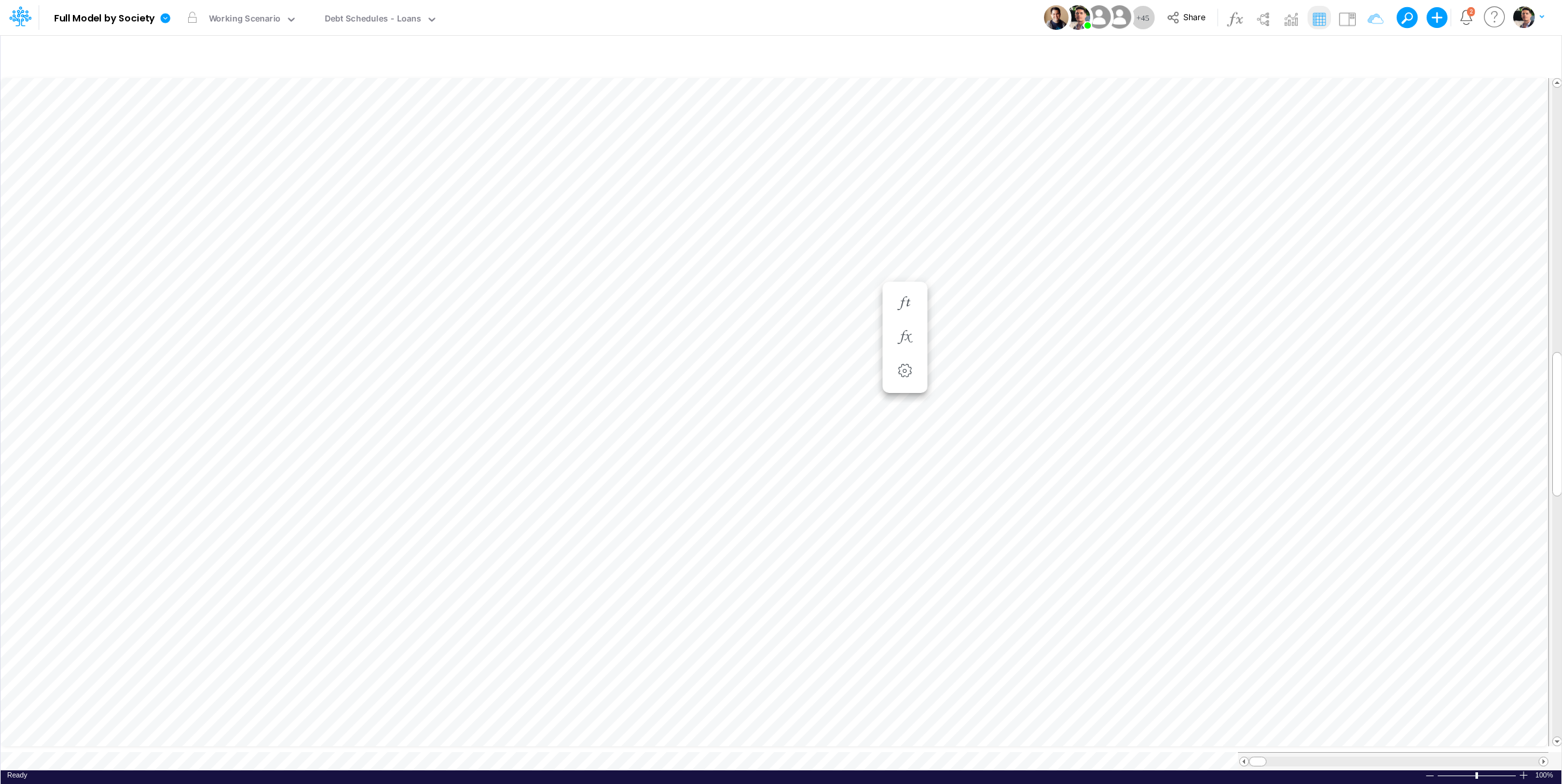
scroll to position [5, 31]
type input "BS (01BR - IP)"
click at [911, 344] on icon "button" at bounding box center [905, 338] width 19 height 14
click at [1097, 376] on icon at bounding box center [1097, 372] width 19 height 14
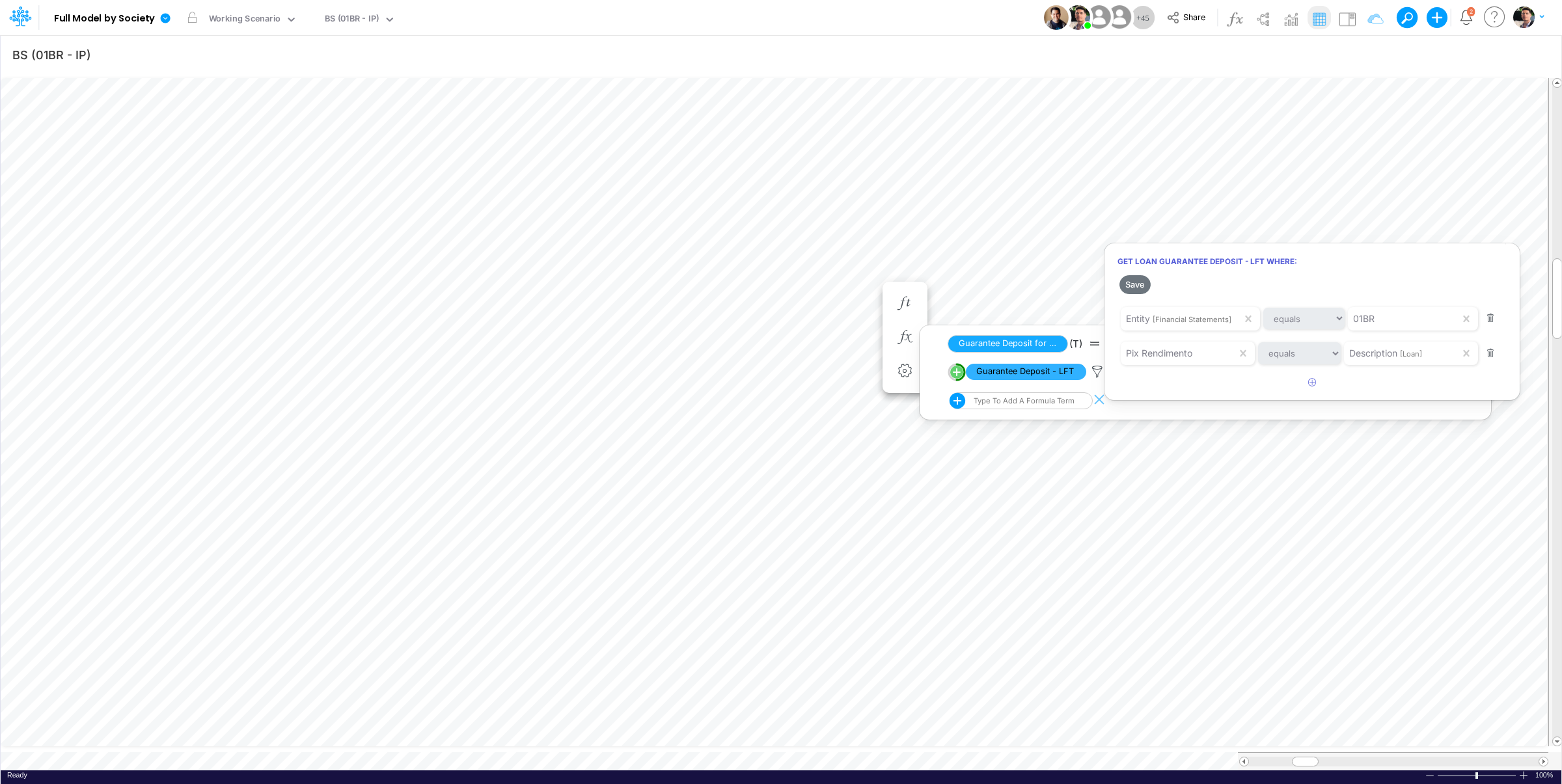
click at [863, 260] on div at bounding box center [781, 395] width 1562 height 778
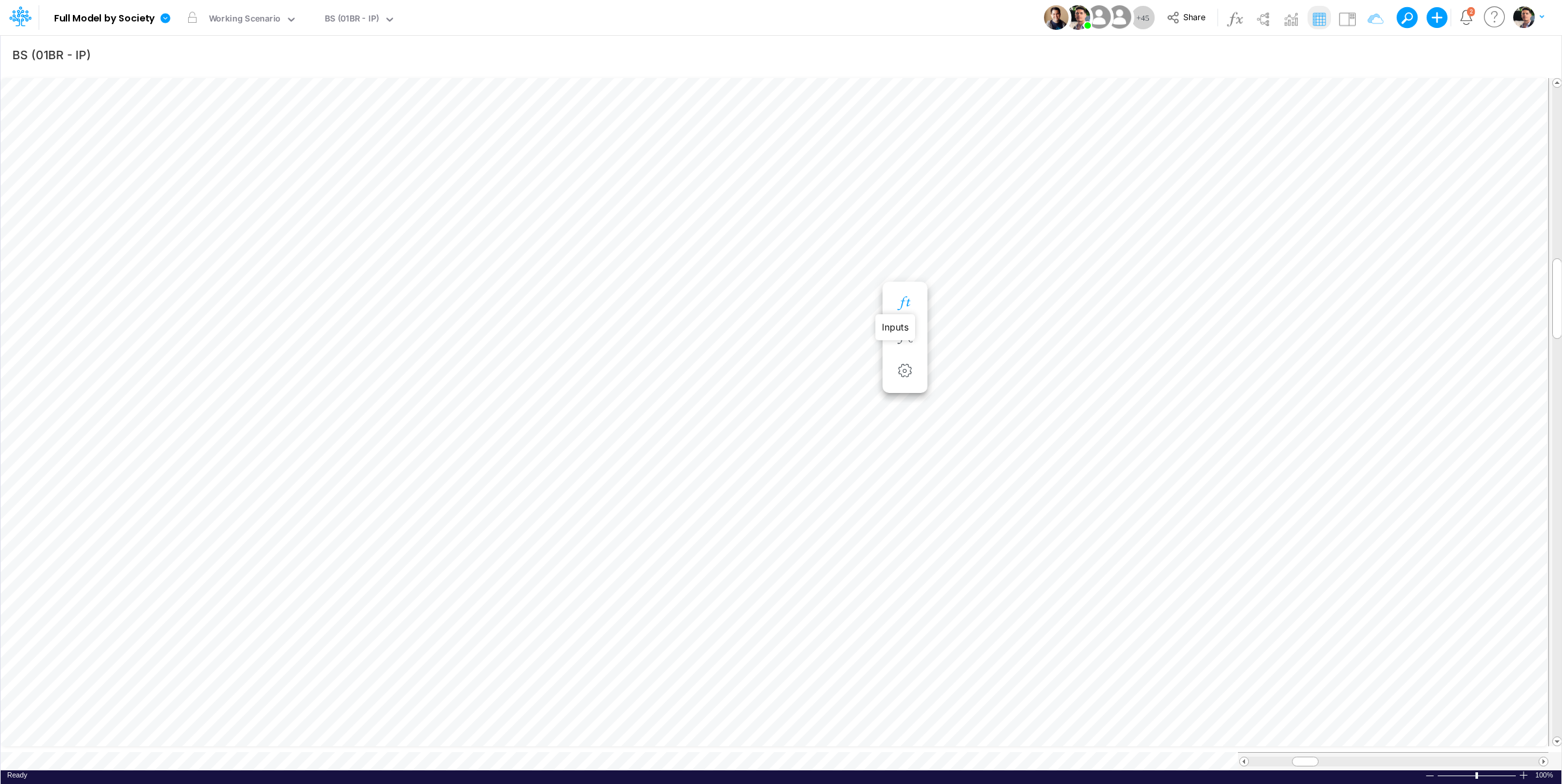
click at [908, 306] on icon "button" at bounding box center [905, 304] width 19 height 14
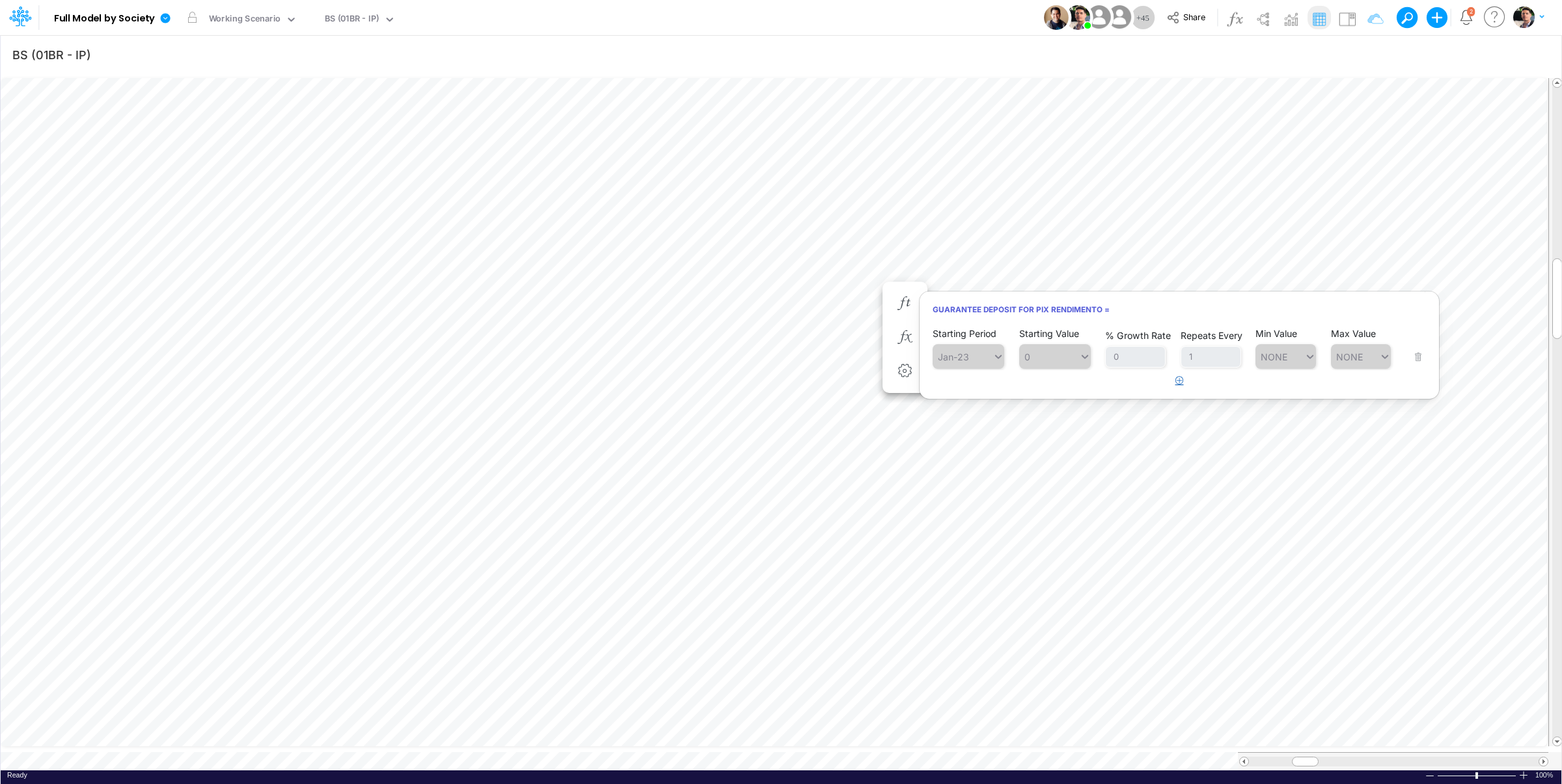
click at [1180, 379] on icon "button" at bounding box center [1180, 380] width 8 height 8
click at [944, 389] on div "Type to search..." at bounding box center [975, 390] width 71 height 11
click at [970, 423] on div "Forecast" at bounding box center [968, 422] width 71 height 22
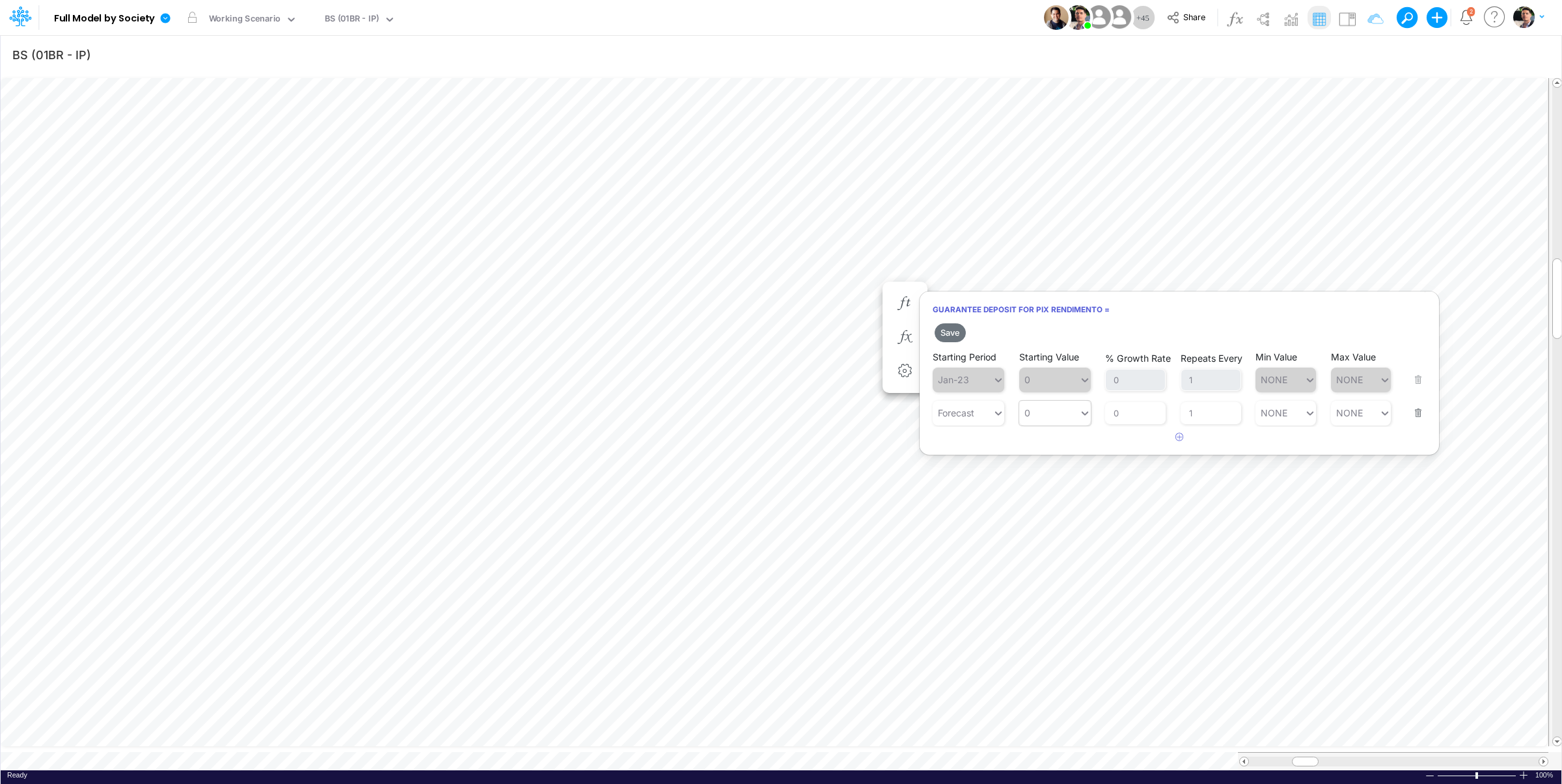
type input "0"
click at [1061, 412] on div "0 0" at bounding box center [1049, 413] width 60 height 19
click at [1047, 439] on div "LATEST" at bounding box center [1054, 445] width 71 height 22
click at [960, 336] on button "Save" at bounding box center [950, 332] width 31 height 19
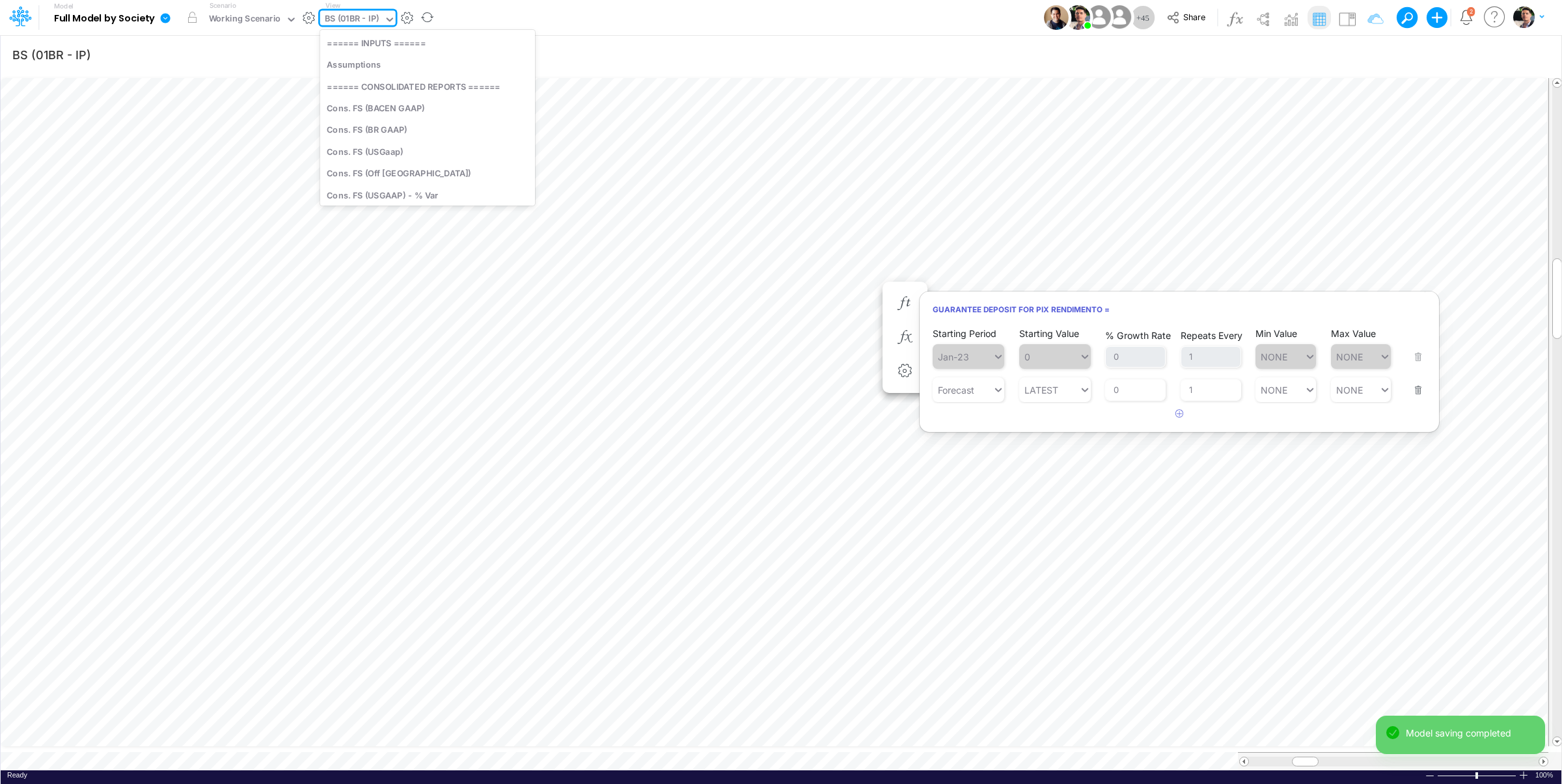
click at [344, 22] on div "BS (01BR - IP)" at bounding box center [352, 19] width 55 height 15
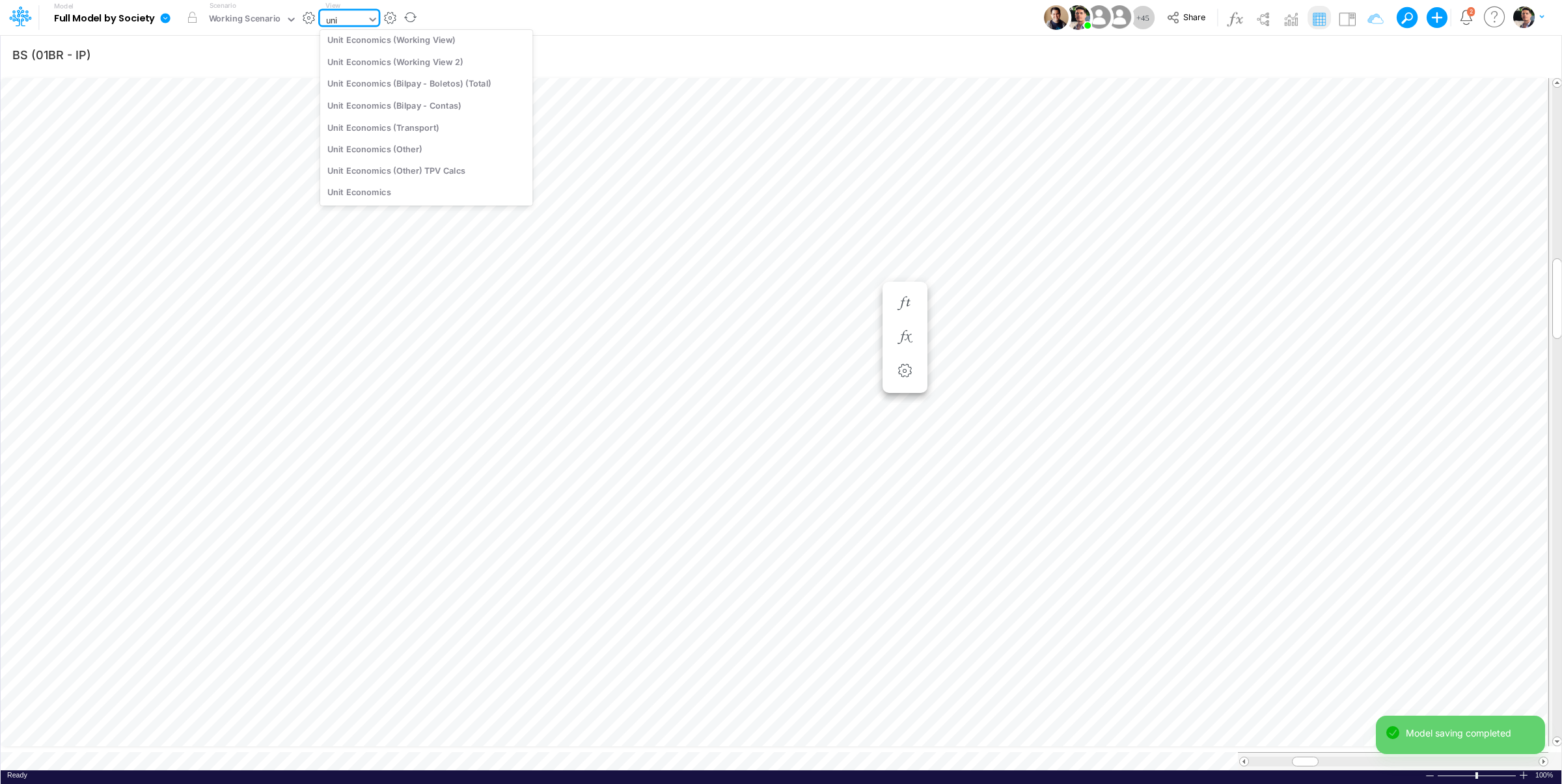
scroll to position [99, 0]
type input "unit"
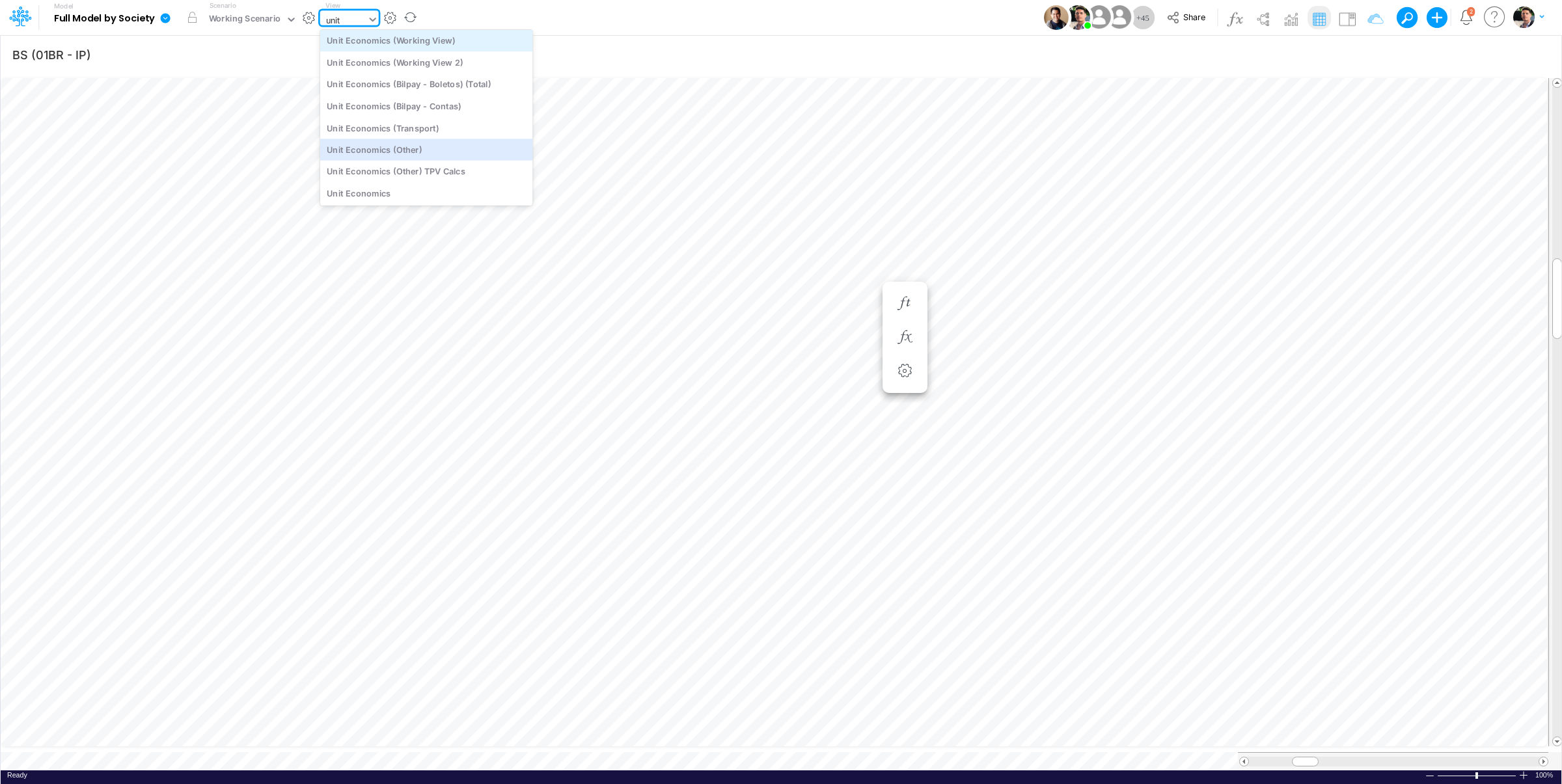
scroll to position [0, 0]
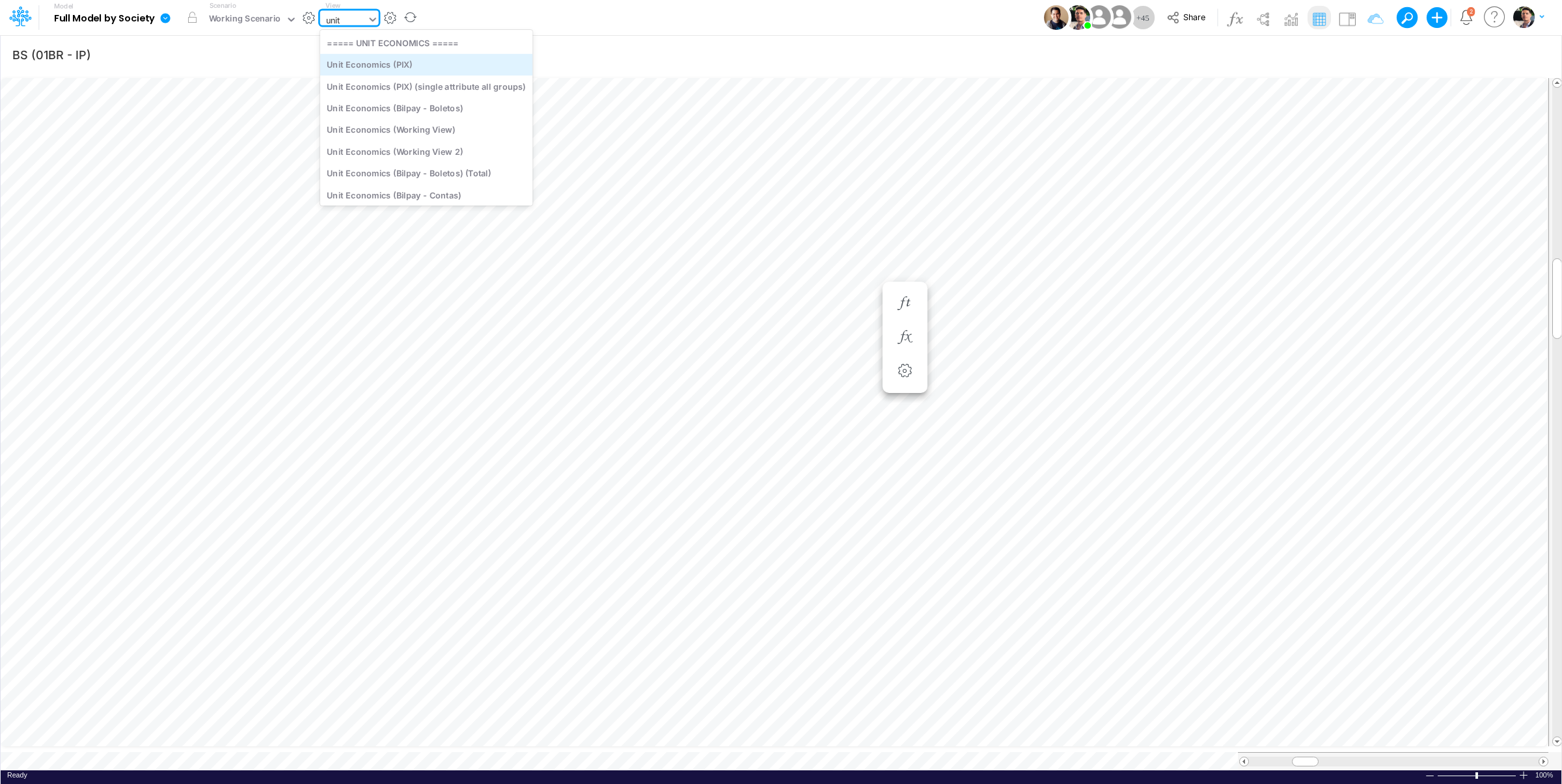
click at [409, 69] on div "Unit Economics (PIX)" at bounding box center [426, 65] width 213 height 22
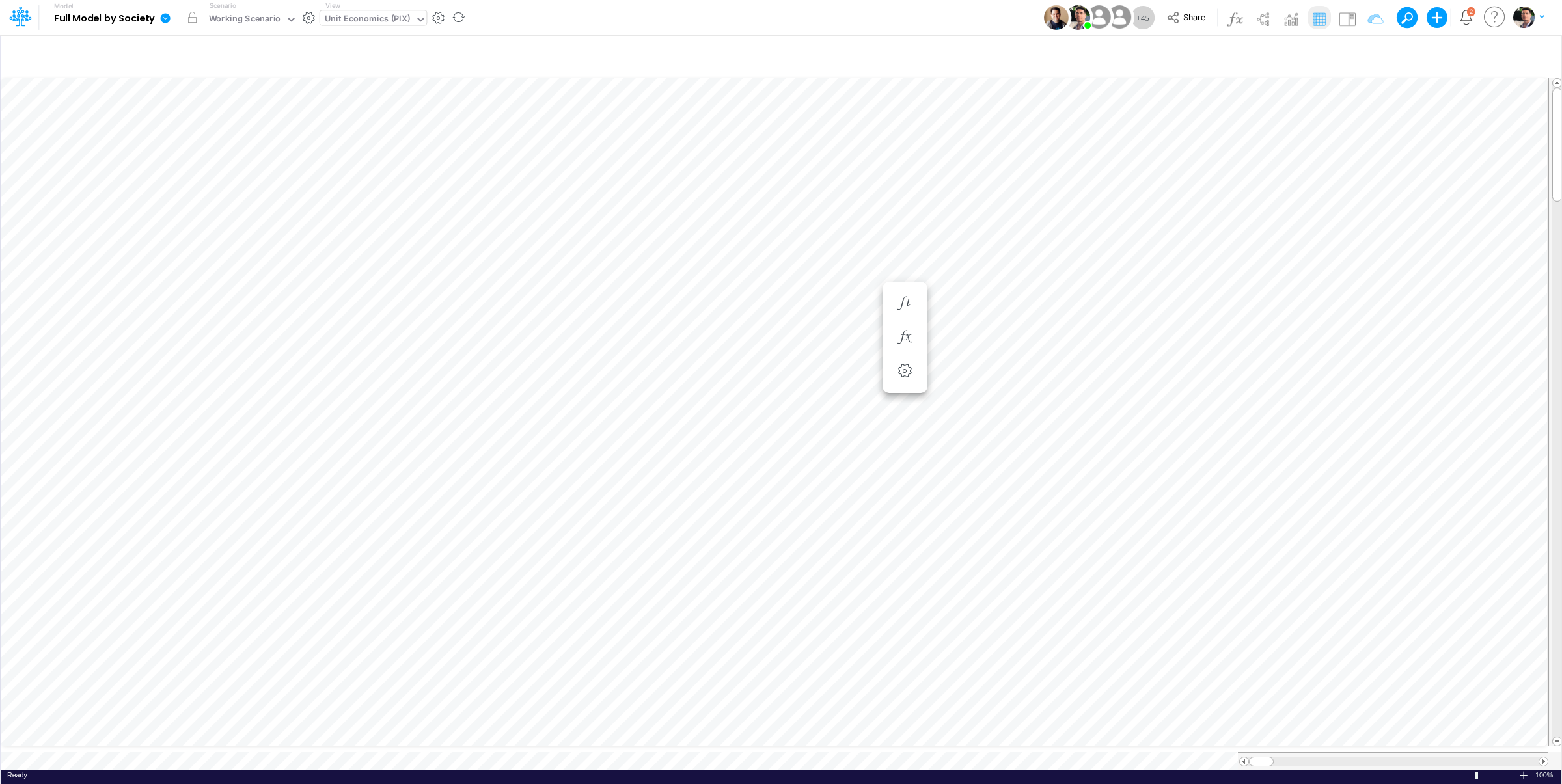
scroll to position [5, 25]
click at [1096, 465] on icon "button" at bounding box center [1094, 468] width 19 height 14
click at [386, 9] on div "View Unit Economics (PIX)" at bounding box center [373, 18] width 107 height 34
click at [376, 24] on div "Unit Economics (PIX)" at bounding box center [367, 19] width 85 height 15
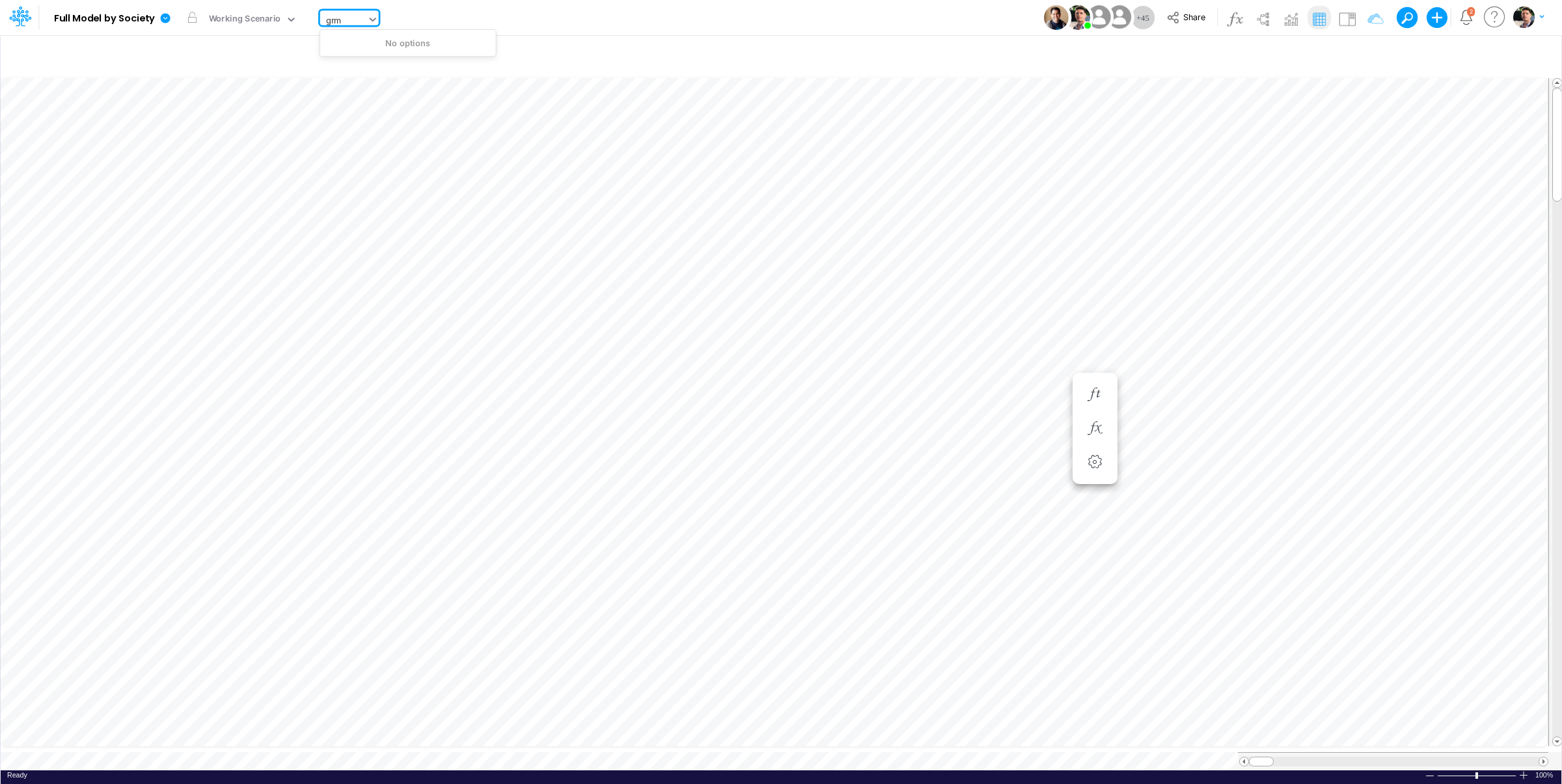
type input "gr"
click at [404, 71] on div "GR Mapping - PER" at bounding box center [426, 65] width 213 height 22
click at [374, 19] on div "GR Mapping - PER" at bounding box center [362, 19] width 74 height 15
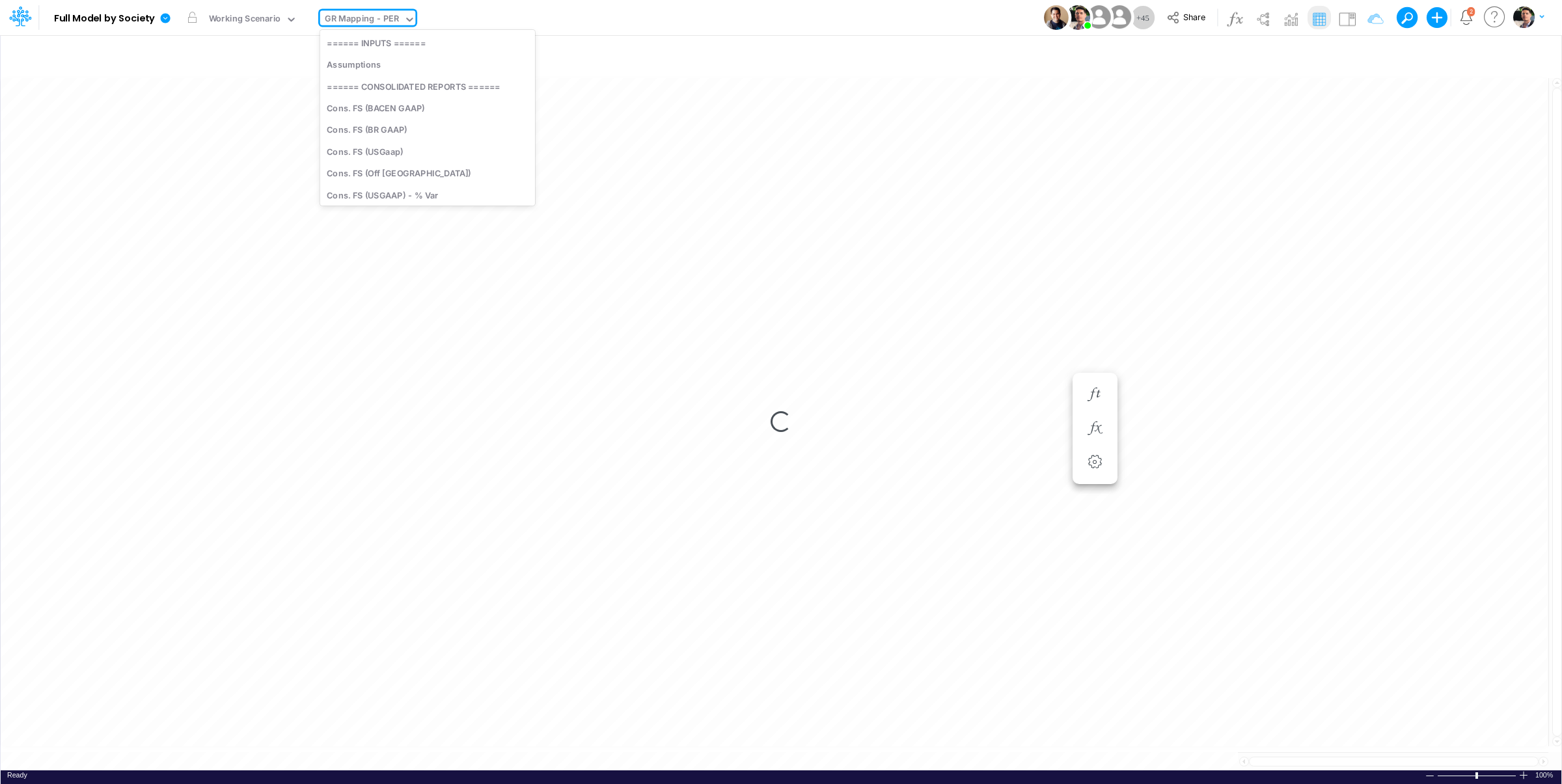
scroll to position [2135, 0]
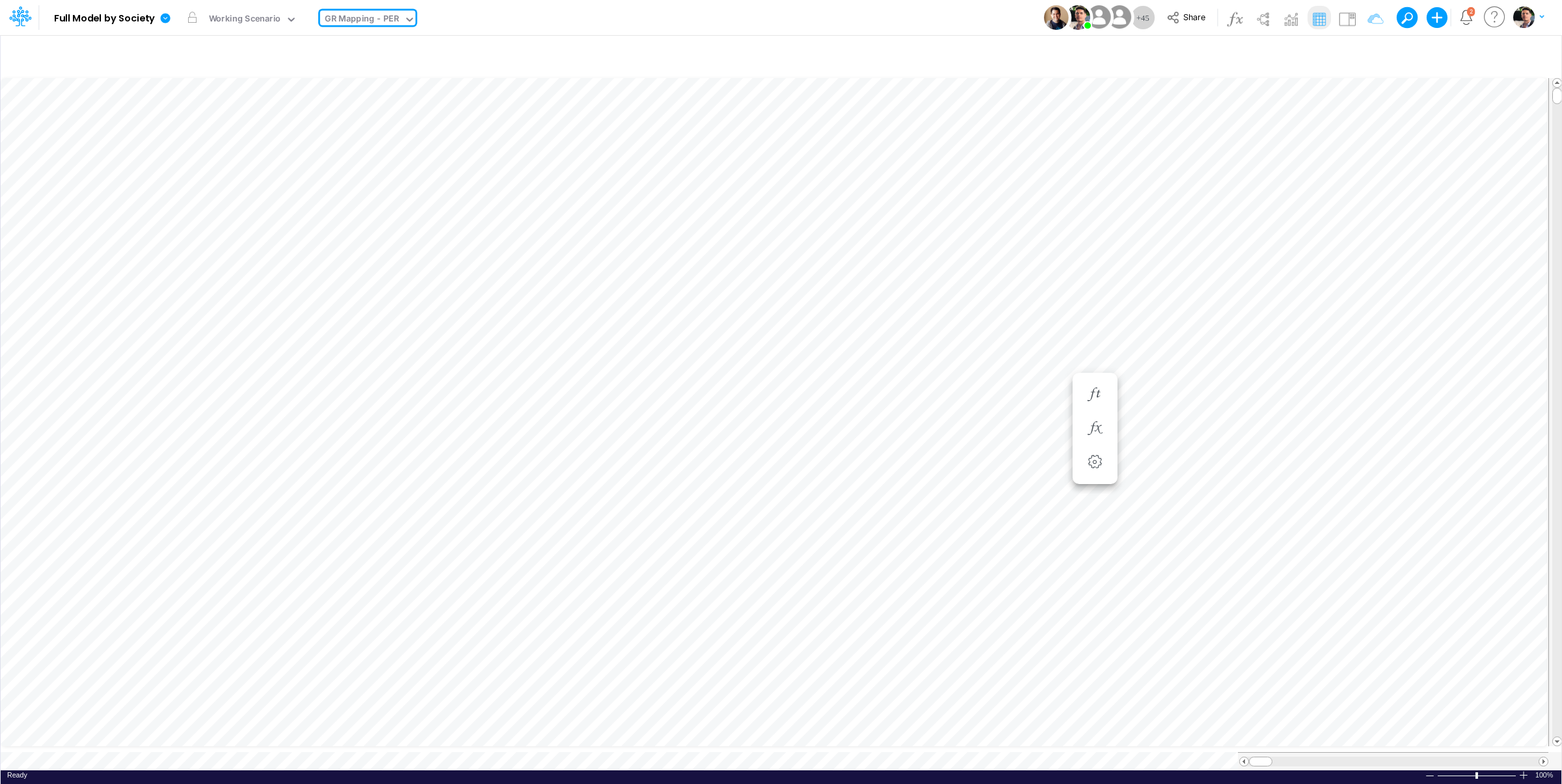
click at [375, 19] on div "GR Mapping - PER" at bounding box center [362, 19] width 74 height 15
click at [1345, 19] on img at bounding box center [1347, 18] width 21 height 21
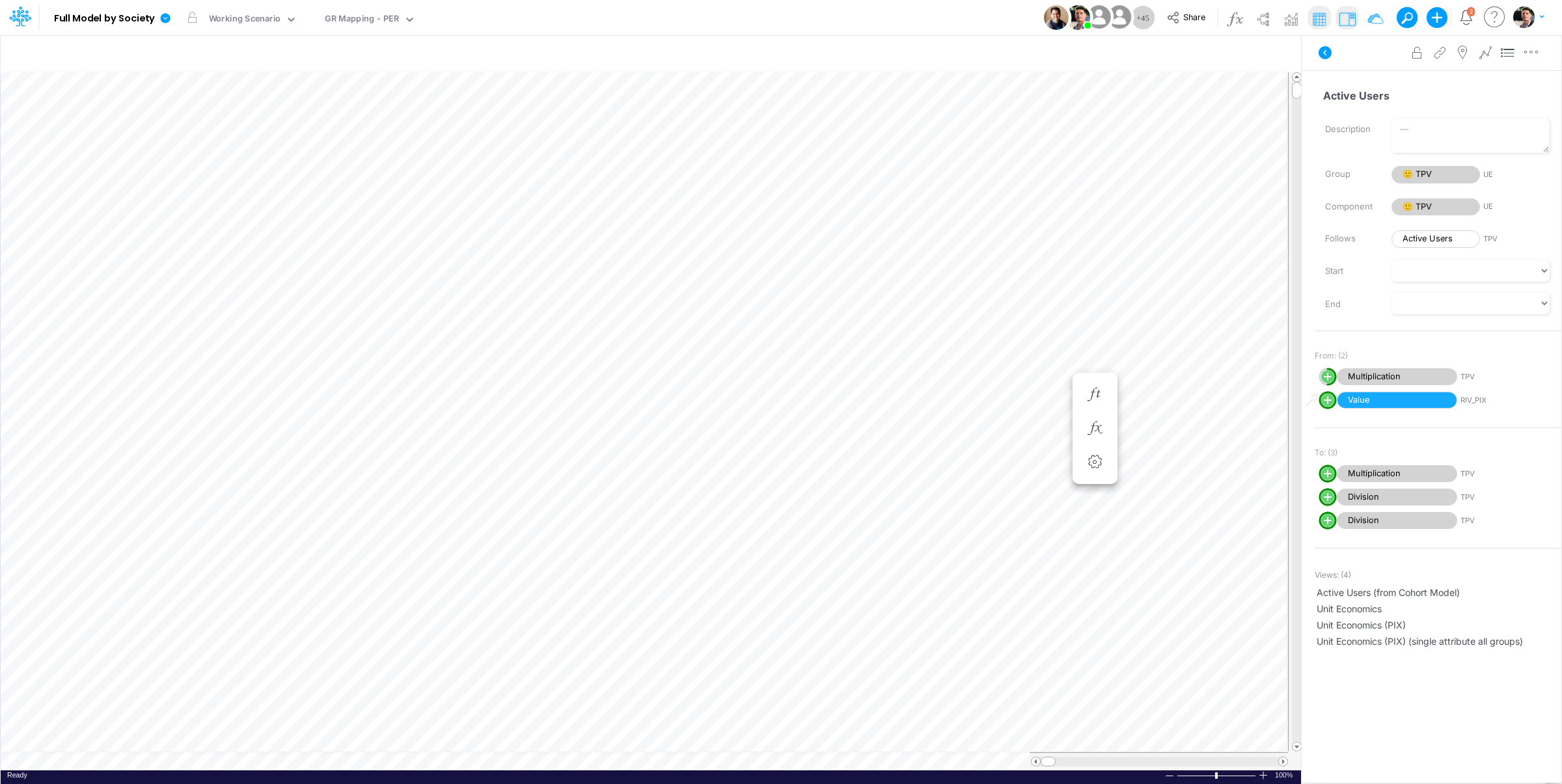
scroll to position [5, 14]
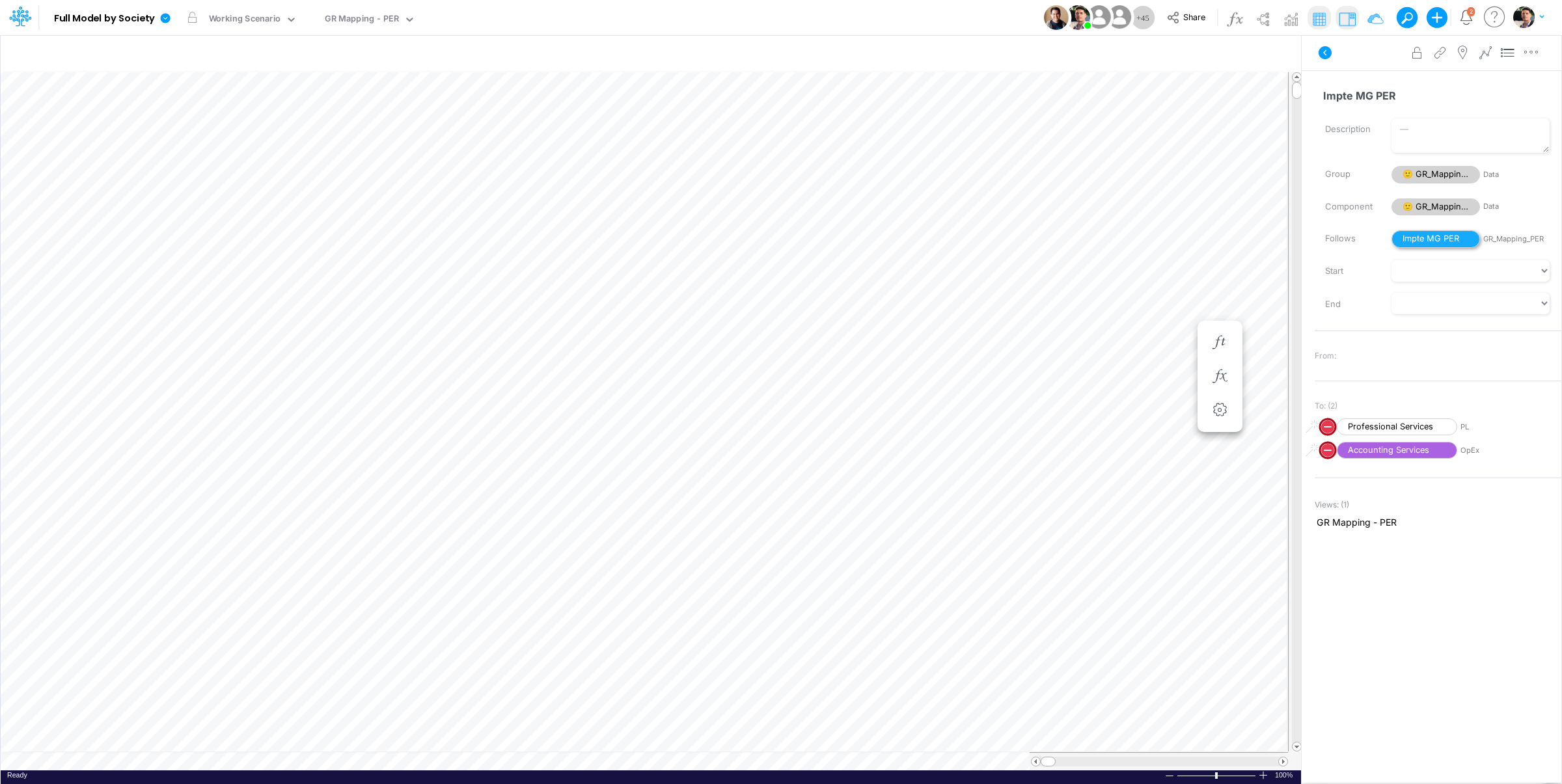
click at [1431, 240] on span "Impte MG PER" at bounding box center [1435, 239] width 88 height 18
